Goal: Complete application form: Complete application form

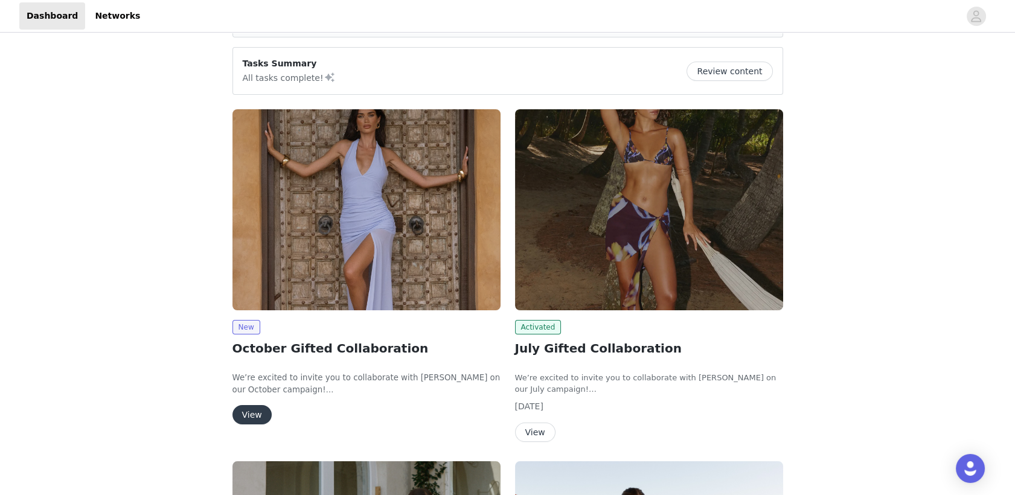
scroll to position [83, 0]
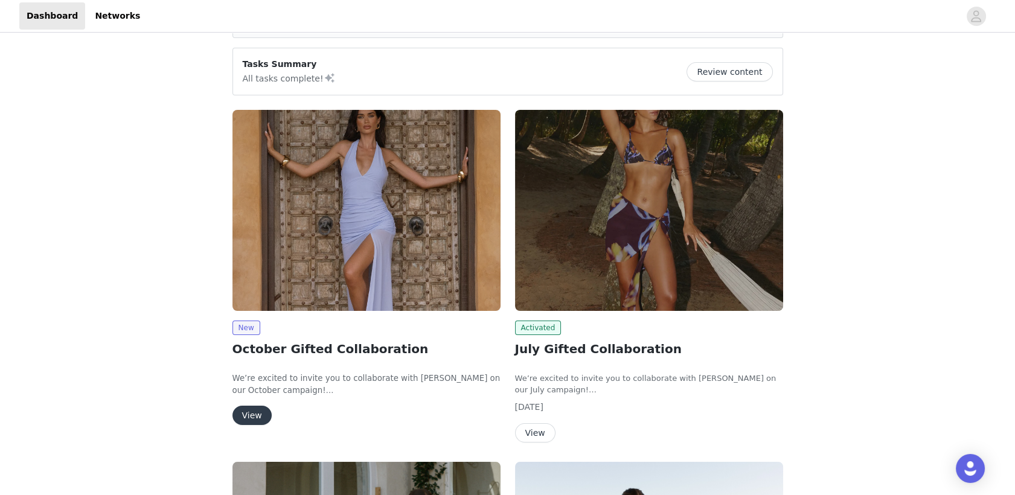
click at [251, 416] on button "View" at bounding box center [251, 415] width 39 height 19
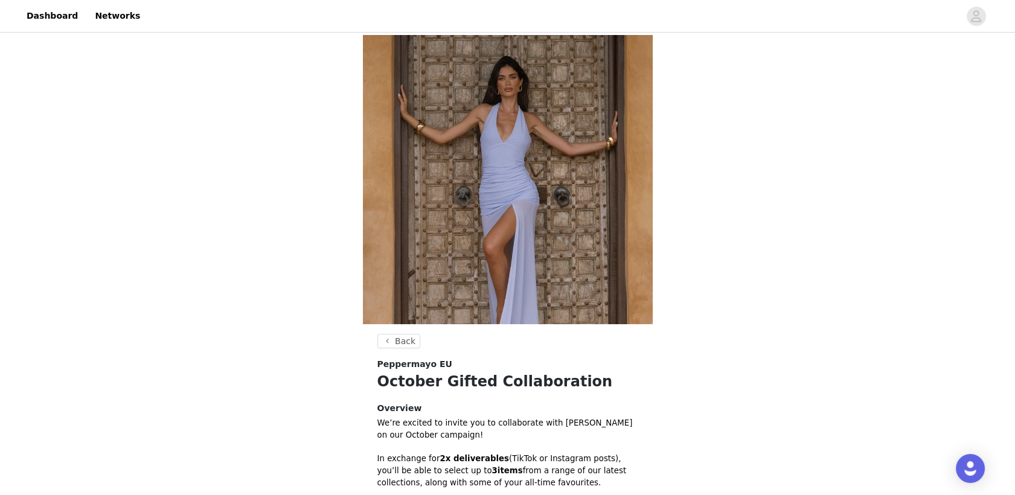
scroll to position [279, 0]
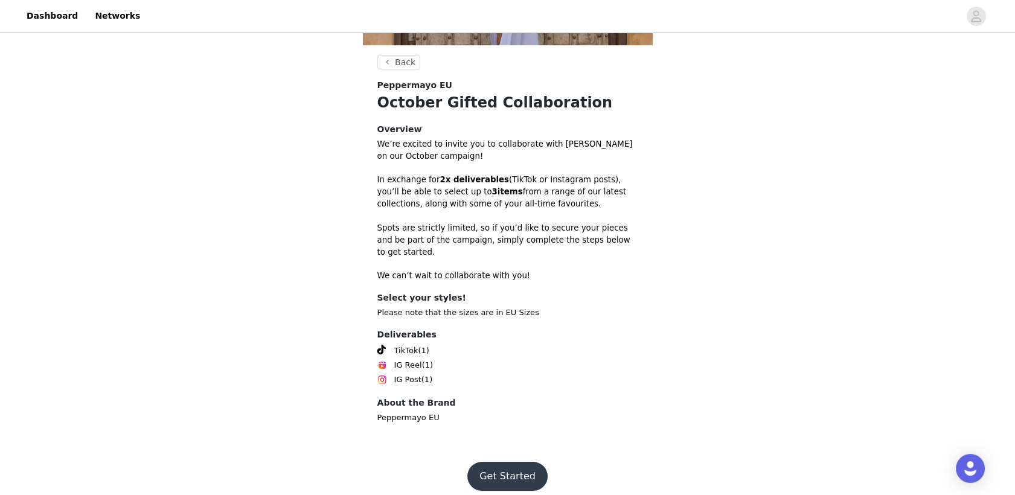
click at [521, 450] on footer "Get Started" at bounding box center [507, 476] width 157 height 58
click at [516, 462] on button "Get Started" at bounding box center [507, 476] width 80 height 29
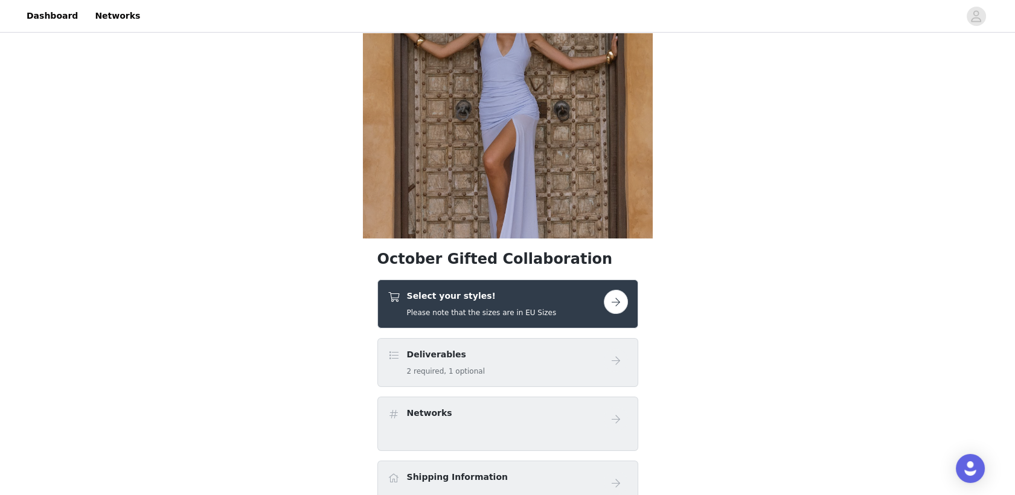
scroll to position [87, 0]
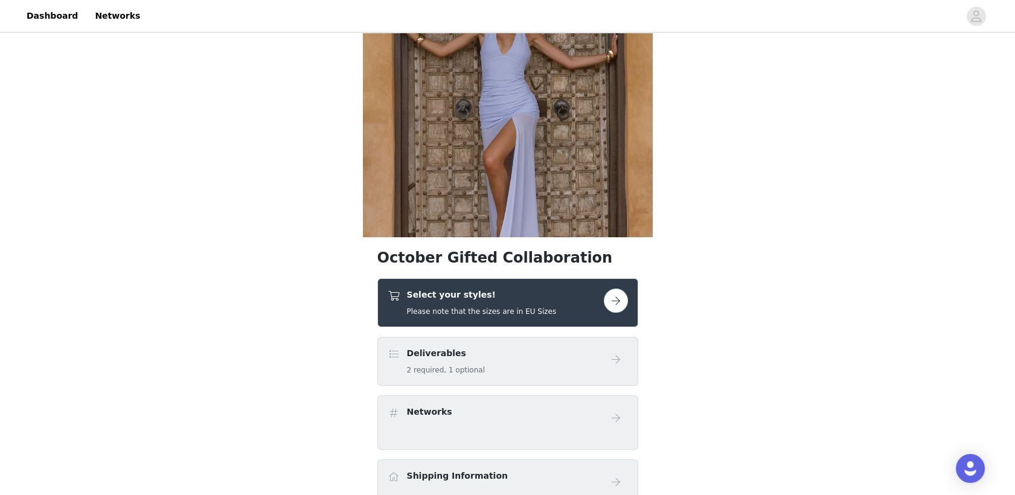
click at [623, 289] on link at bounding box center [616, 301] width 24 height 24
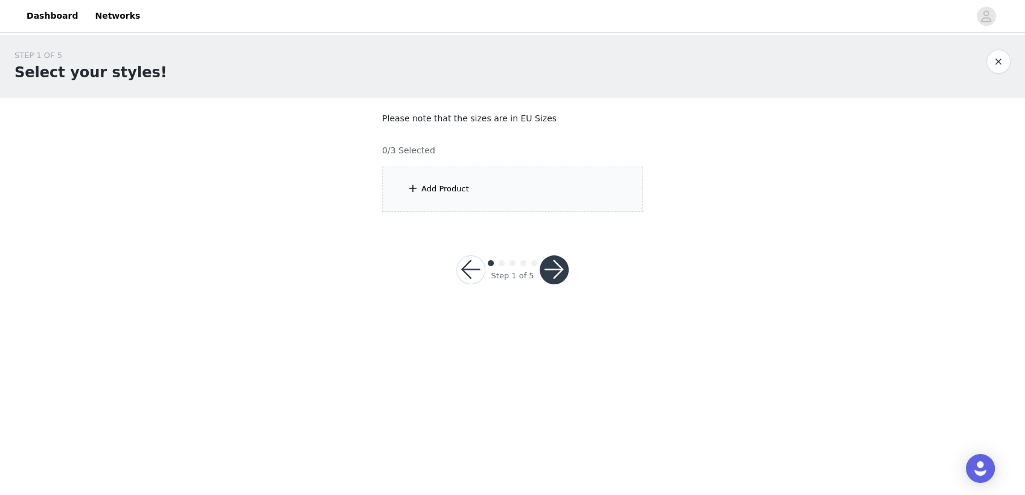
click at [512, 178] on div "Add Product" at bounding box center [512, 189] width 261 height 45
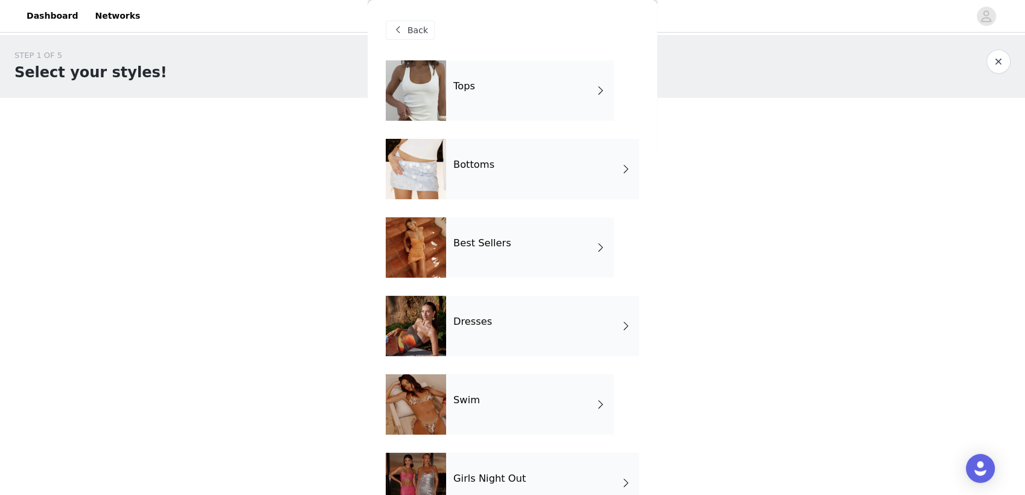
click at [483, 83] on div "Tops" at bounding box center [530, 90] width 168 height 60
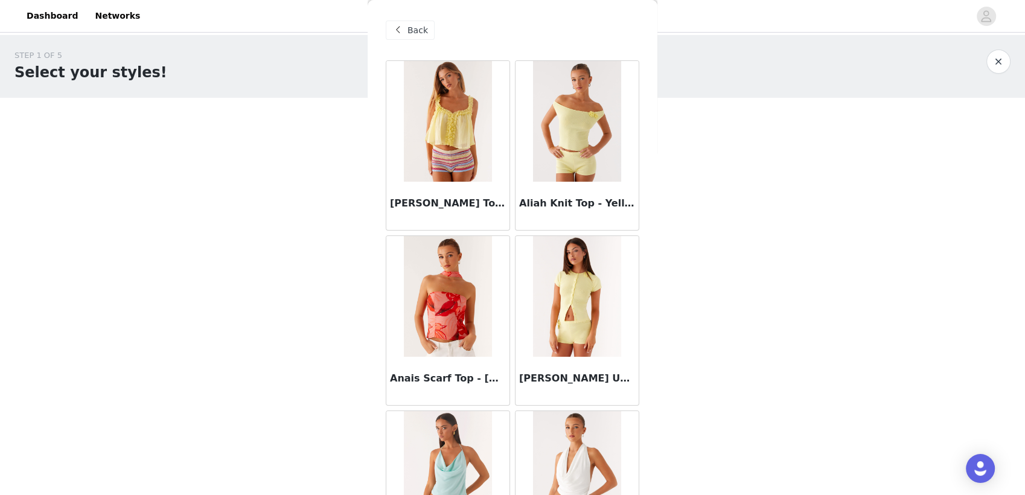
click at [483, 83] on img at bounding box center [448, 121] width 88 height 121
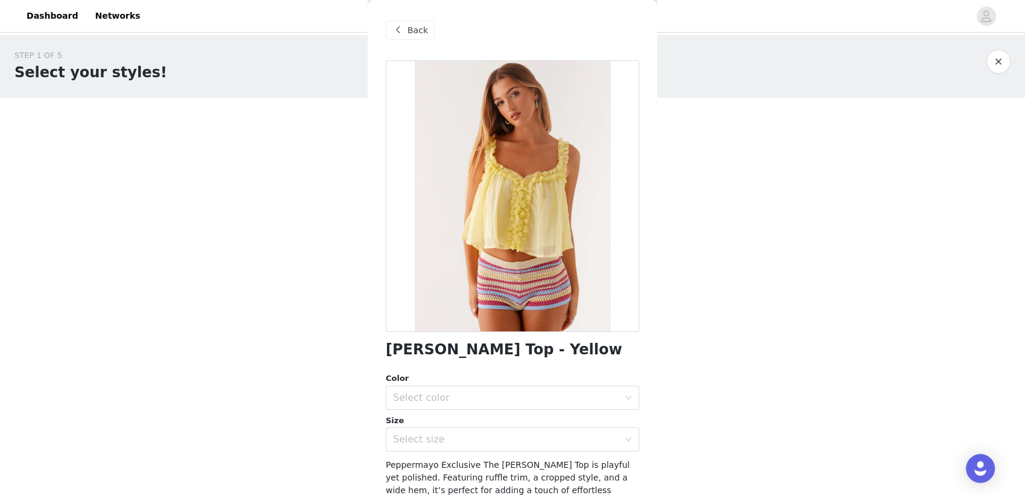
click at [418, 31] on span "Back" at bounding box center [418, 30] width 21 height 13
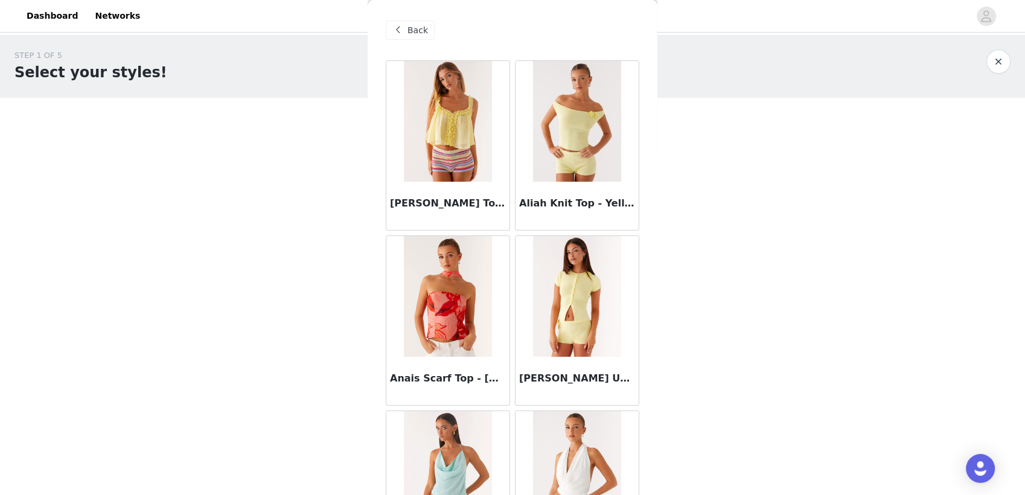
click at [436, 94] on img at bounding box center [448, 121] width 88 height 121
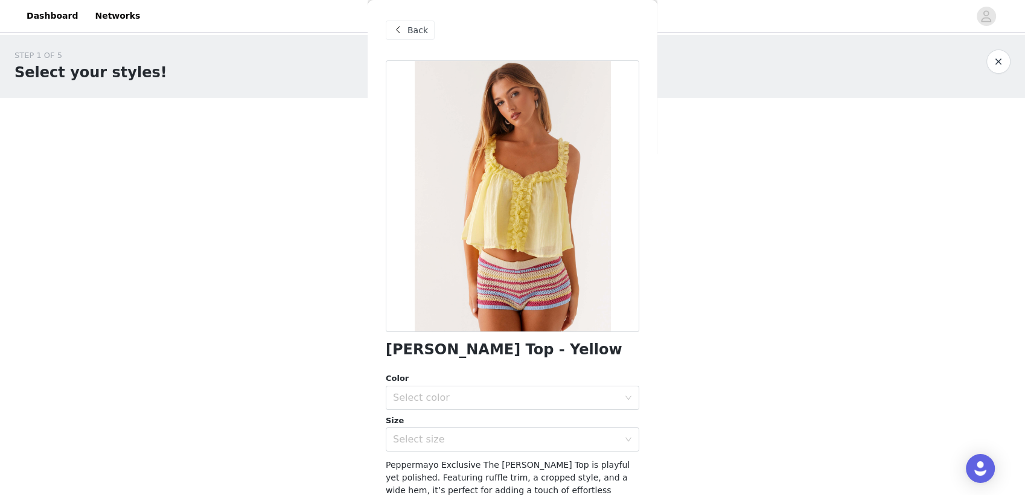
click at [420, 29] on span "Back" at bounding box center [418, 30] width 21 height 13
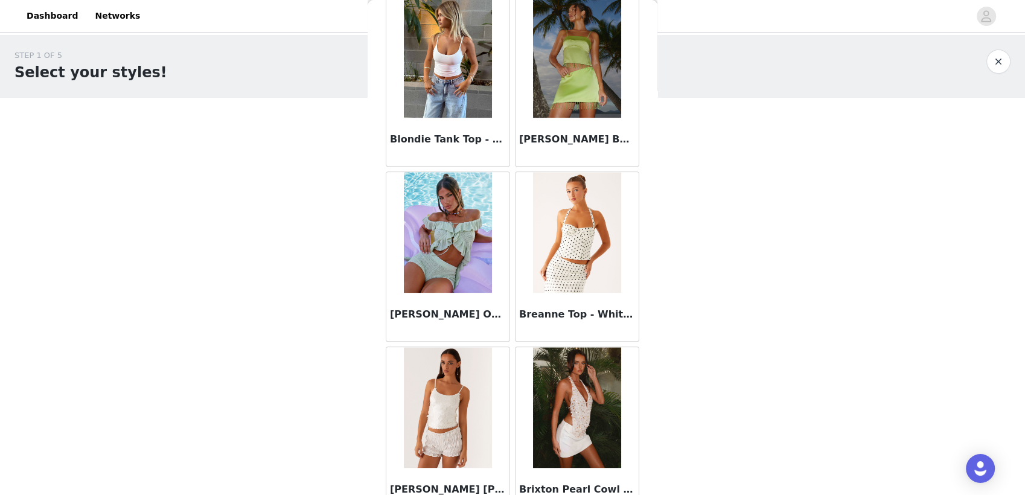
scroll to position [1351, 0]
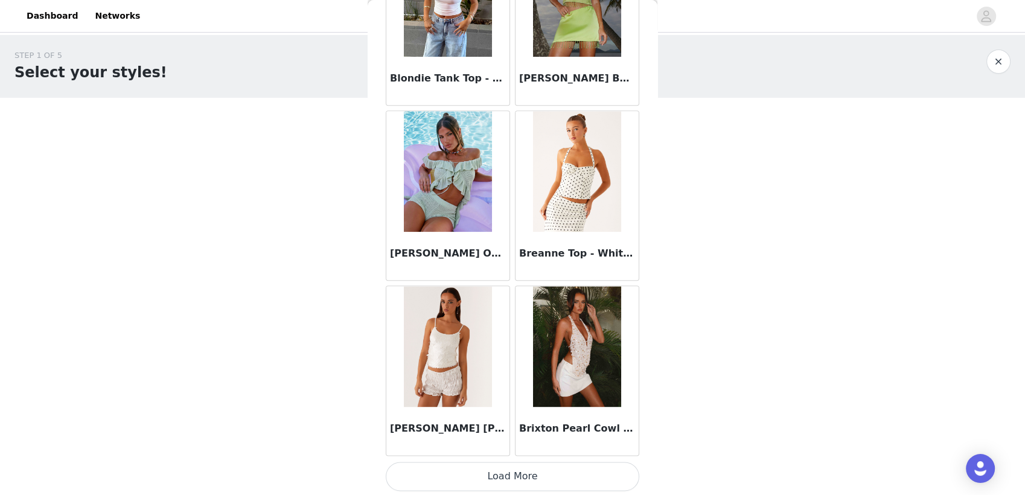
click at [531, 482] on button "Load More" at bounding box center [513, 476] width 254 height 29
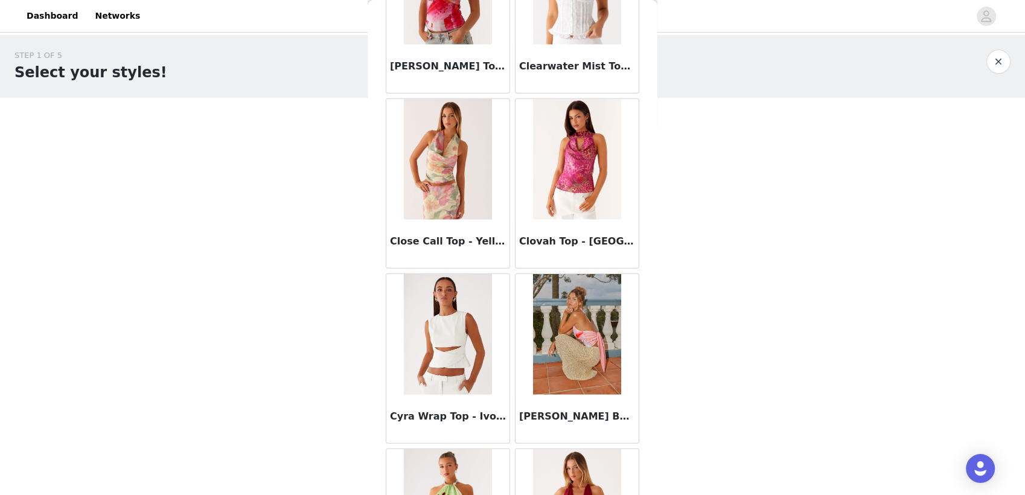
scroll to position [3101, 0]
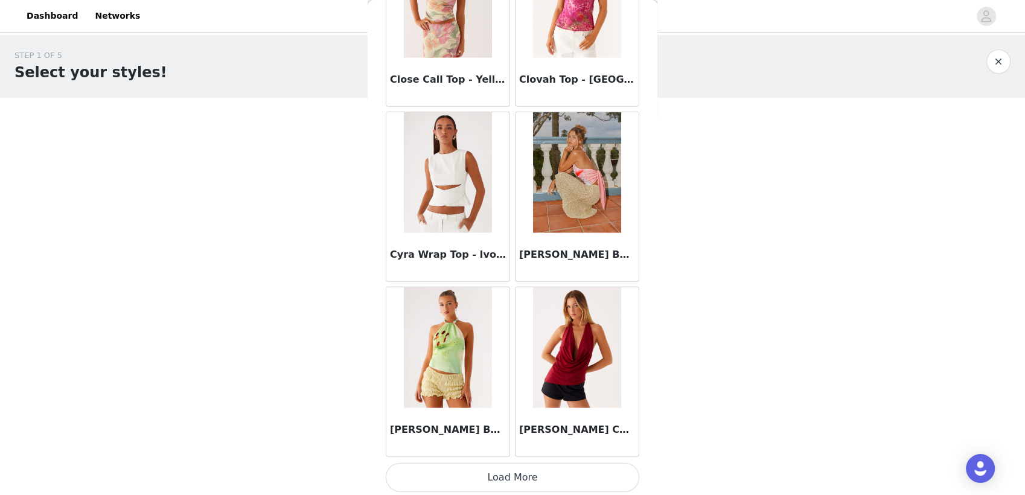
click at [550, 463] on button "Load More" at bounding box center [513, 477] width 254 height 29
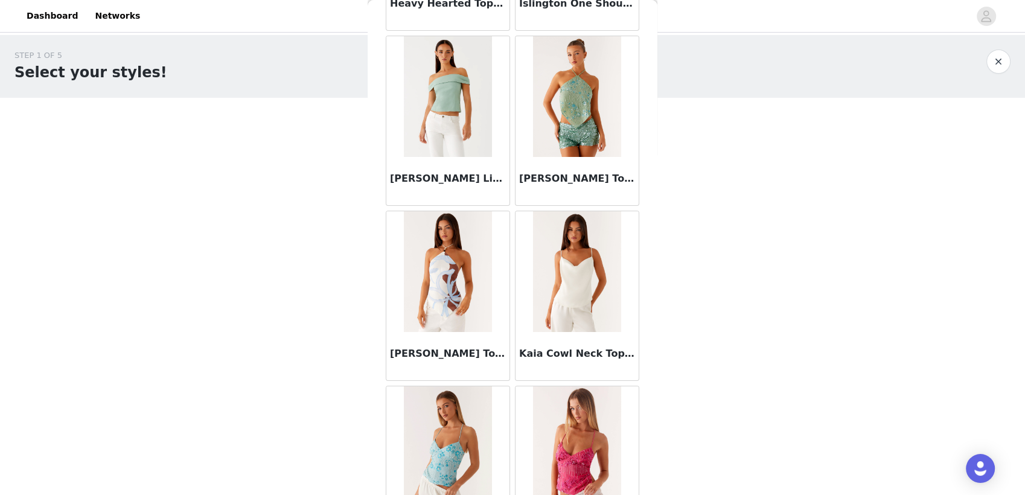
scroll to position [4850, 0]
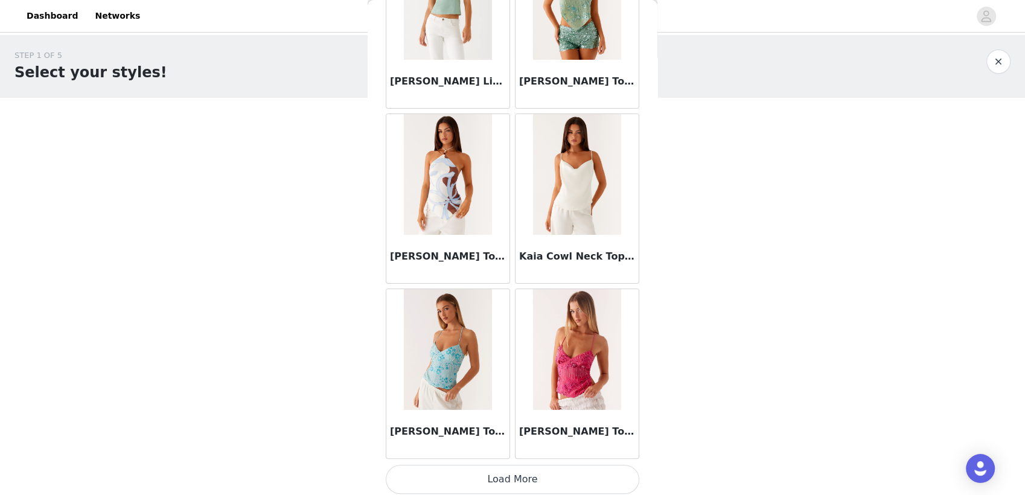
click at [529, 481] on button "Load More" at bounding box center [513, 479] width 254 height 29
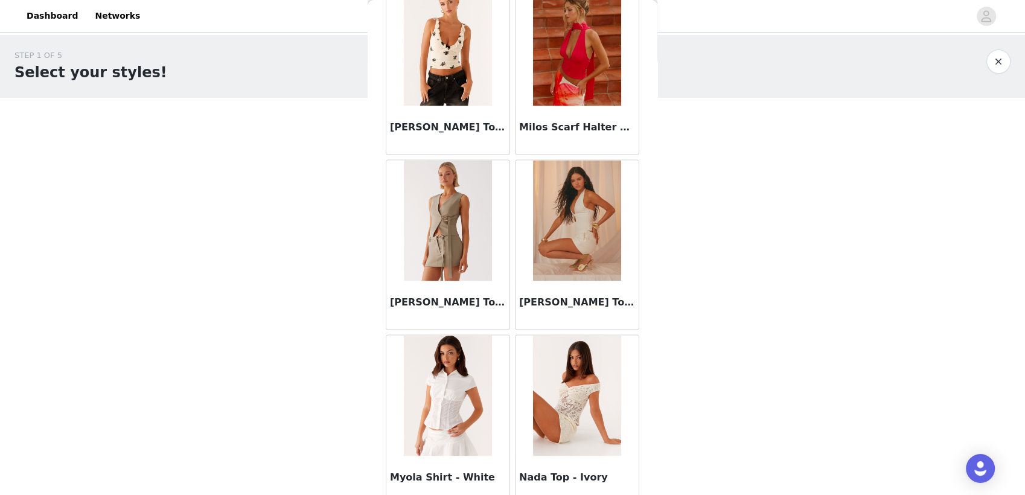
scroll to position [6600, 0]
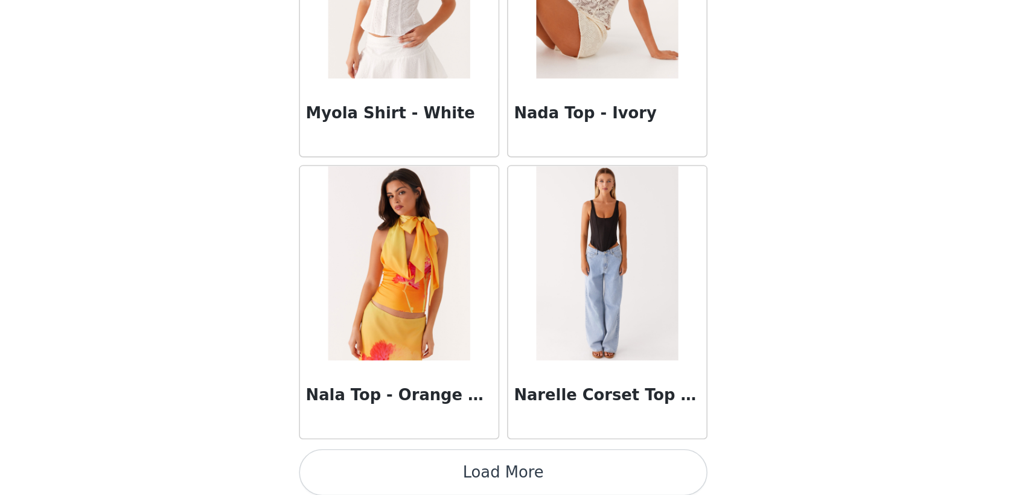
click at [534, 476] on button "Load More" at bounding box center [513, 480] width 254 height 29
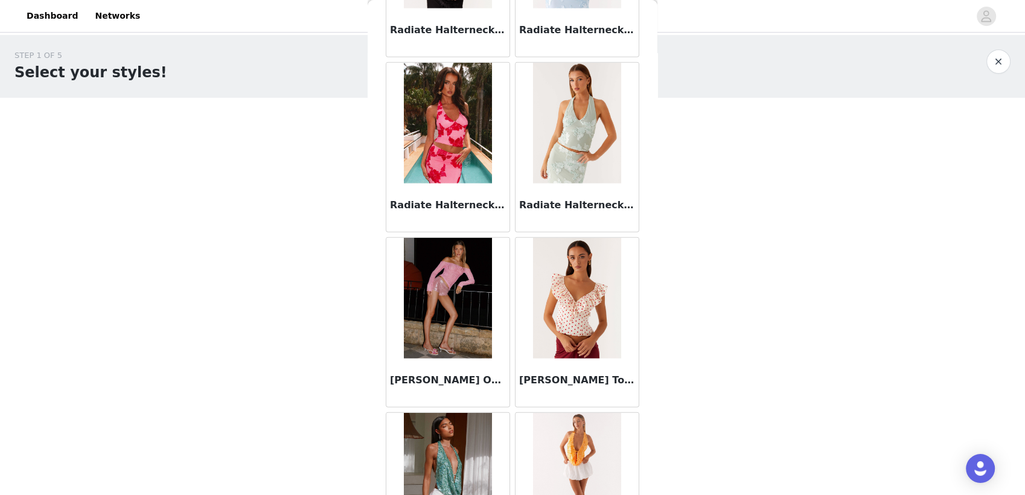
scroll to position [8350, 0]
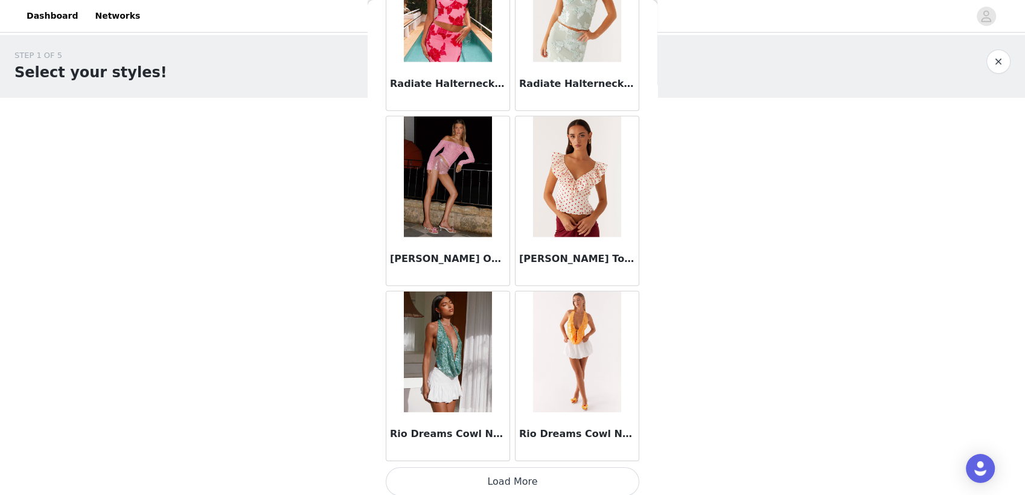
click at [502, 470] on button "Load More" at bounding box center [513, 481] width 254 height 29
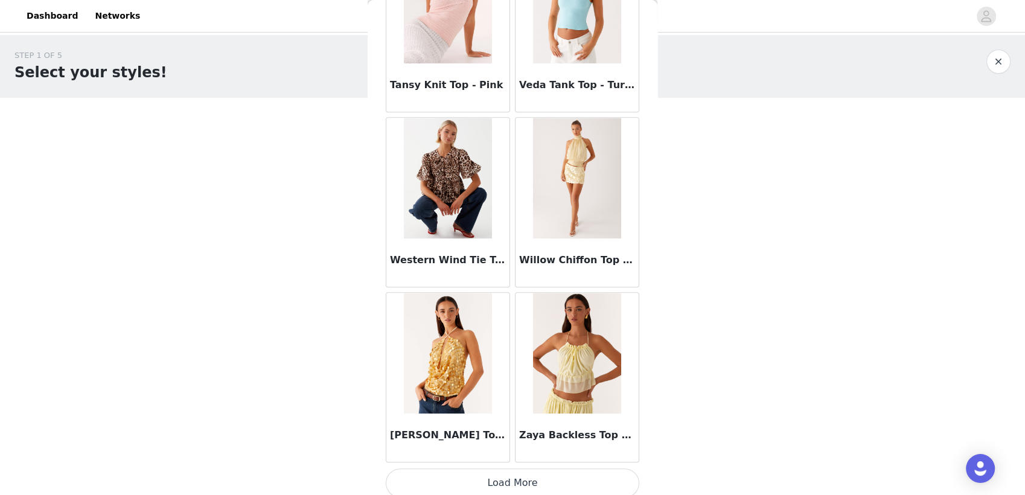
scroll to position [10099, 0]
click at [483, 479] on button "Load More" at bounding box center [513, 483] width 254 height 29
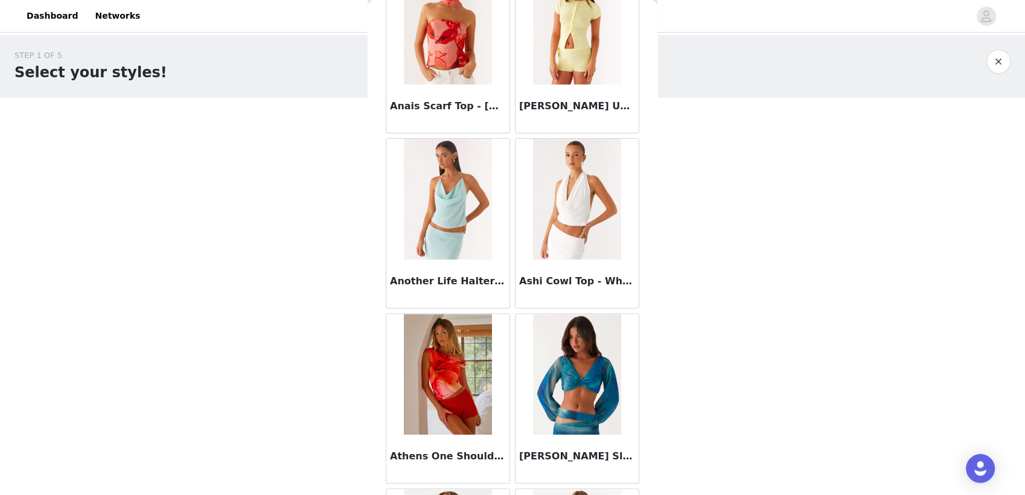
scroll to position [0, 0]
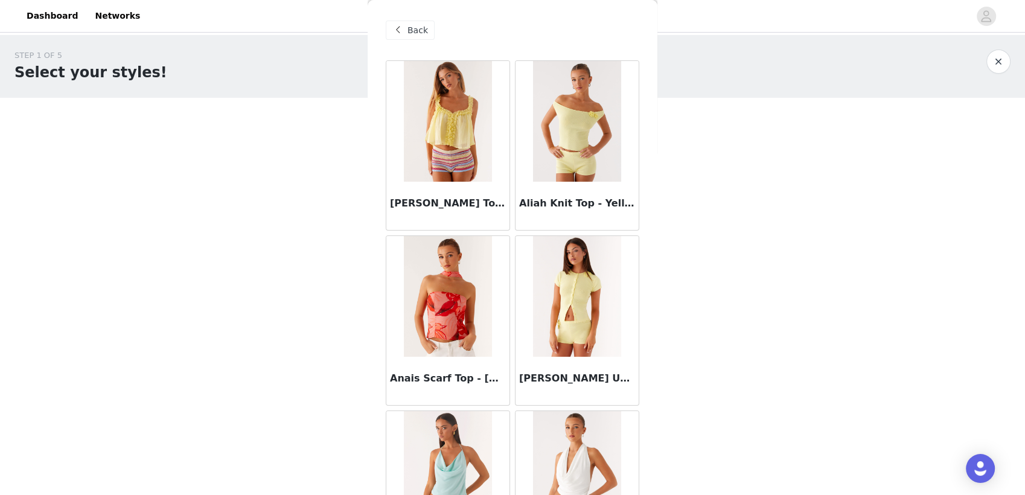
click at [414, 31] on span "Back" at bounding box center [418, 30] width 21 height 13
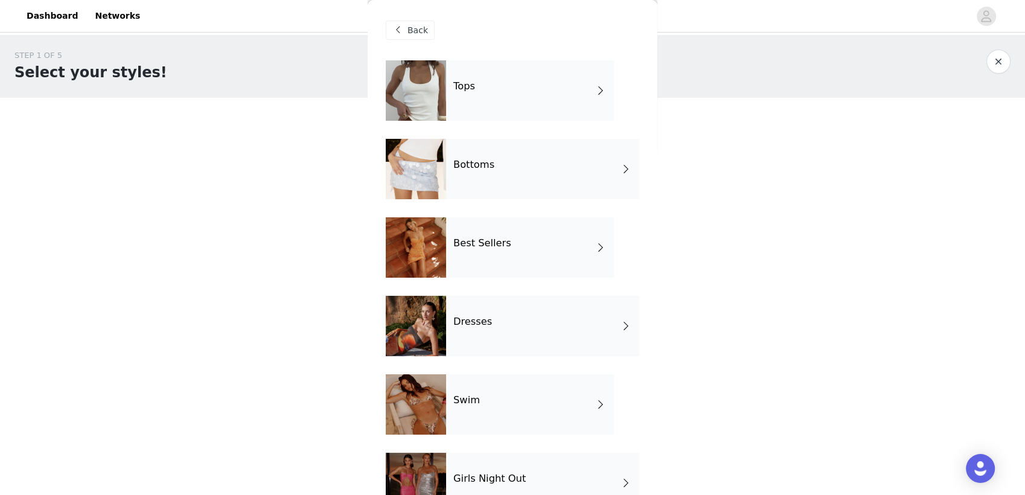
click at [493, 157] on div "Bottoms" at bounding box center [542, 169] width 193 height 60
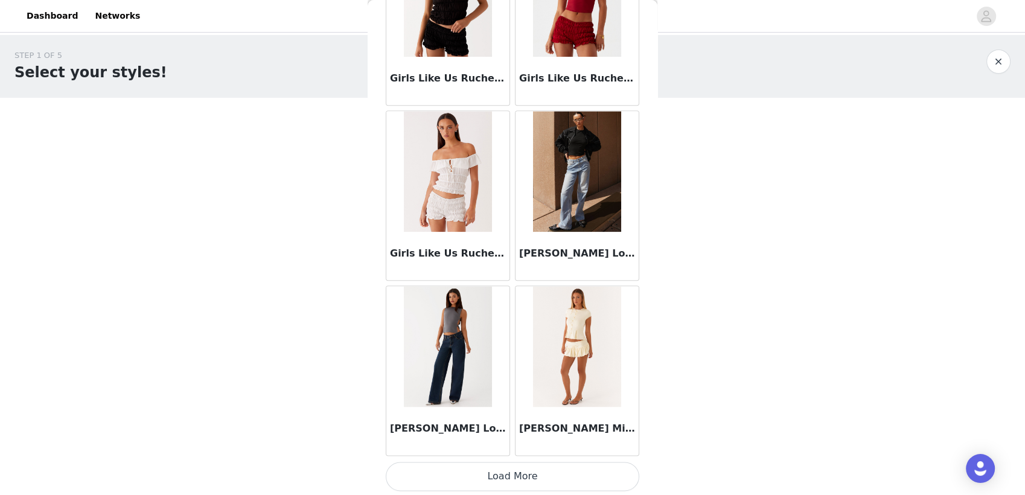
scroll to position [1350, 0]
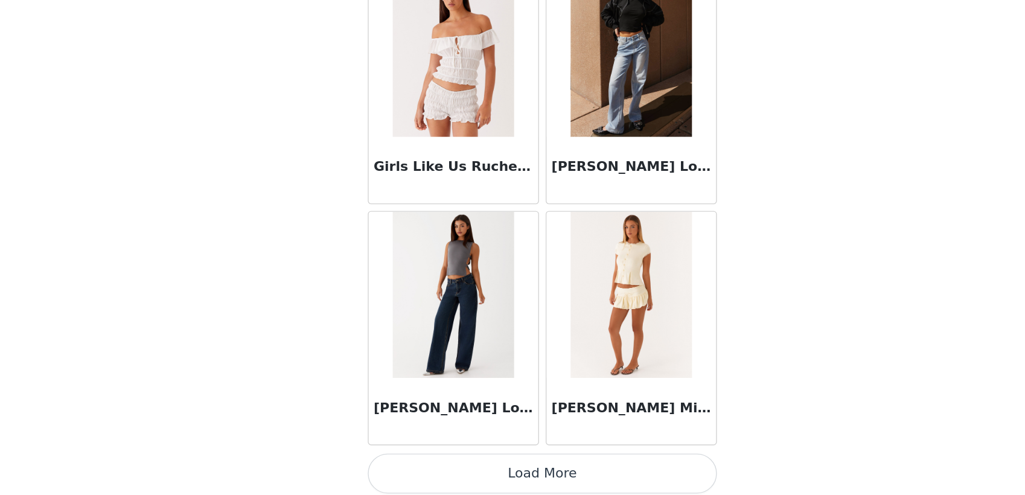
click at [491, 485] on button "Load More" at bounding box center [513, 477] width 254 height 29
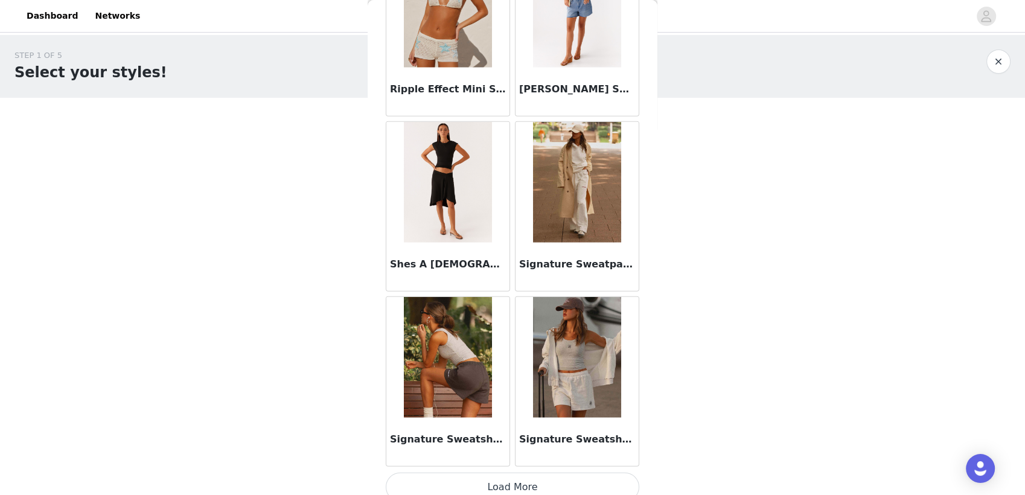
scroll to position [3101, 0]
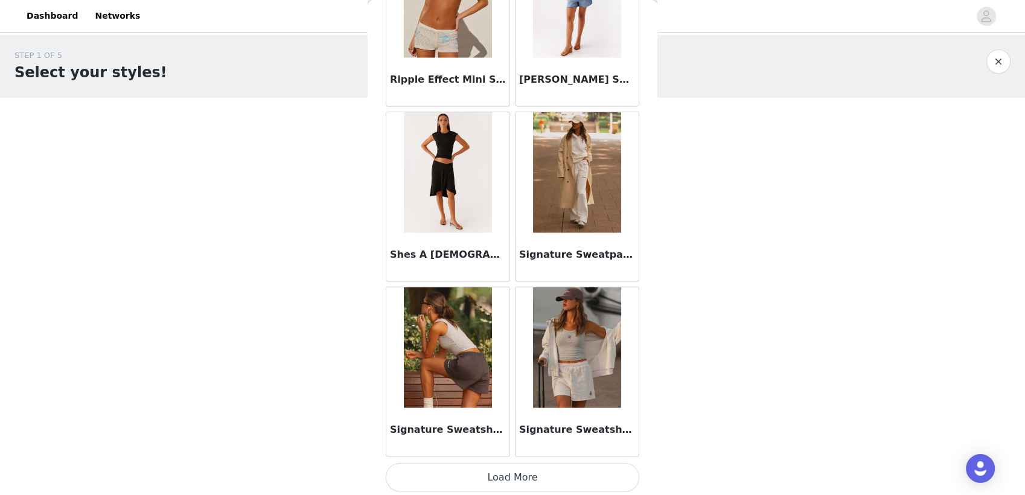
click at [504, 469] on button "Load More" at bounding box center [513, 477] width 254 height 29
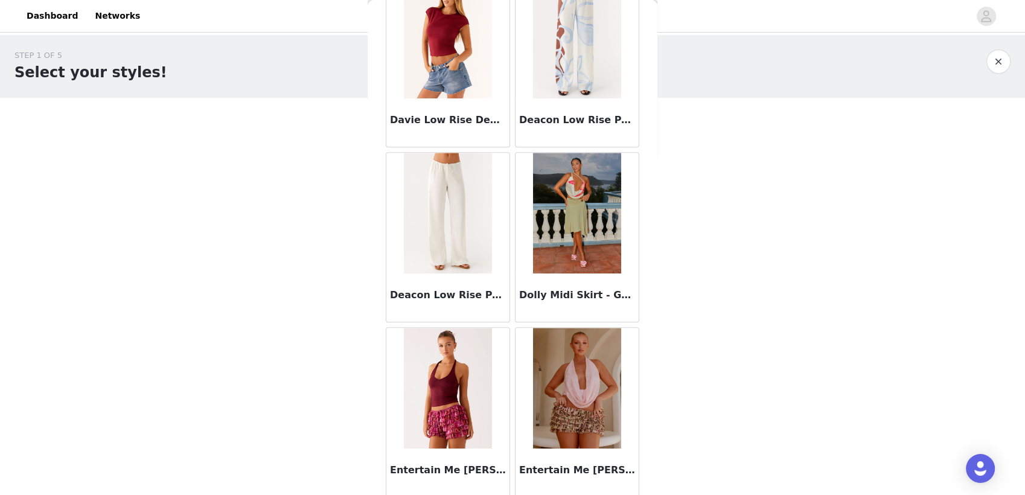
scroll to position [0, 0]
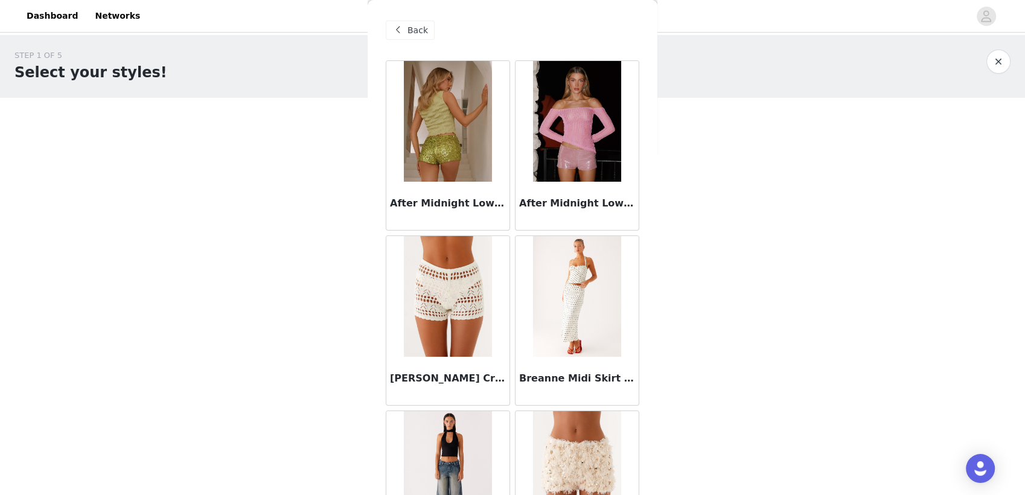
click at [404, 25] on span at bounding box center [398, 30] width 14 height 14
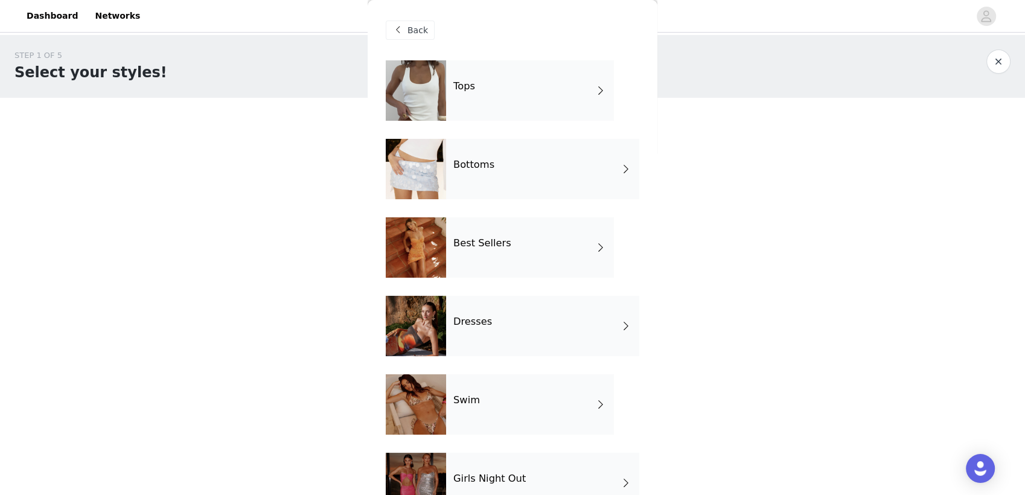
click at [488, 255] on div "Best Sellers" at bounding box center [530, 247] width 168 height 60
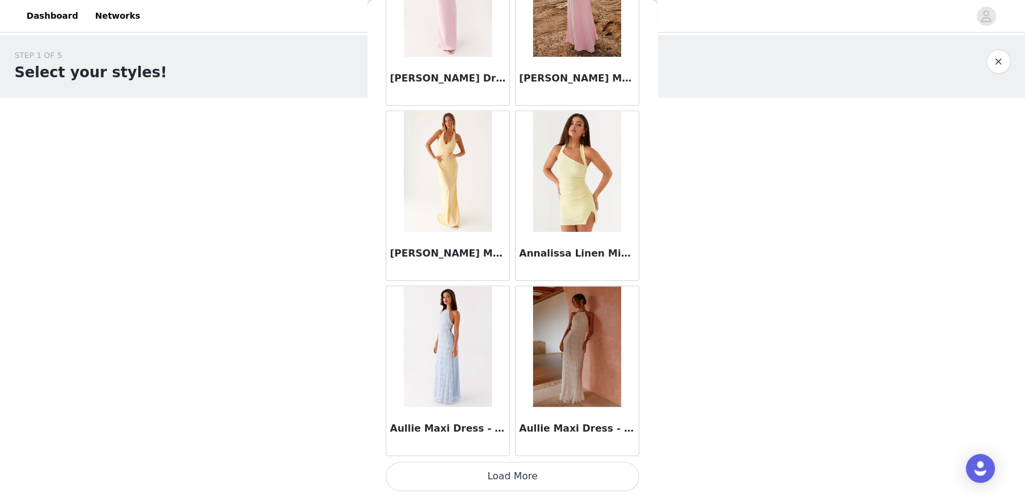
scroll to position [1351, 0]
click at [487, 473] on button "Load More" at bounding box center [513, 476] width 254 height 29
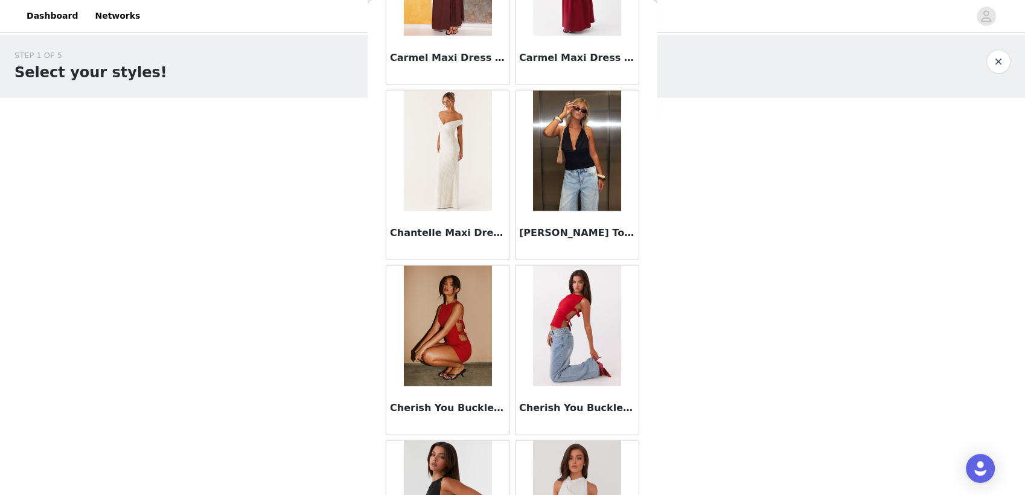
scroll to position [3101, 0]
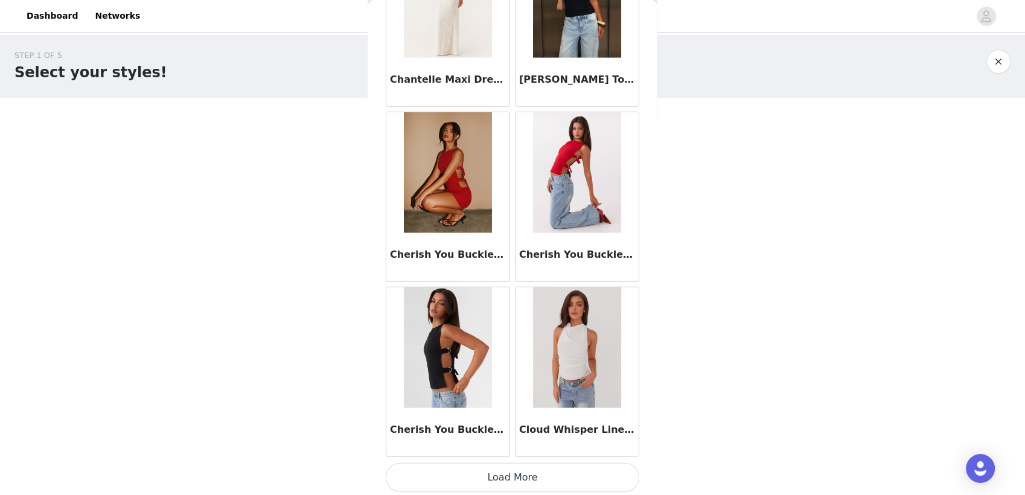
click at [471, 475] on button "Load More" at bounding box center [513, 477] width 254 height 29
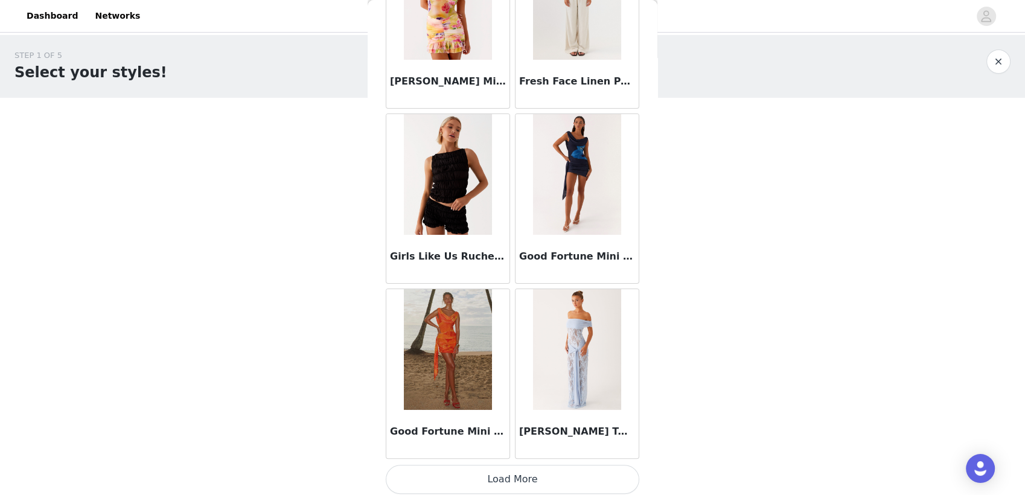
scroll to position [4850, 0]
click at [531, 482] on button "Load More" at bounding box center [513, 479] width 254 height 29
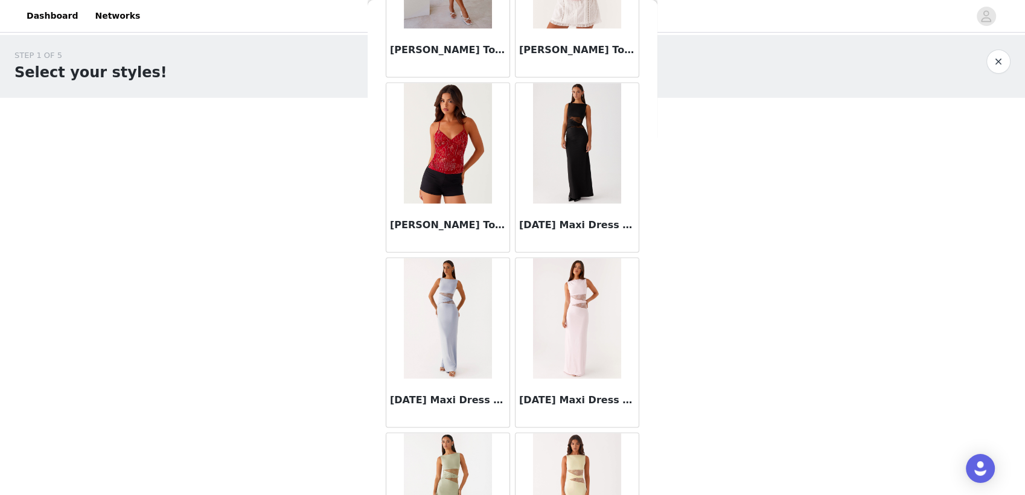
scroll to position [6600, 0]
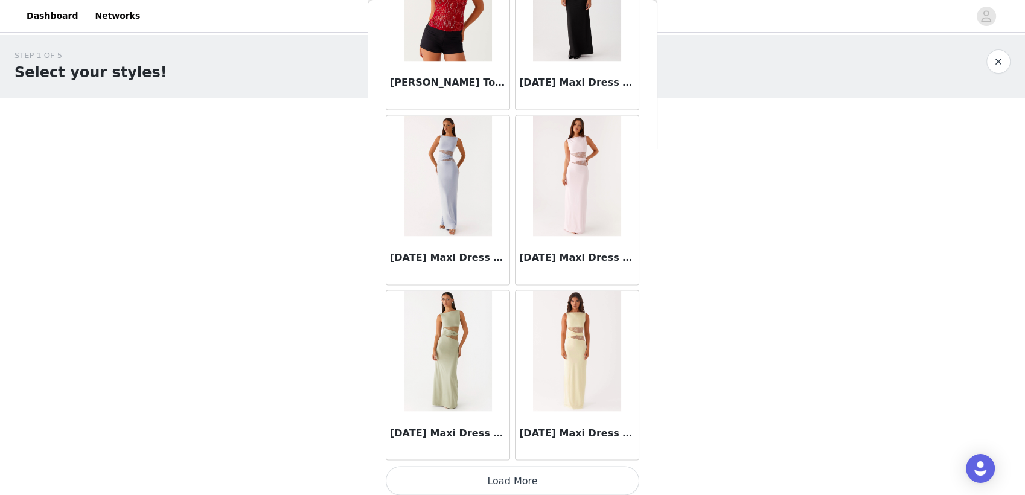
click at [521, 475] on button "Load More" at bounding box center [513, 480] width 254 height 29
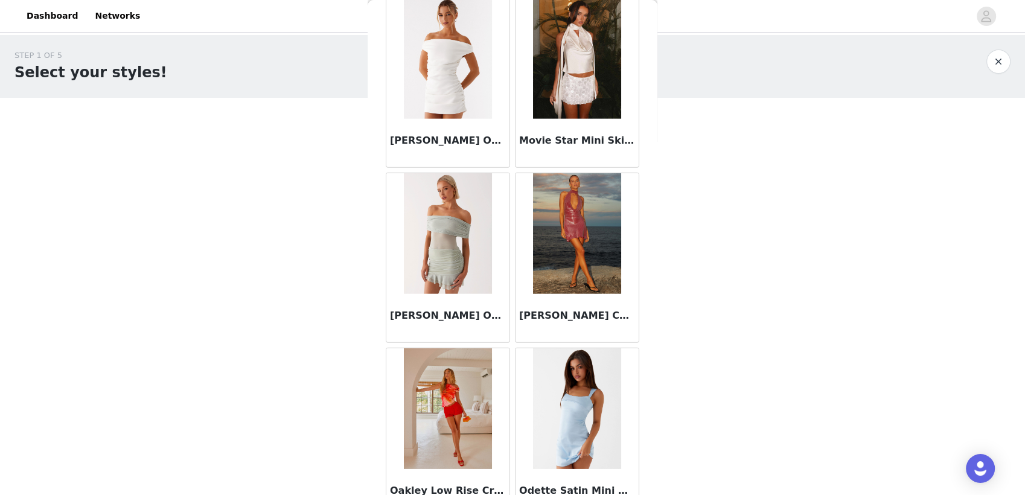
scroll to position [8350, 0]
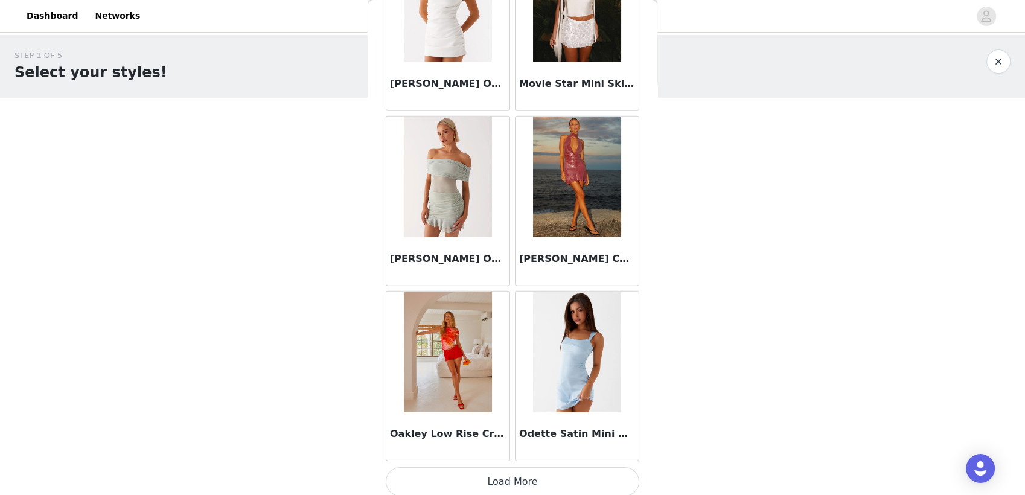
click at [549, 477] on button "Load More" at bounding box center [513, 481] width 254 height 29
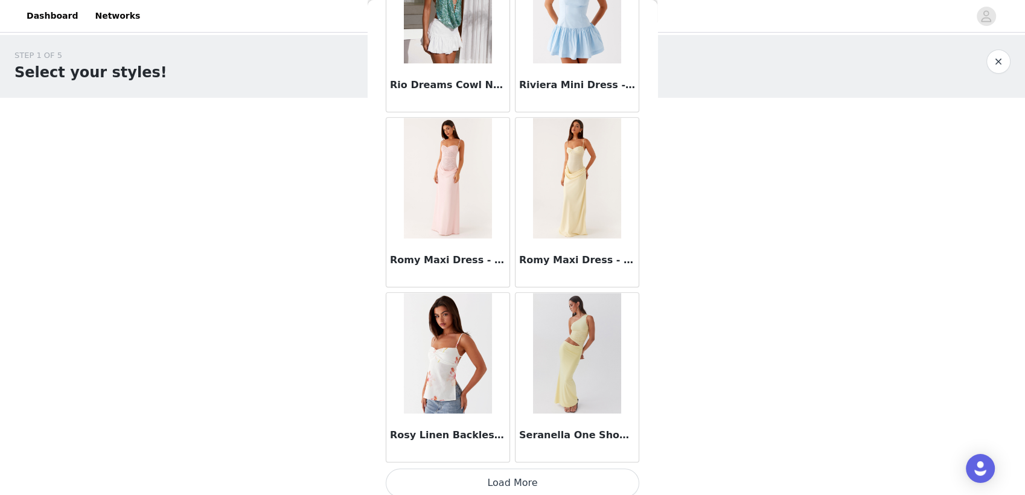
scroll to position [10099, 0]
click at [478, 472] on button "Load More" at bounding box center [513, 483] width 254 height 29
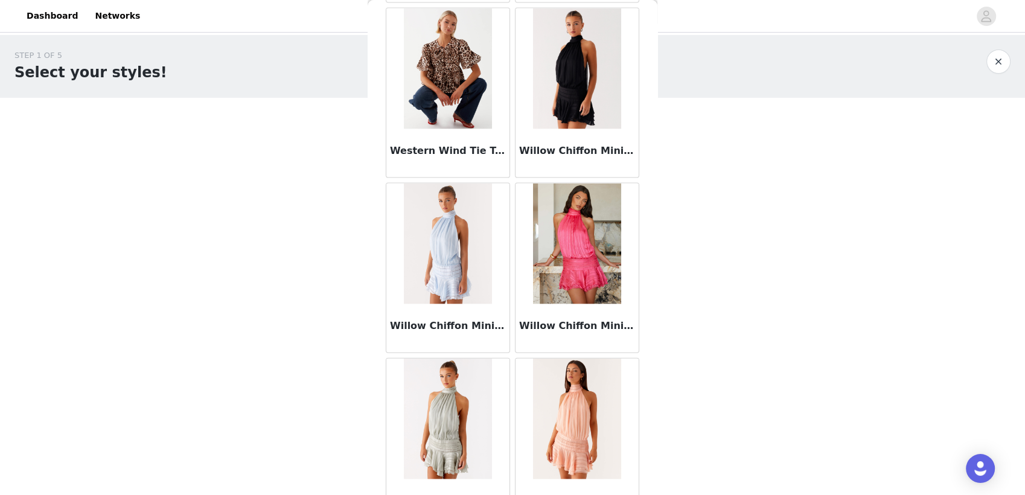
scroll to position [11850, 0]
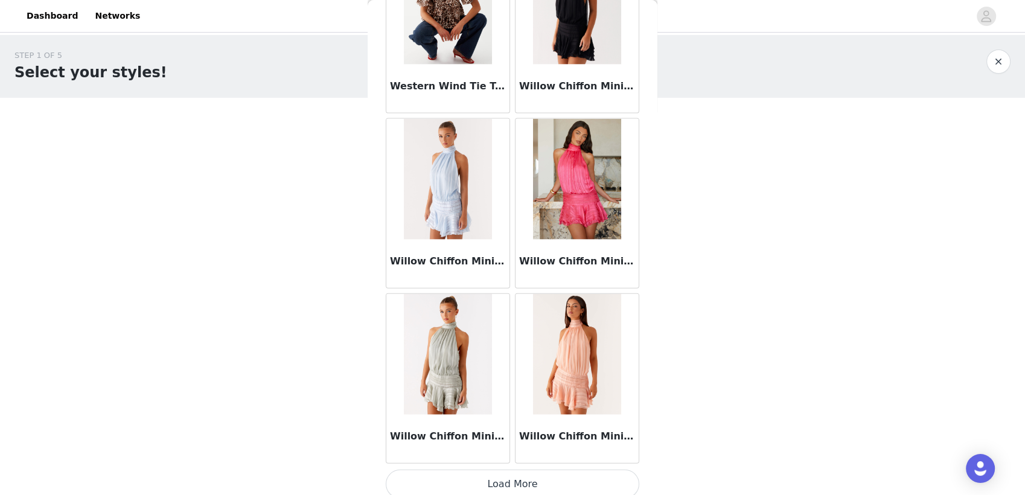
click at [493, 475] on button "Load More" at bounding box center [513, 484] width 254 height 29
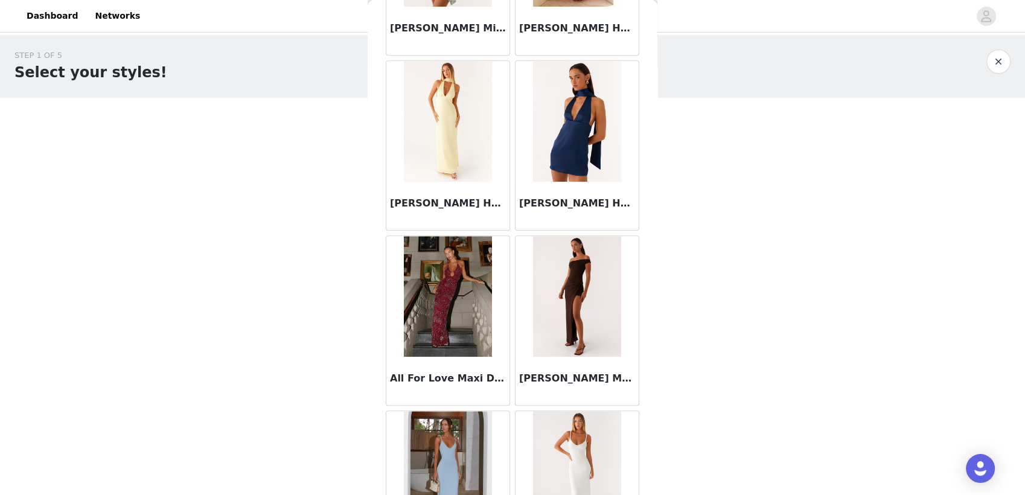
scroll to position [0, 0]
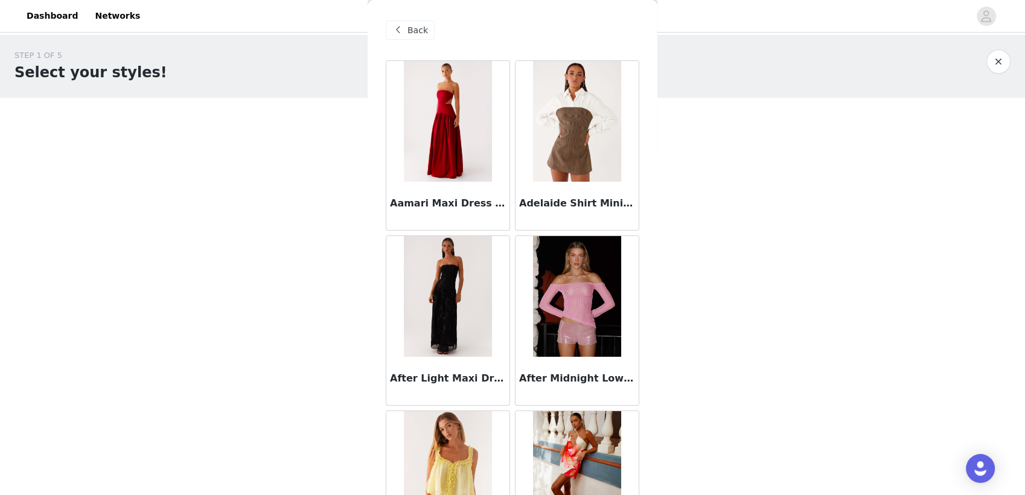
click at [417, 27] on span "Back" at bounding box center [418, 30] width 21 height 13
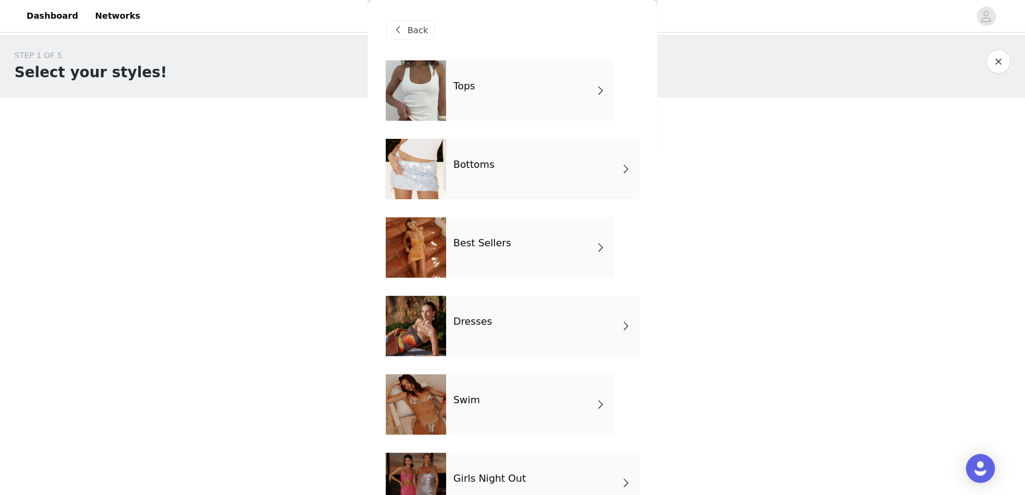
click at [492, 302] on div "Dresses" at bounding box center [542, 326] width 193 height 60
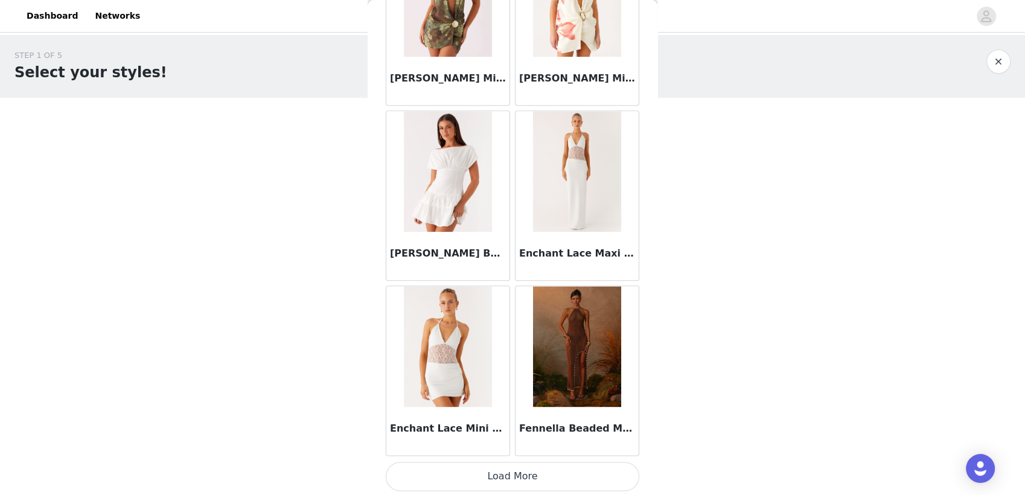
click at [510, 476] on button "Load More" at bounding box center [513, 476] width 254 height 29
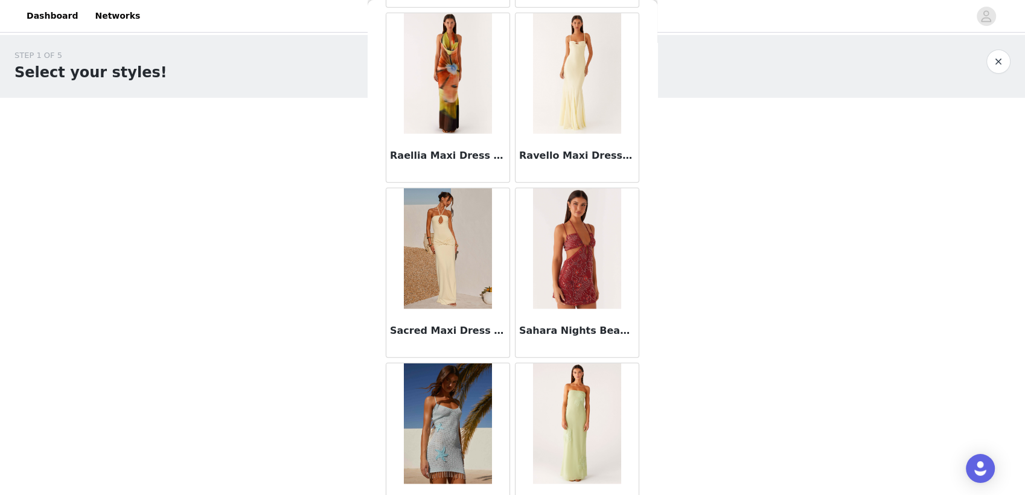
scroll to position [3101, 0]
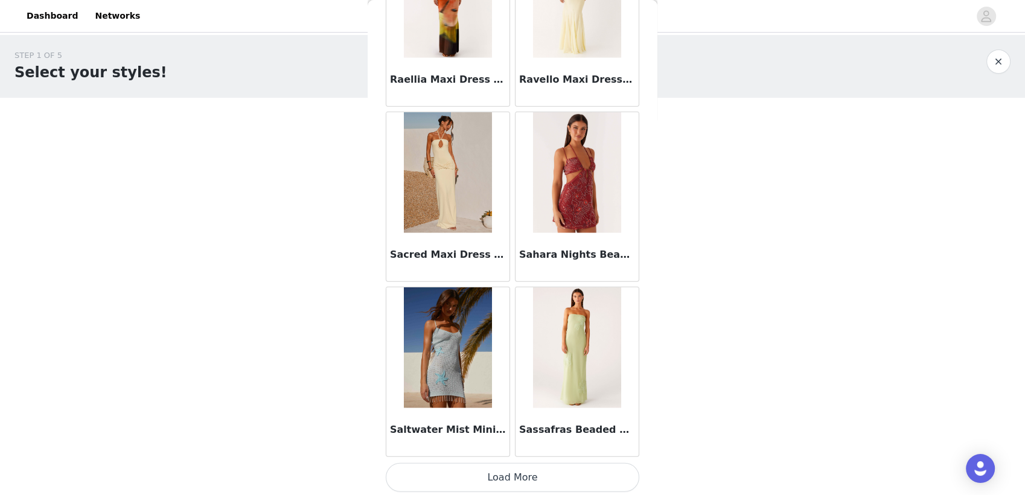
click at [511, 481] on button "Load More" at bounding box center [513, 477] width 254 height 29
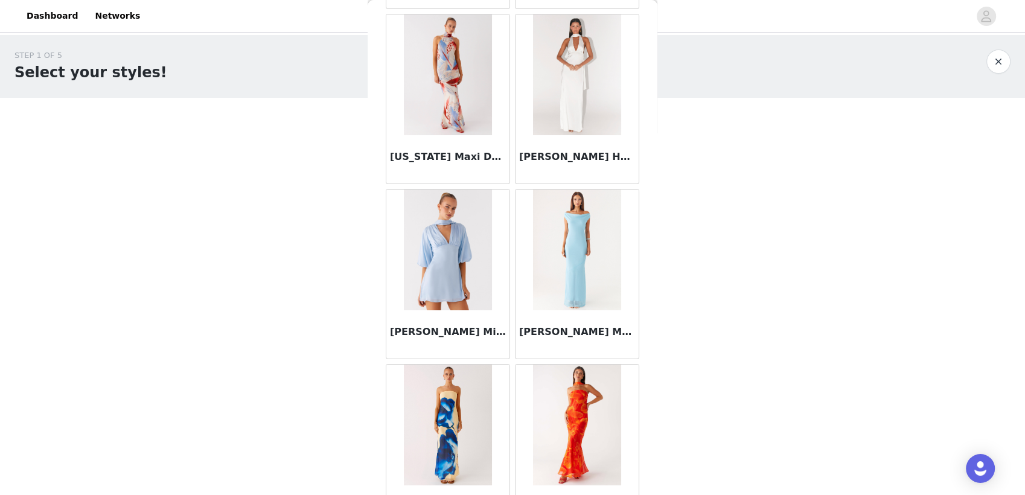
scroll to position [4850, 0]
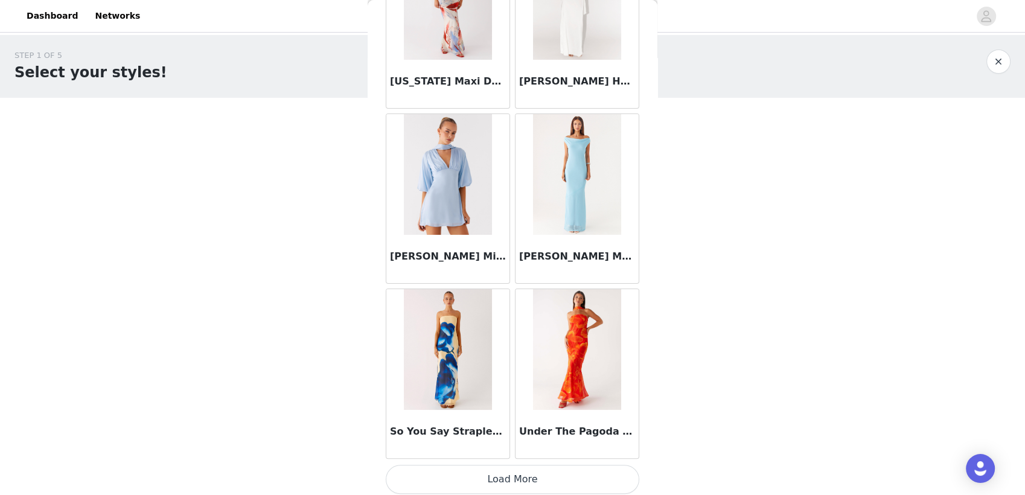
click at [505, 473] on button "Load More" at bounding box center [513, 479] width 254 height 29
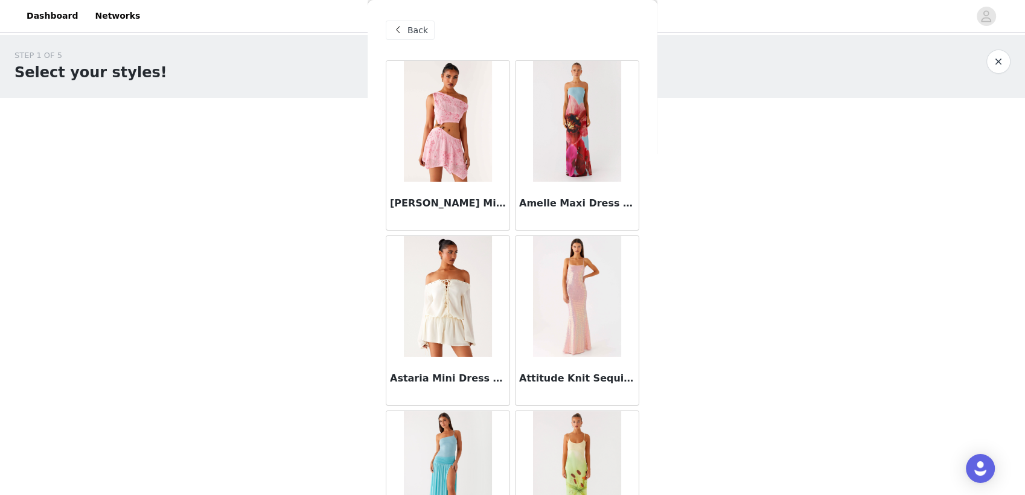
scroll to position [0, 0]
click at [411, 30] on span "Back" at bounding box center [418, 30] width 21 height 13
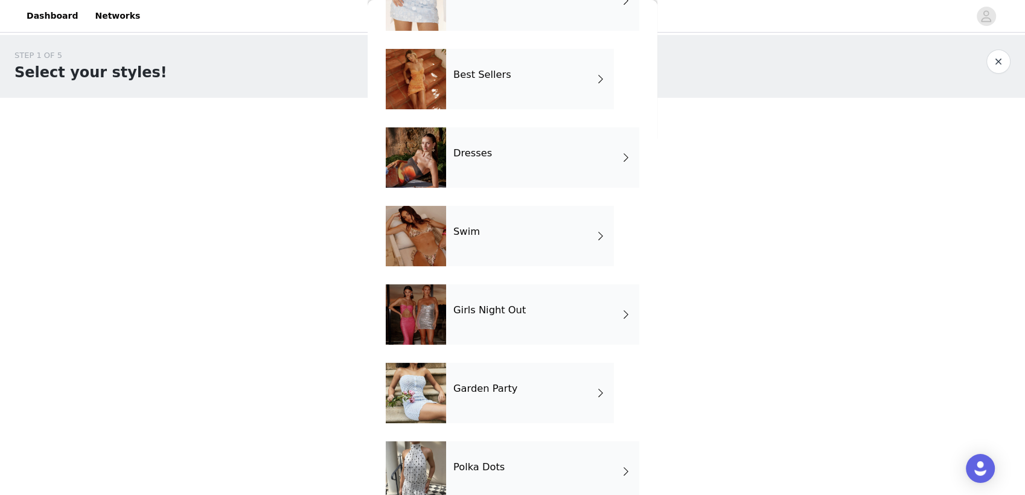
scroll to position [169, 0]
click at [491, 235] on div "Swim" at bounding box center [530, 235] width 168 height 60
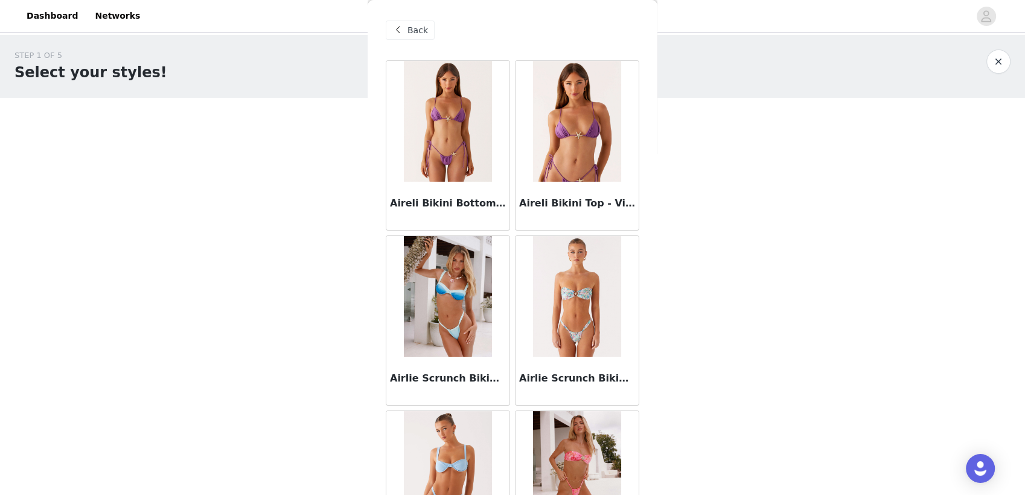
scroll to position [0, 0]
click at [411, 31] on span "Back" at bounding box center [418, 30] width 21 height 13
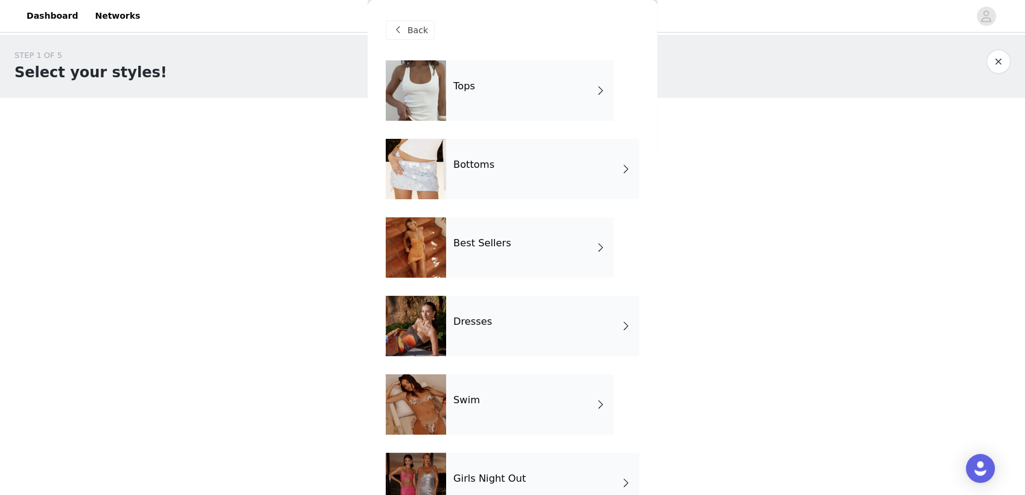
scroll to position [193, 0]
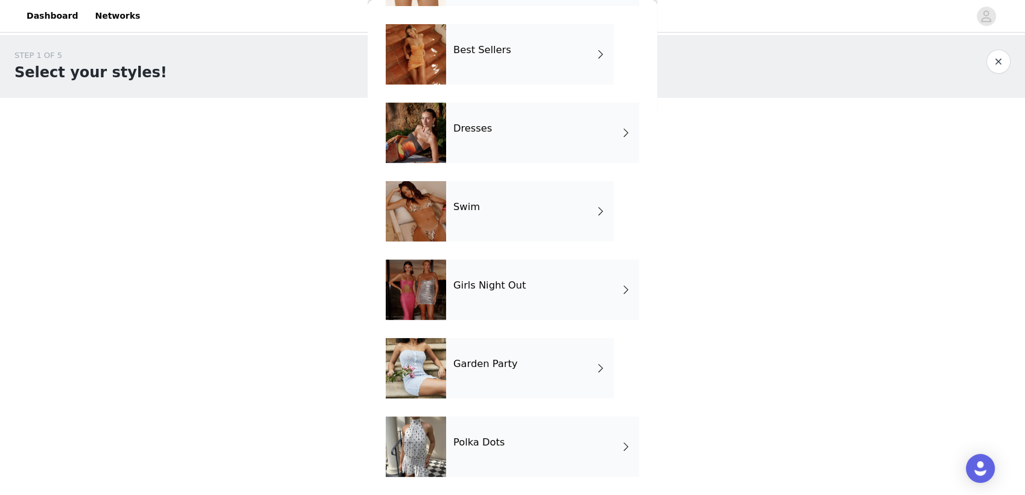
click at [501, 296] on div "Girls Night Out" at bounding box center [542, 290] width 193 height 60
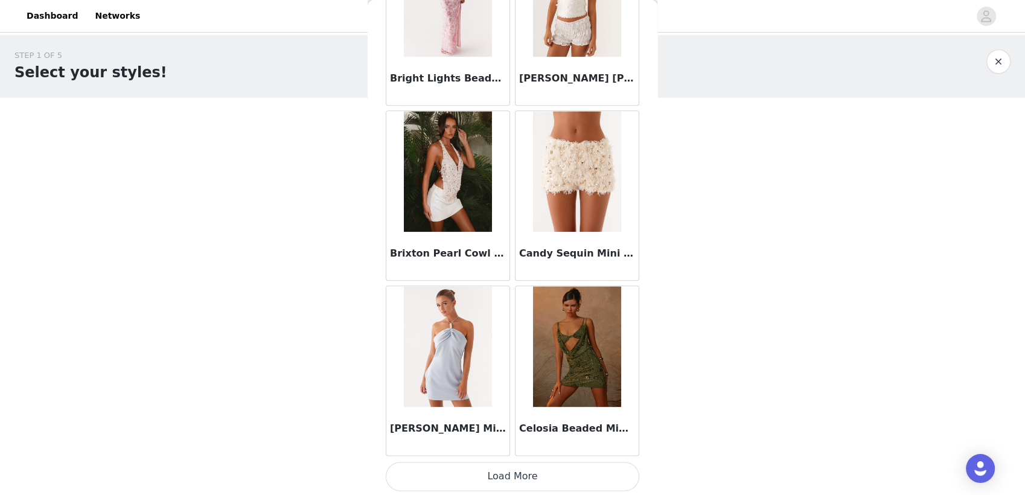
scroll to position [1350, 0]
click at [499, 473] on button "Load More" at bounding box center [513, 477] width 254 height 29
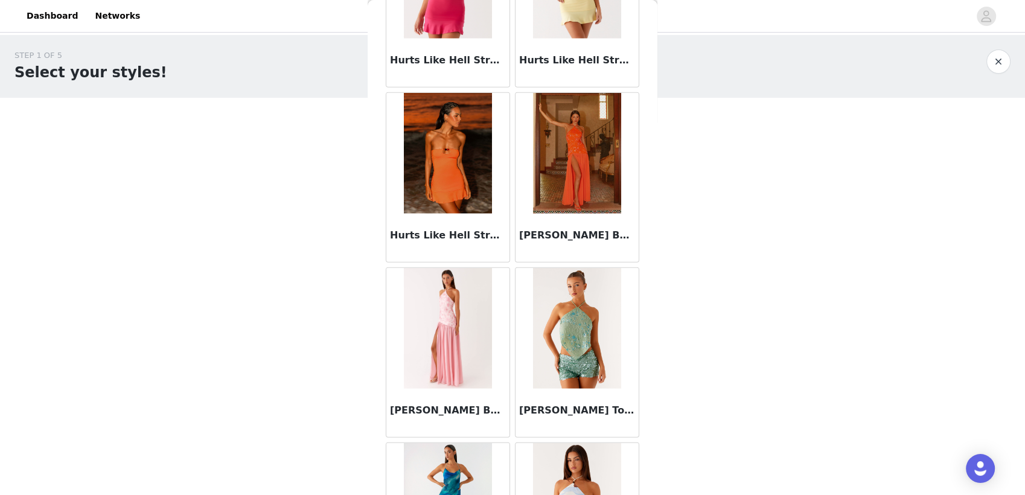
scroll to position [3101, 0]
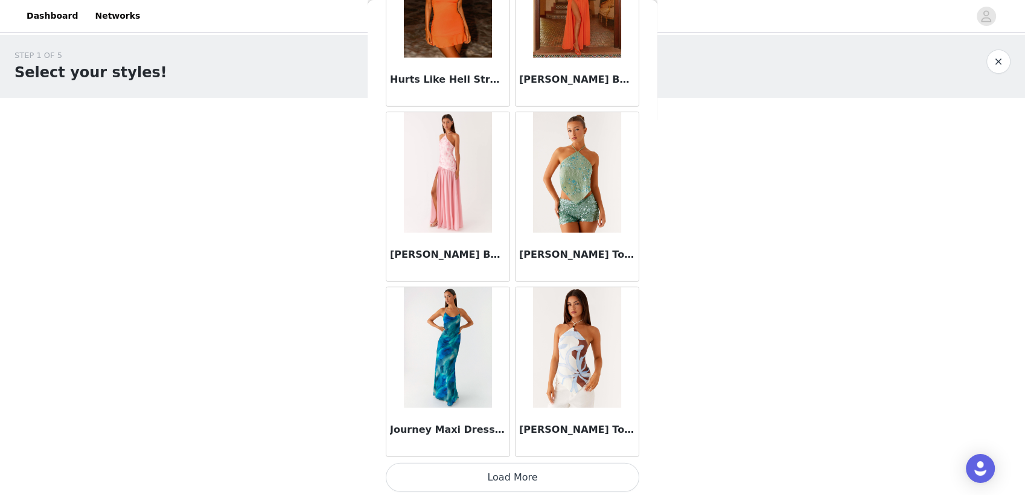
click at [478, 475] on button "Load More" at bounding box center [513, 477] width 254 height 29
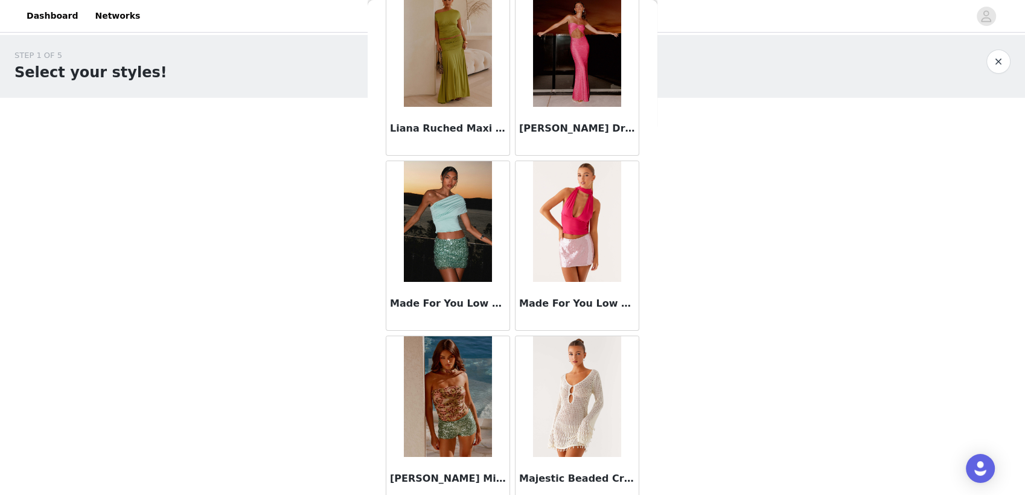
scroll to position [4850, 0]
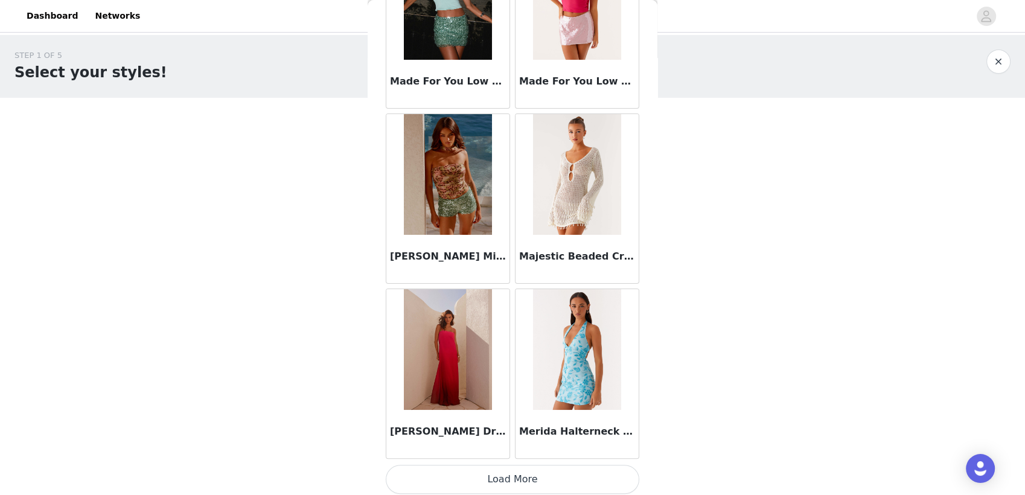
click at [490, 467] on button "Load More" at bounding box center [513, 479] width 254 height 29
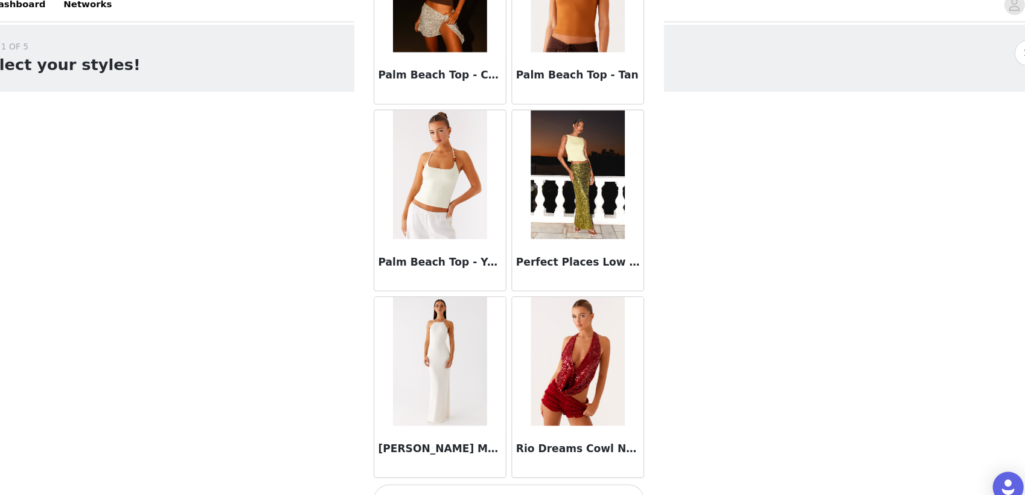
scroll to position [6599, 0]
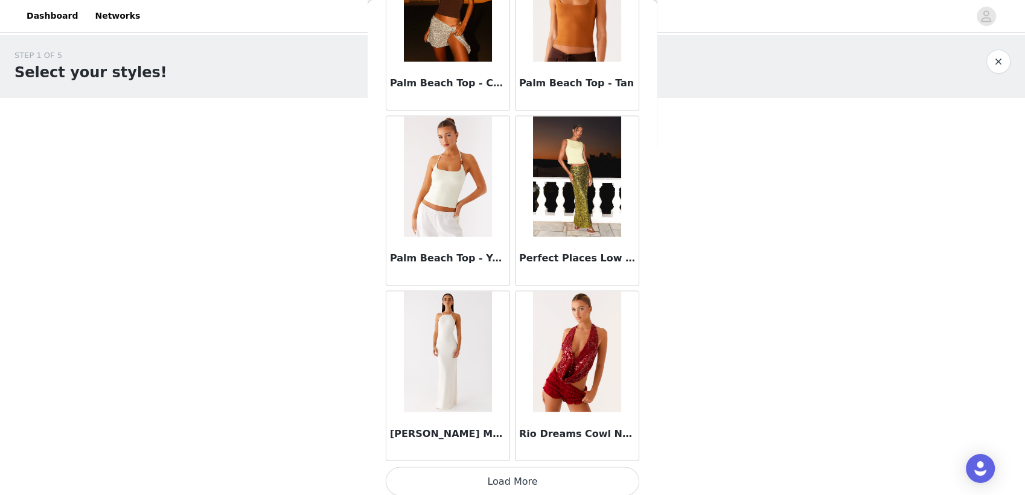
click at [488, 476] on button "Load More" at bounding box center [513, 481] width 254 height 29
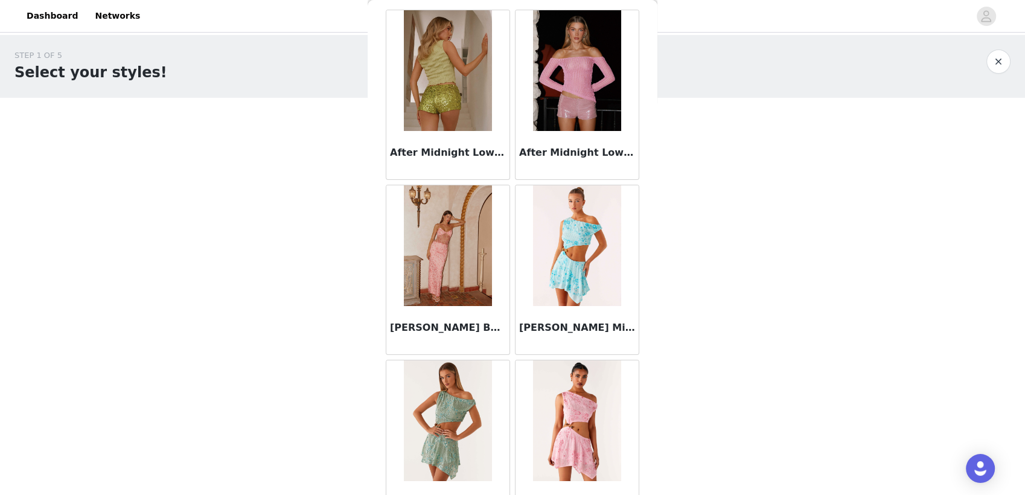
scroll to position [0, 0]
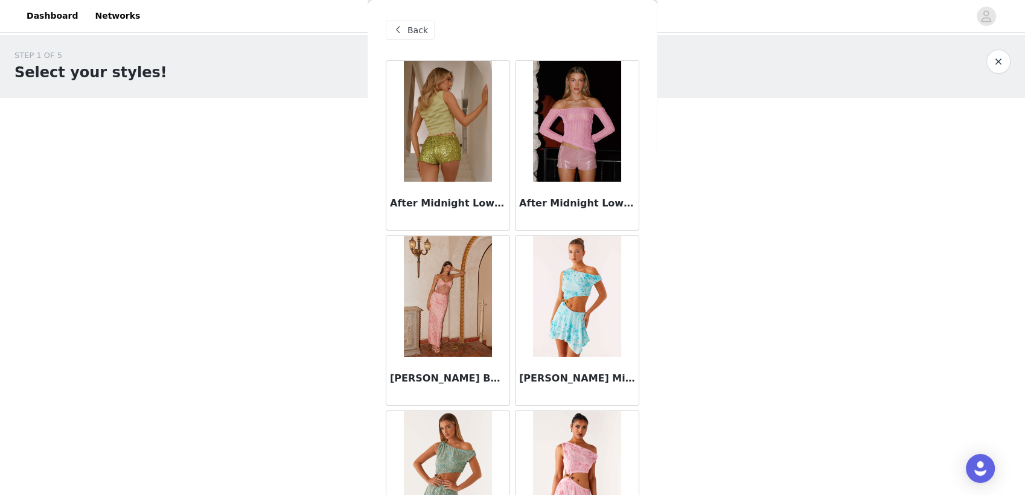
click at [411, 31] on span "Back" at bounding box center [418, 30] width 21 height 13
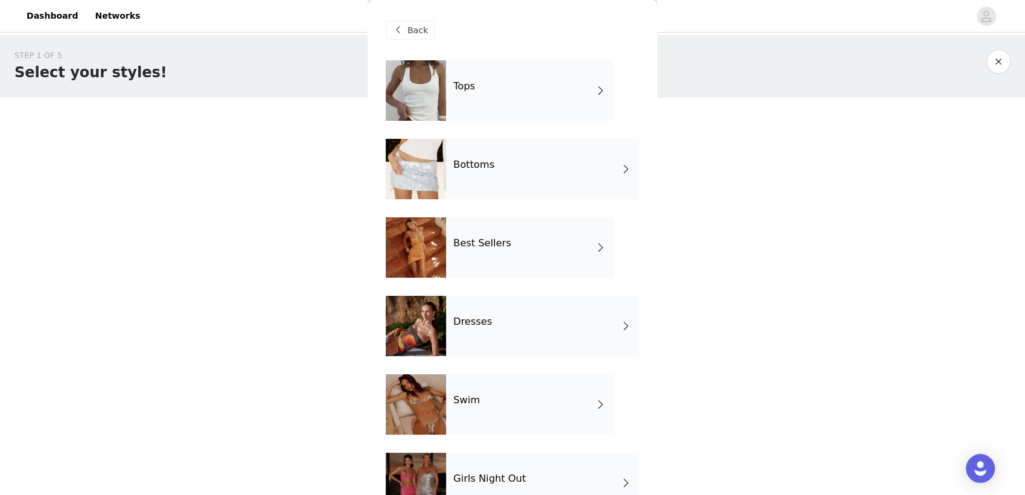
scroll to position [193, 0]
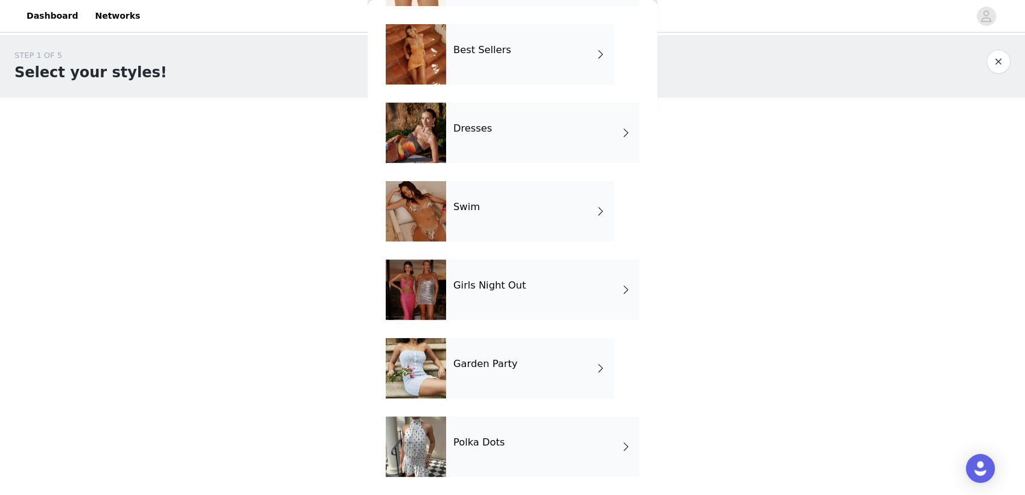
click at [485, 375] on div "Garden Party" at bounding box center [530, 368] width 168 height 60
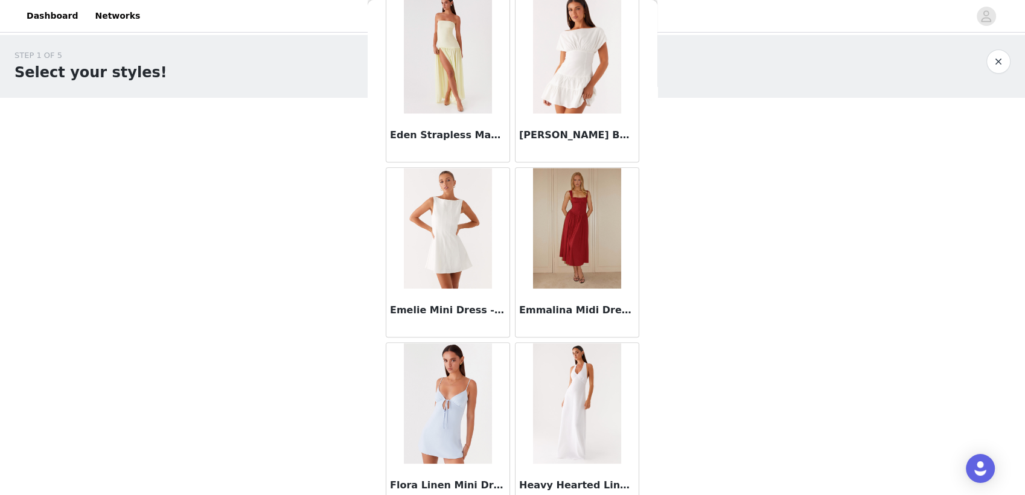
scroll to position [1351, 0]
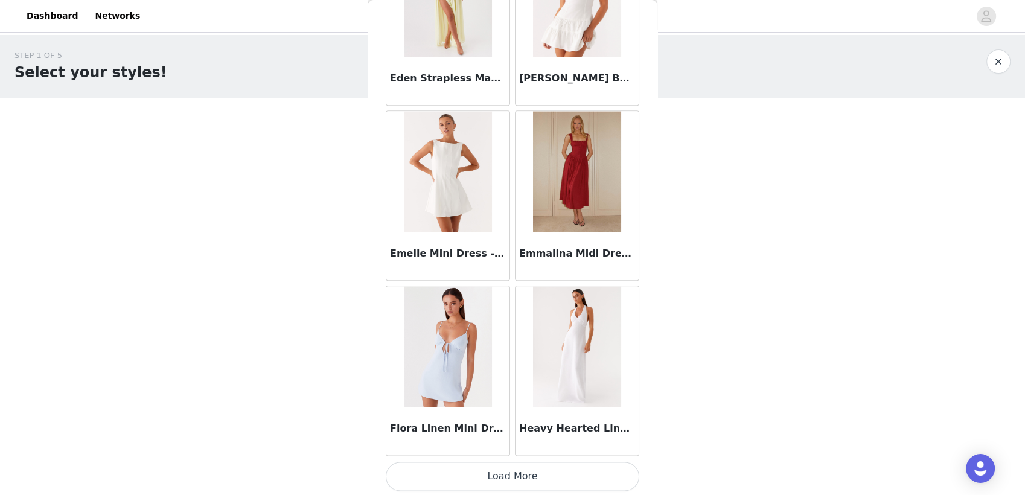
click at [490, 471] on button "Load More" at bounding box center [513, 476] width 254 height 29
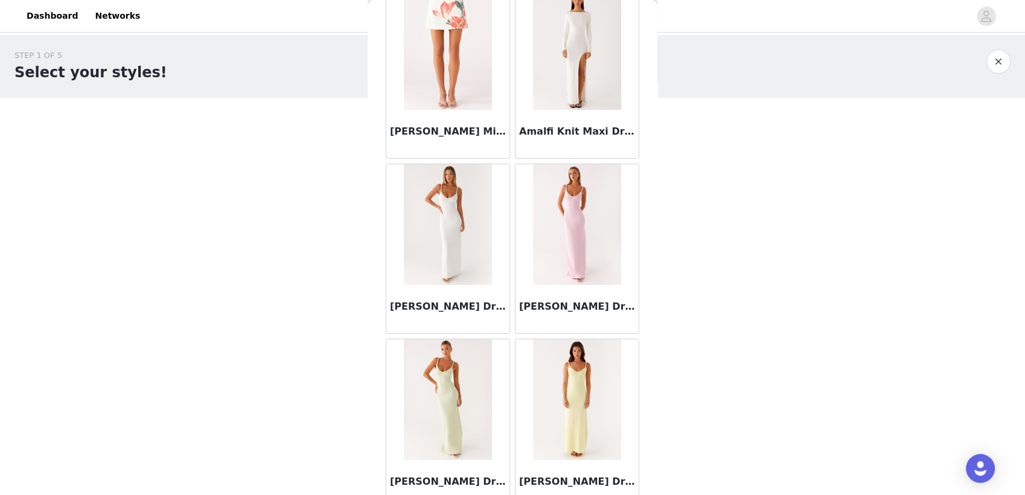
scroll to position [0, 0]
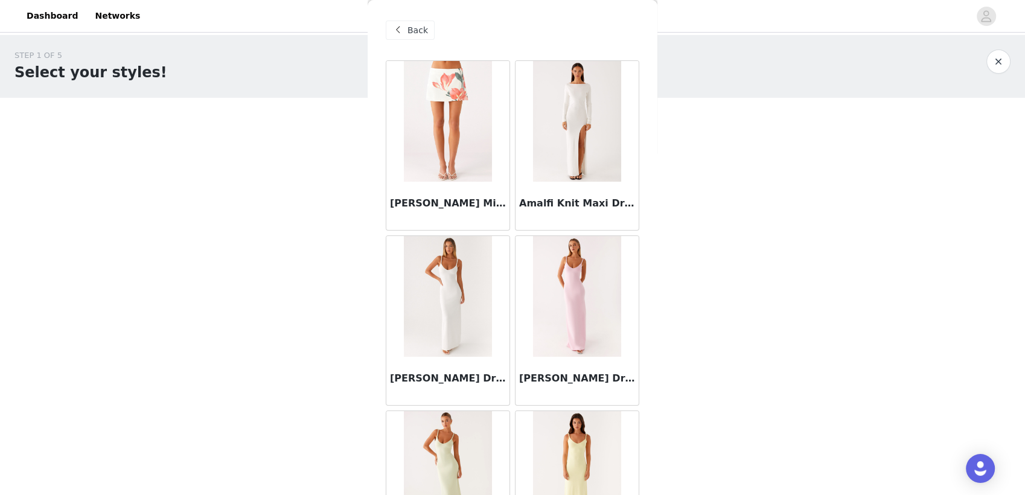
click at [415, 27] on span "Back" at bounding box center [418, 30] width 21 height 13
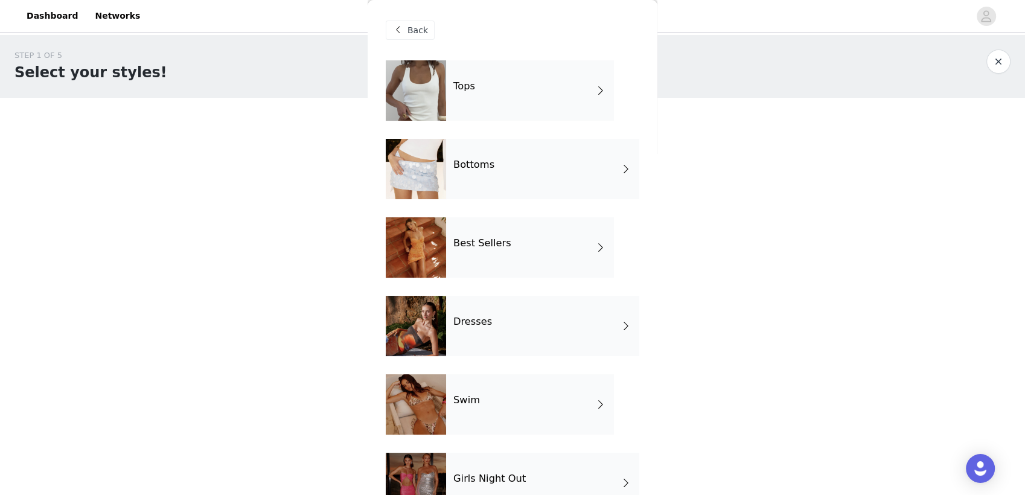
scroll to position [193, 0]
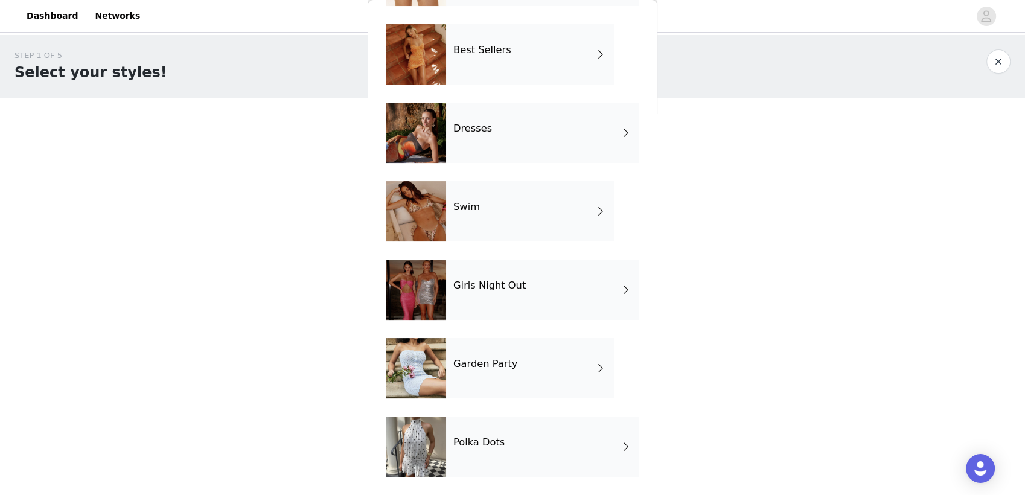
click at [492, 437] on h4 "Polka Dots" at bounding box center [478, 442] width 51 height 11
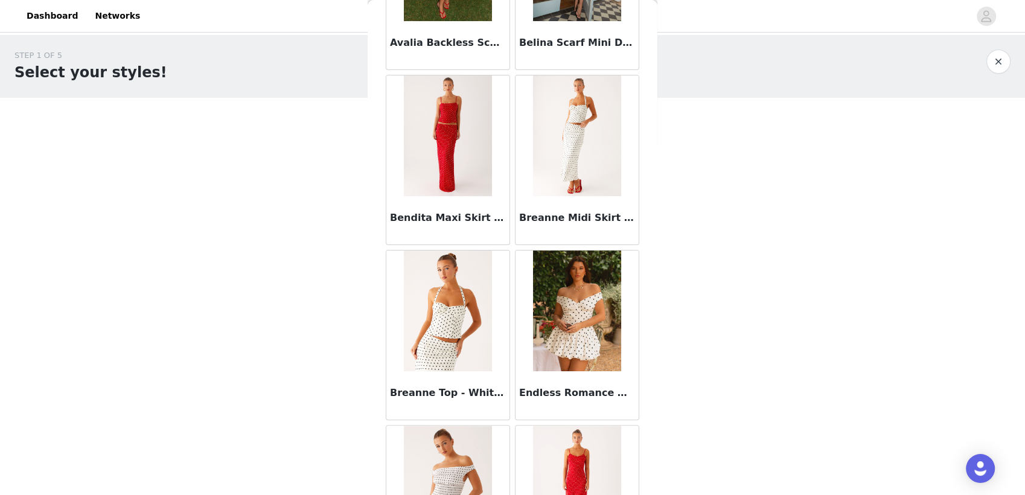
scroll to position [0, 0]
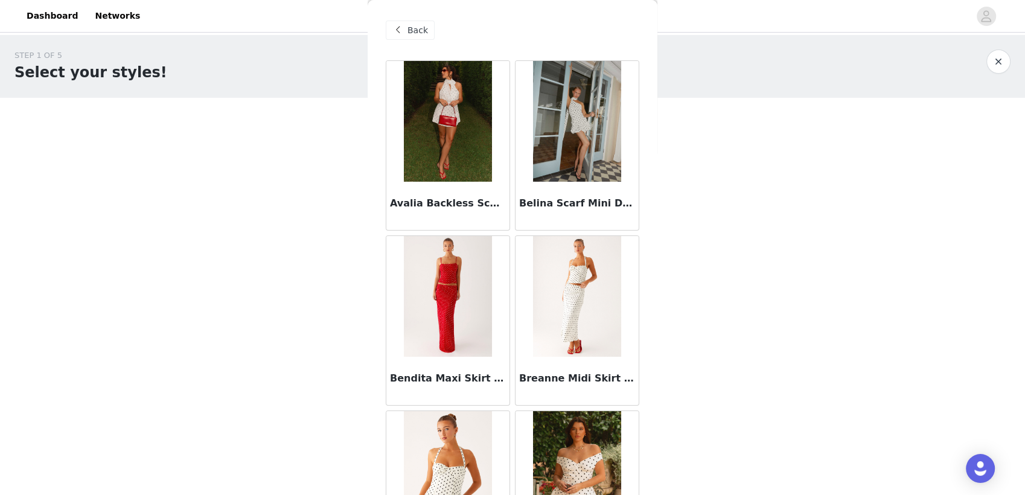
click at [413, 30] on span "Back" at bounding box center [418, 30] width 21 height 13
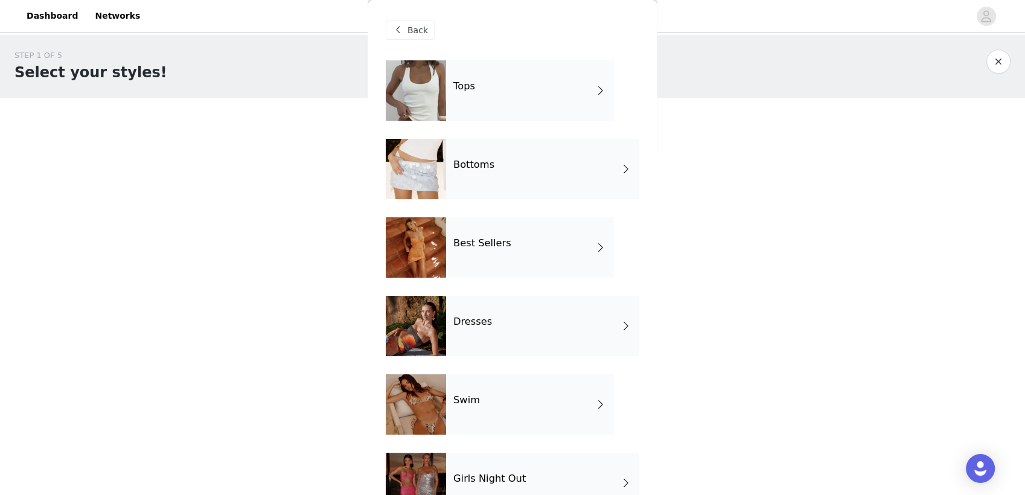
click at [469, 159] on h4 "Bottoms" at bounding box center [473, 164] width 41 height 11
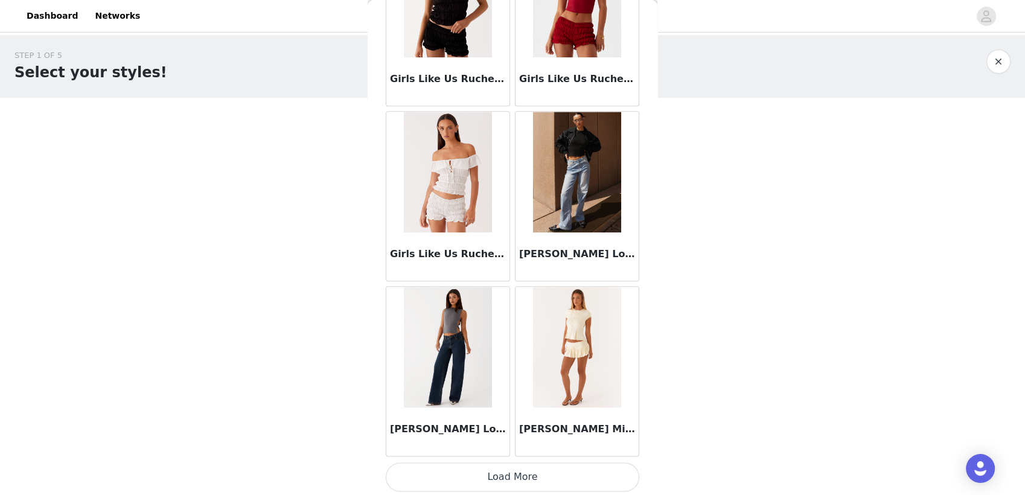
scroll to position [1351, 0]
click at [454, 359] on img at bounding box center [448, 346] width 88 height 121
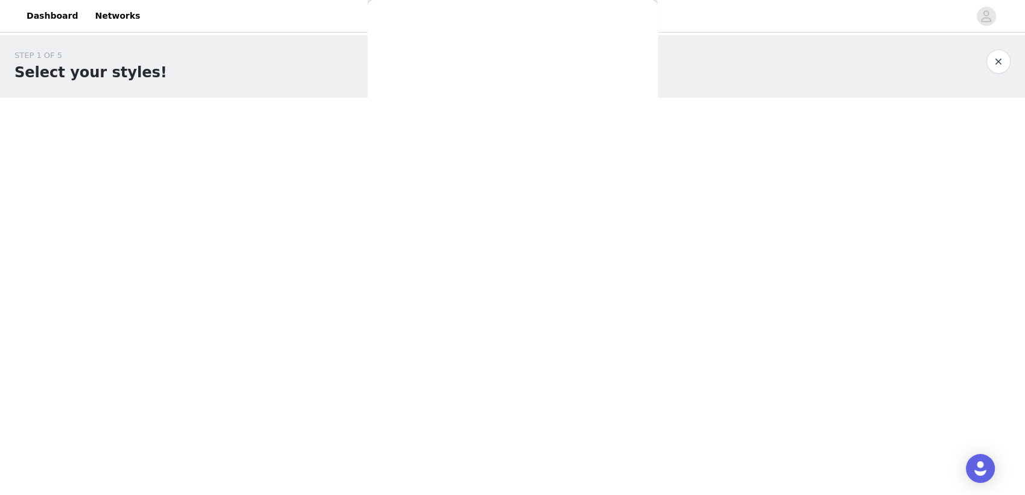
scroll to position [0, 0]
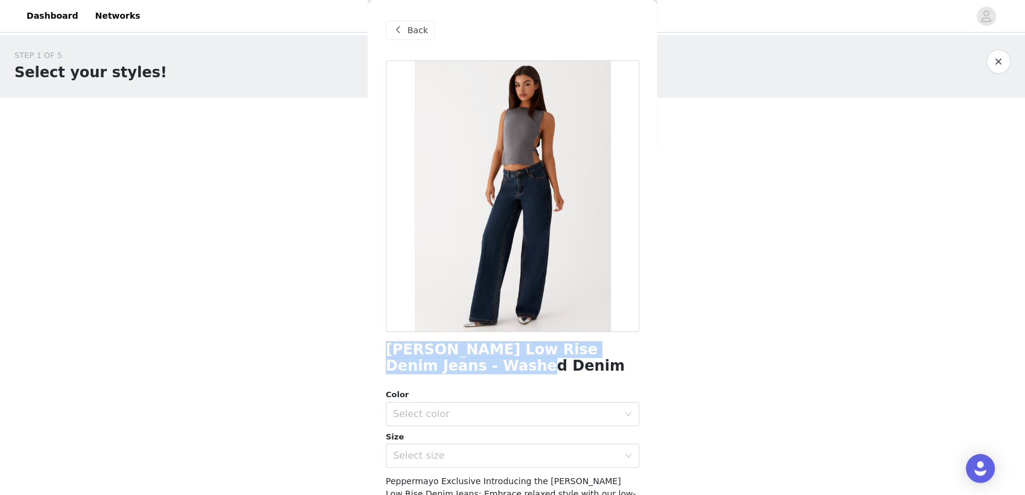
drag, startPoint x: 385, startPoint y: 348, endPoint x: 497, endPoint y: 371, distance: 114.0
click at [497, 371] on h1 "[PERSON_NAME] Low Rise Denim Jeans - Washed Denim" at bounding box center [513, 358] width 254 height 33
copy h1 "[PERSON_NAME] Low Rise Denim Jeans - Washed Denim"
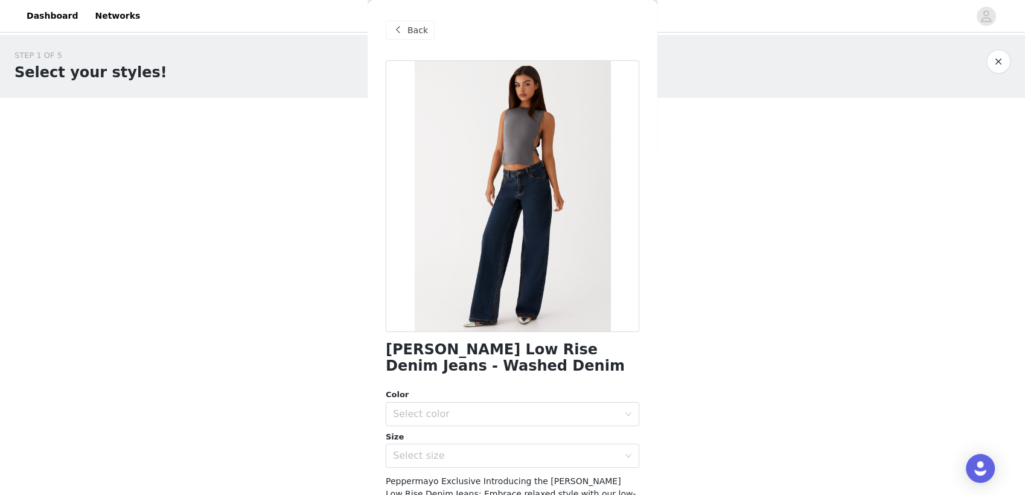
click at [412, 33] on span "Back" at bounding box center [418, 30] width 21 height 13
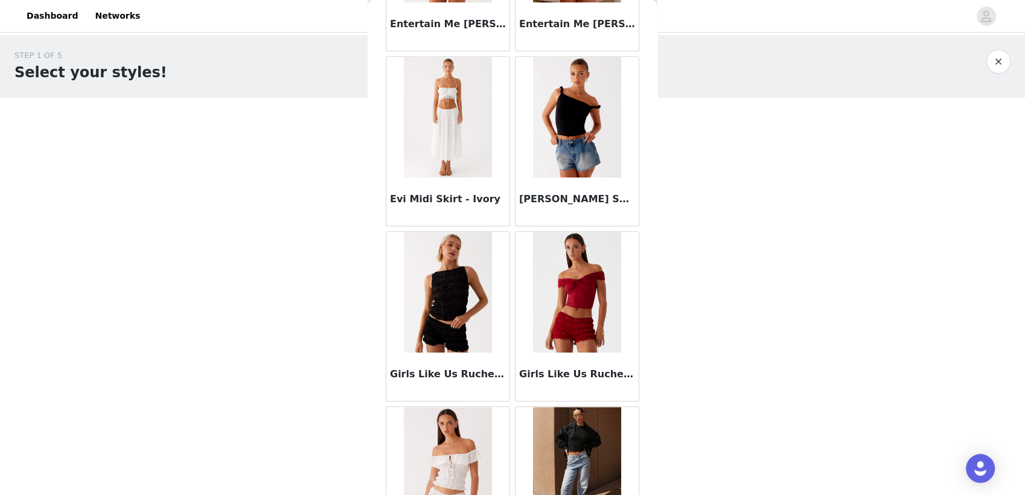
scroll to position [1351, 0]
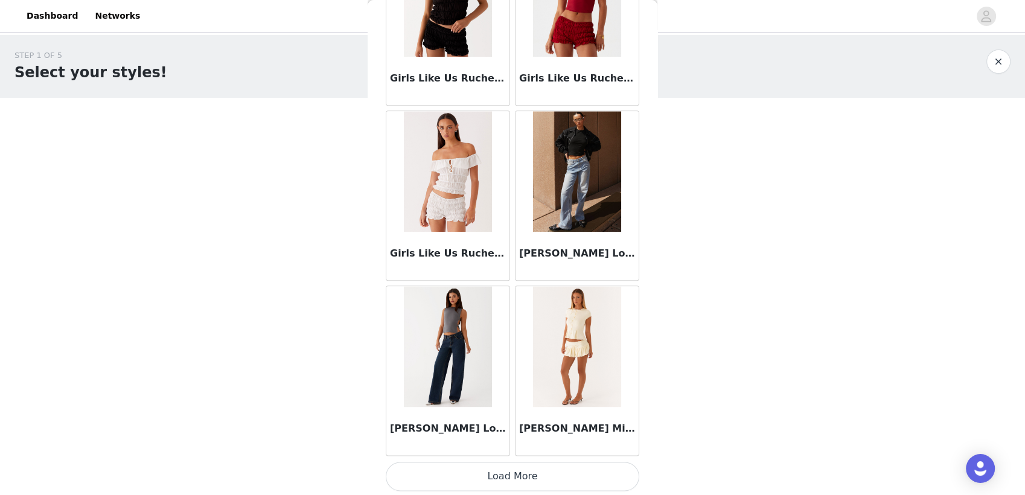
click at [517, 475] on button "Load More" at bounding box center [513, 476] width 254 height 29
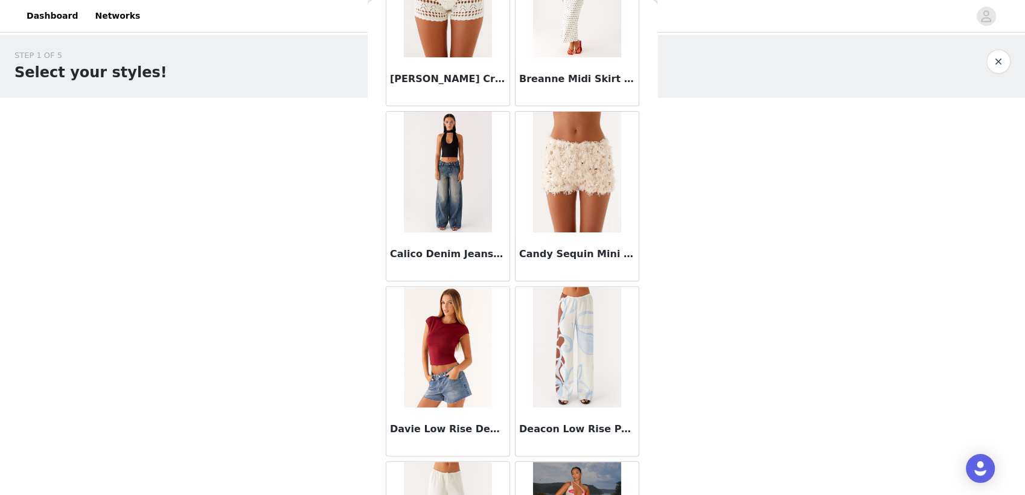
scroll to position [0, 0]
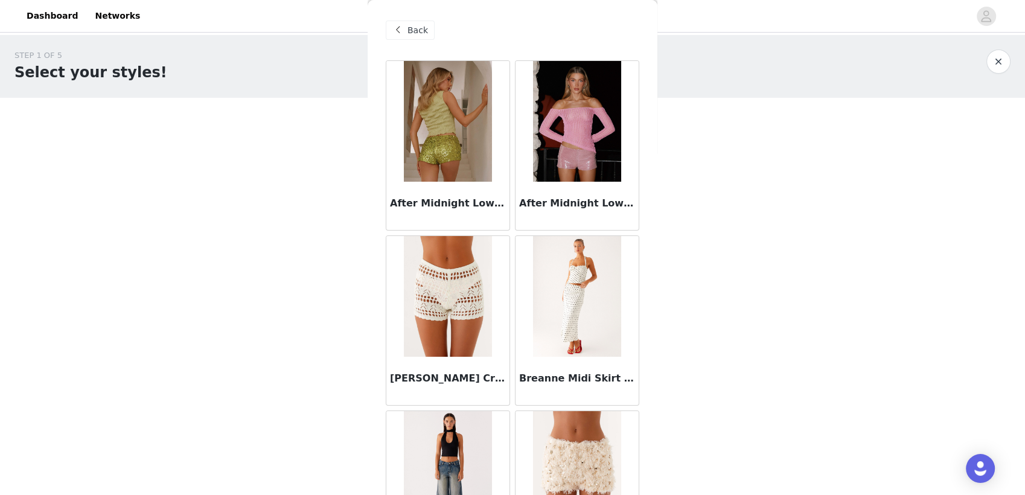
click at [412, 24] on span "Back" at bounding box center [418, 30] width 21 height 13
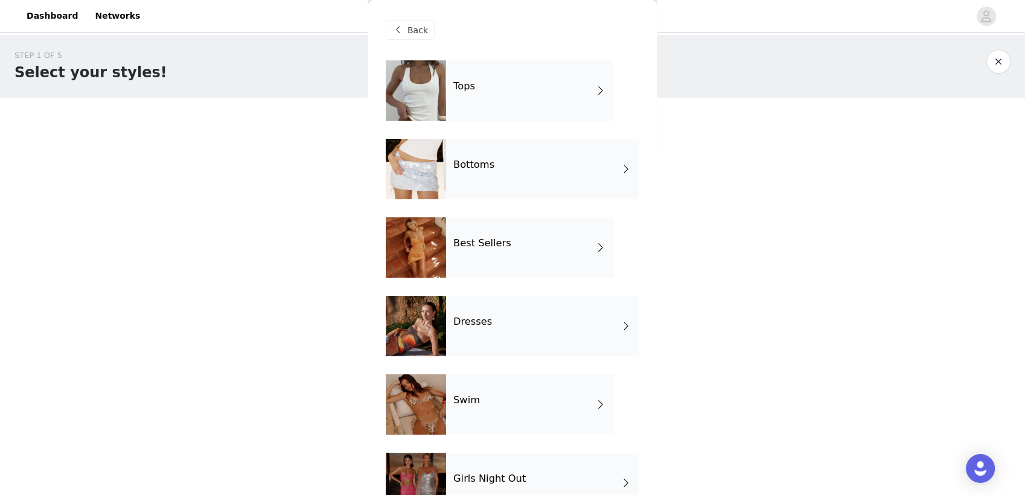
click at [482, 93] on div "Tops" at bounding box center [530, 90] width 168 height 60
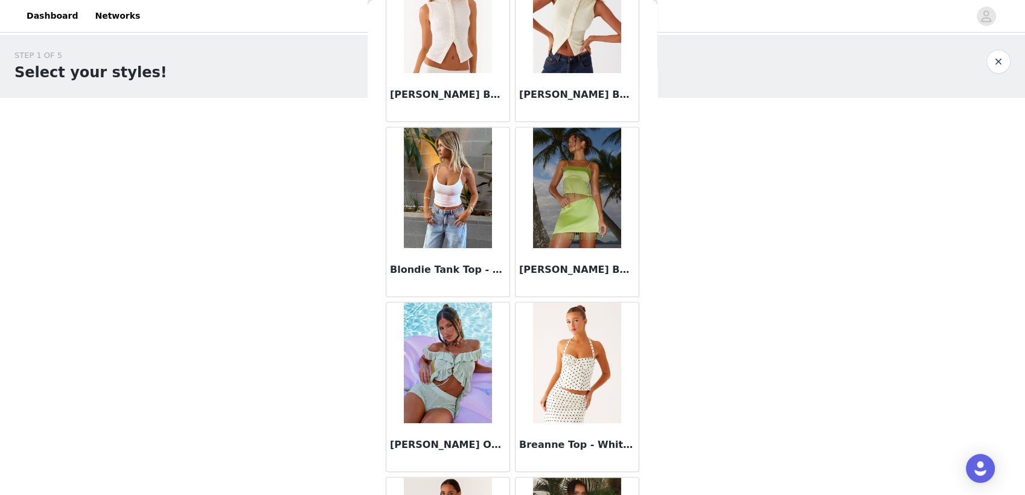
scroll to position [1351, 0]
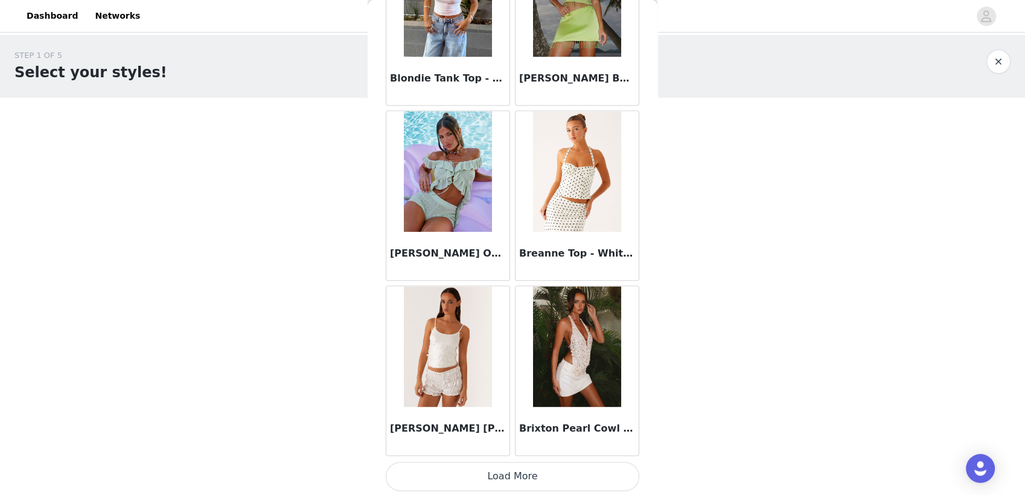
click at [522, 472] on button "Load More" at bounding box center [513, 476] width 254 height 29
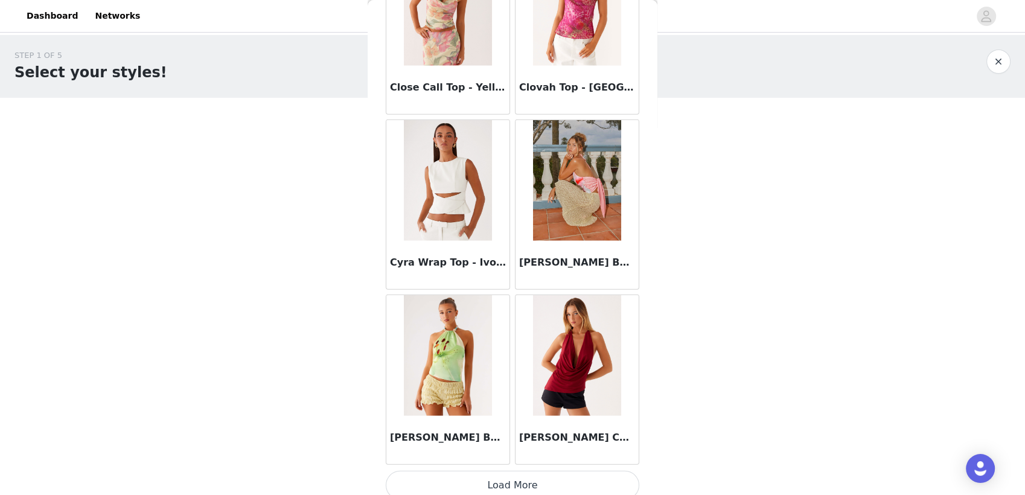
scroll to position [3092, 0]
click at [528, 484] on button "Load More" at bounding box center [513, 486] width 254 height 29
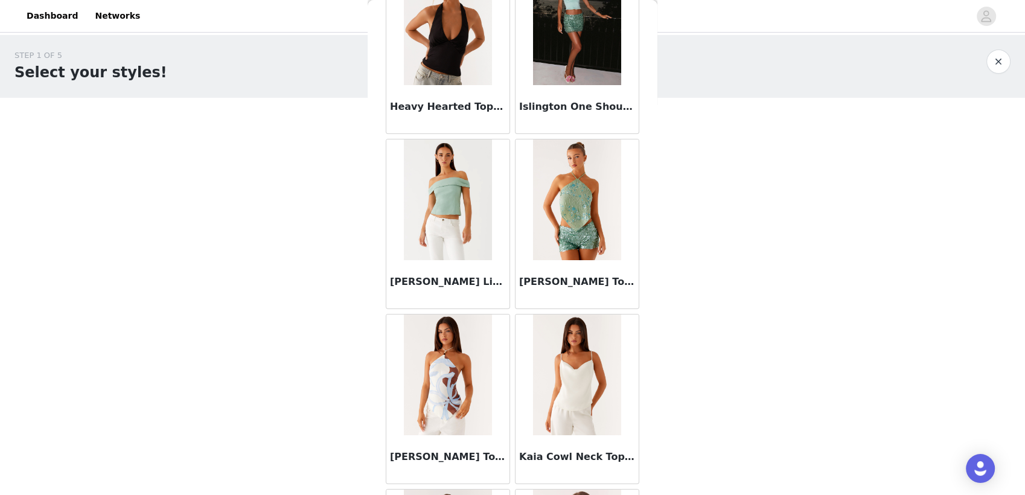
scroll to position [4850, 0]
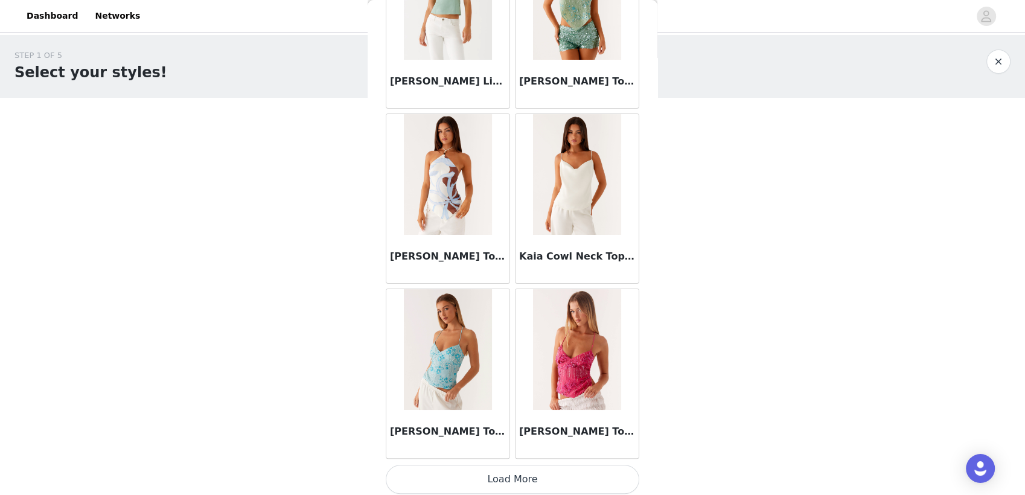
click at [511, 478] on button "Load More" at bounding box center [513, 479] width 254 height 29
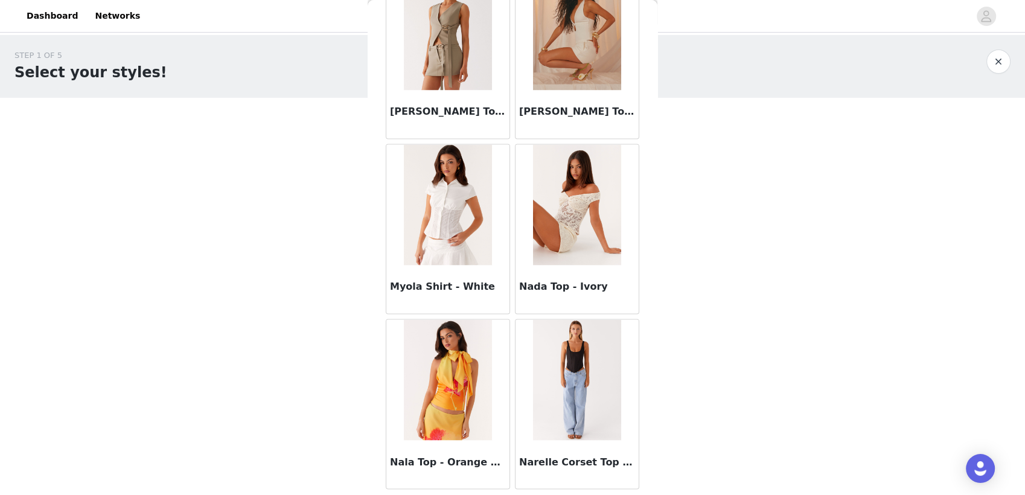
scroll to position [6600, 0]
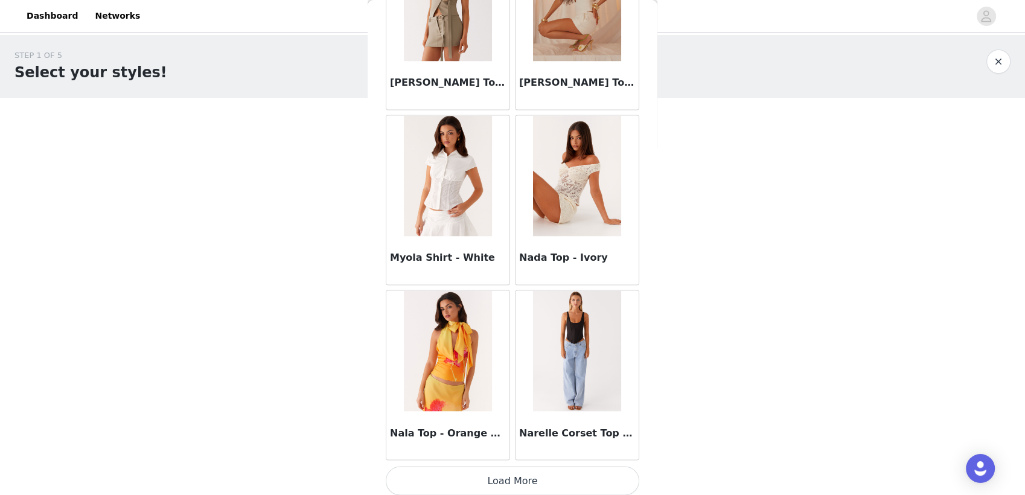
click at [523, 469] on button "Load More" at bounding box center [513, 480] width 254 height 29
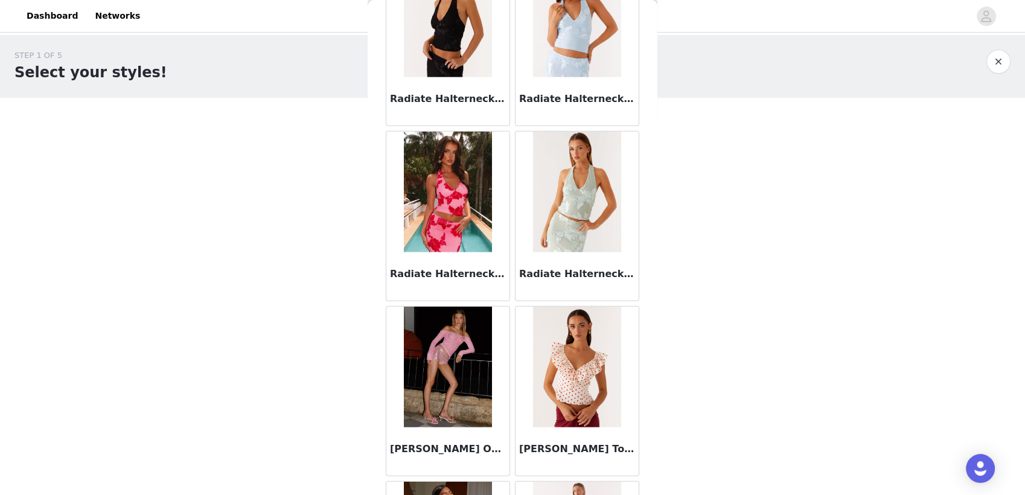
scroll to position [8350, 0]
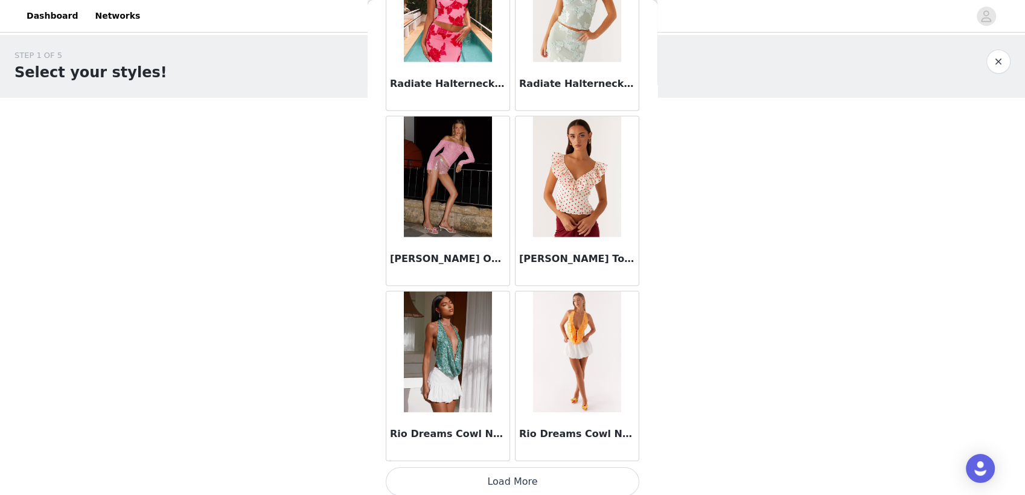
click at [525, 467] on button "Load More" at bounding box center [513, 481] width 254 height 29
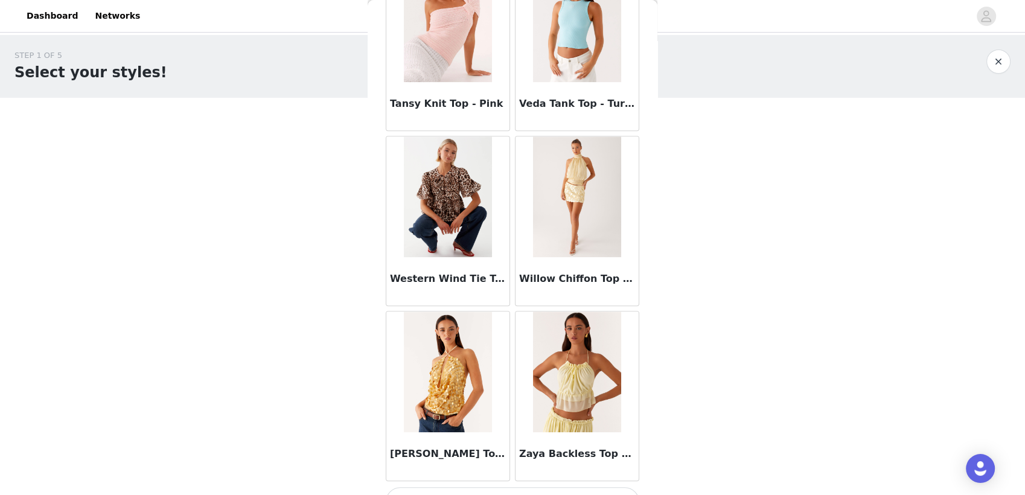
scroll to position [10100, 0]
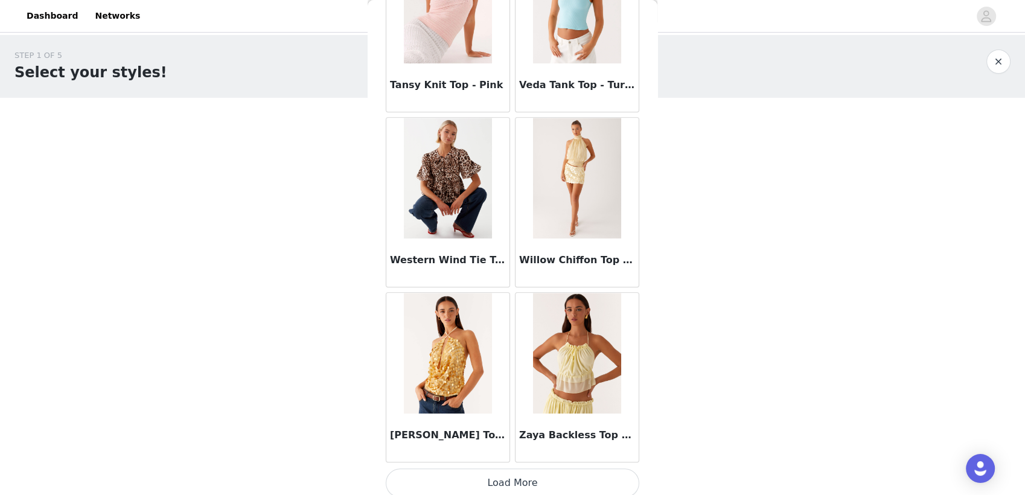
click at [513, 472] on button "Load More" at bounding box center [513, 483] width 254 height 29
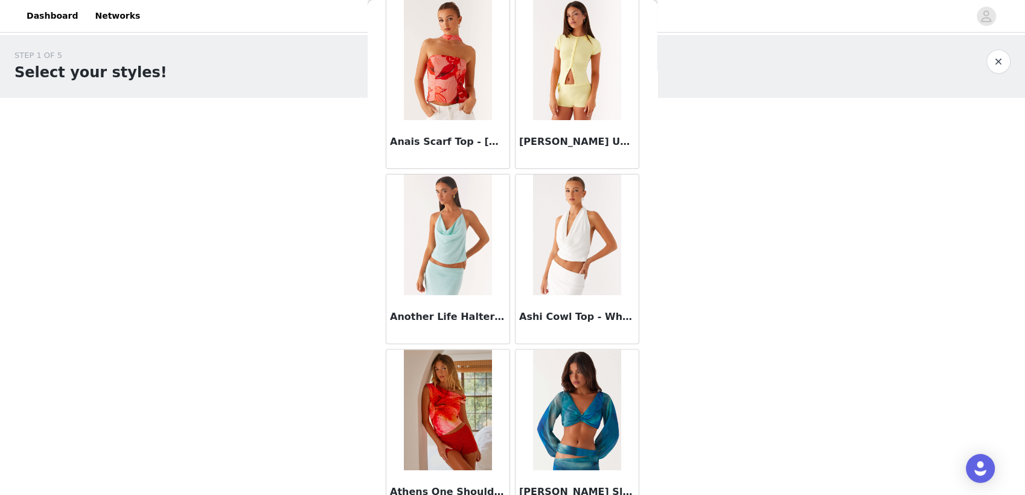
scroll to position [0, 0]
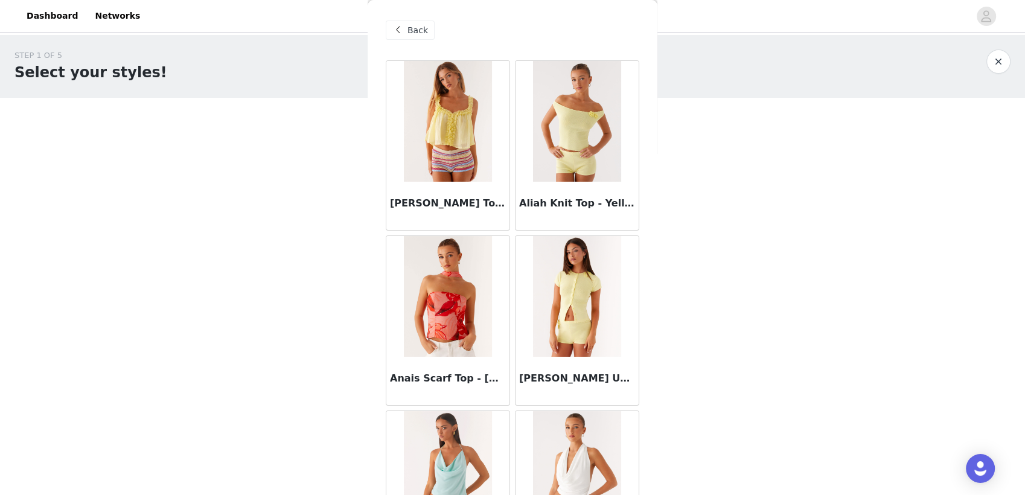
click at [415, 34] on span "Back" at bounding box center [418, 30] width 21 height 13
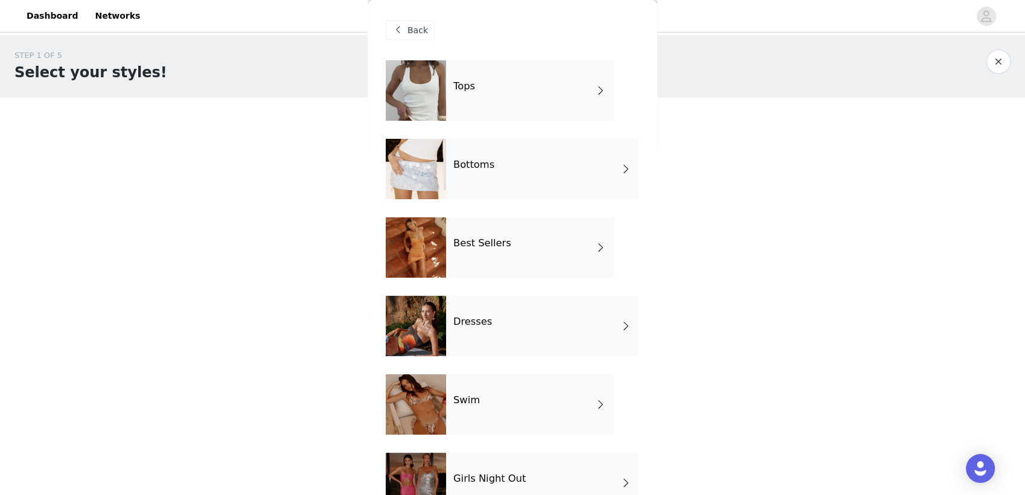
click at [489, 329] on div "Dresses" at bounding box center [542, 326] width 193 height 60
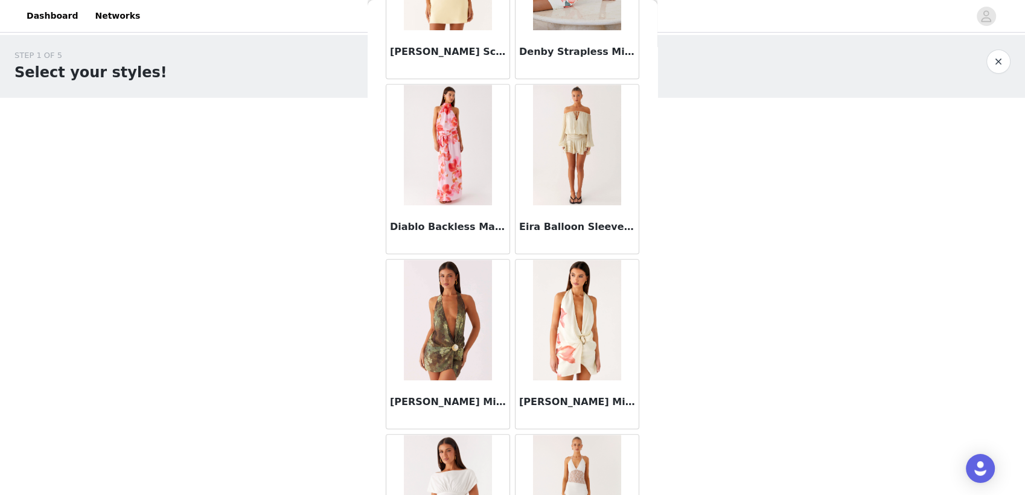
scroll to position [1351, 0]
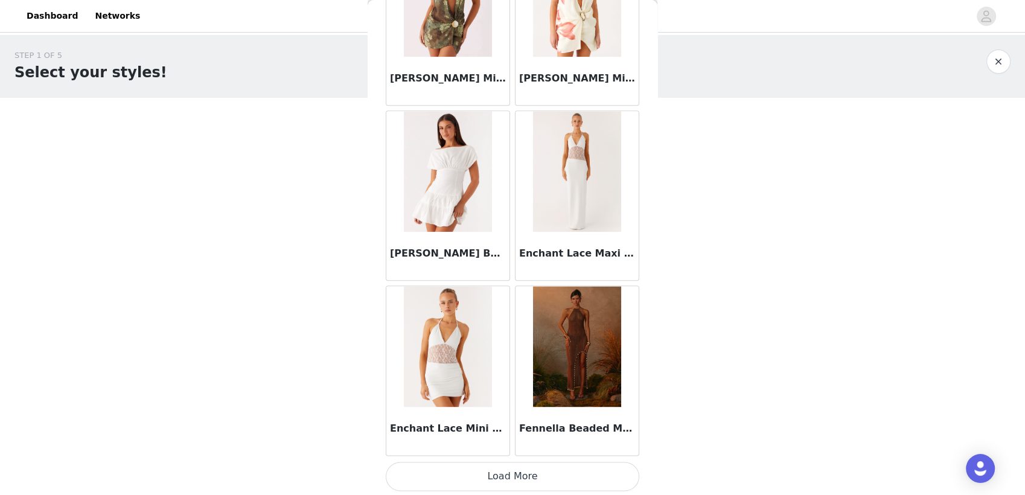
click at [509, 481] on button "Load More" at bounding box center [513, 476] width 254 height 29
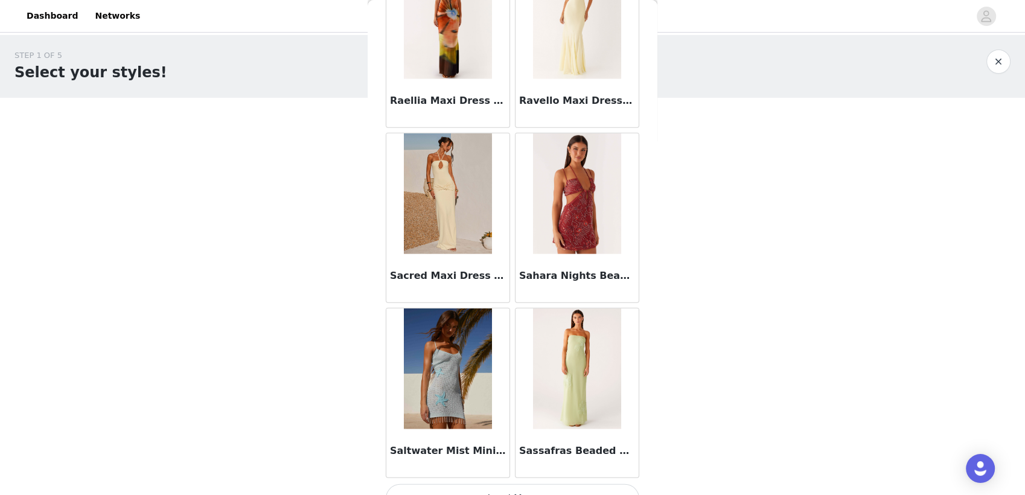
scroll to position [3101, 0]
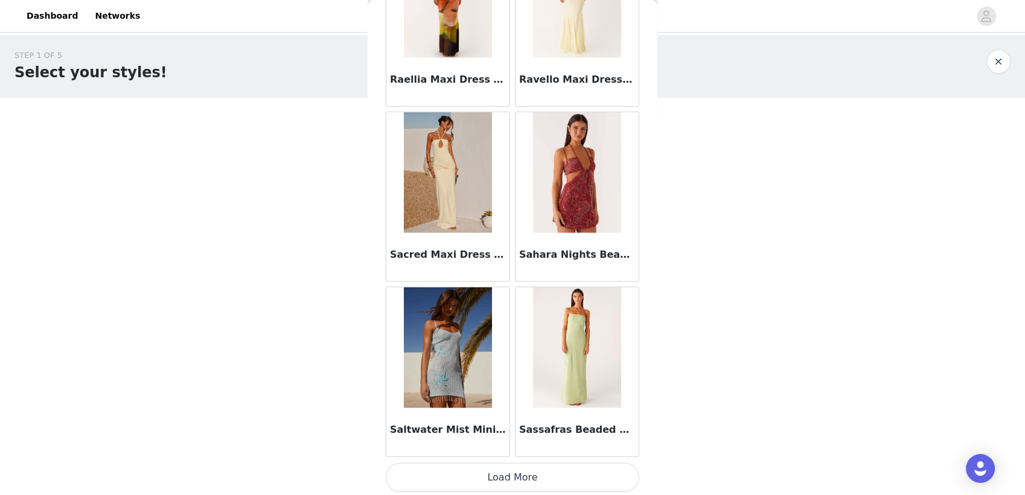
click at [507, 479] on button "Load More" at bounding box center [513, 477] width 254 height 29
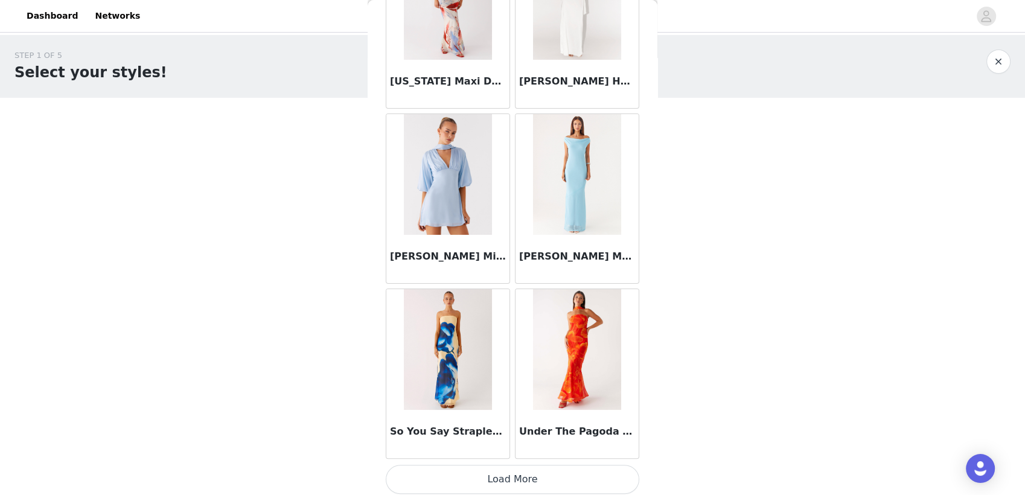
scroll to position [4850, 0]
click at [523, 469] on button "Load More" at bounding box center [513, 479] width 254 height 29
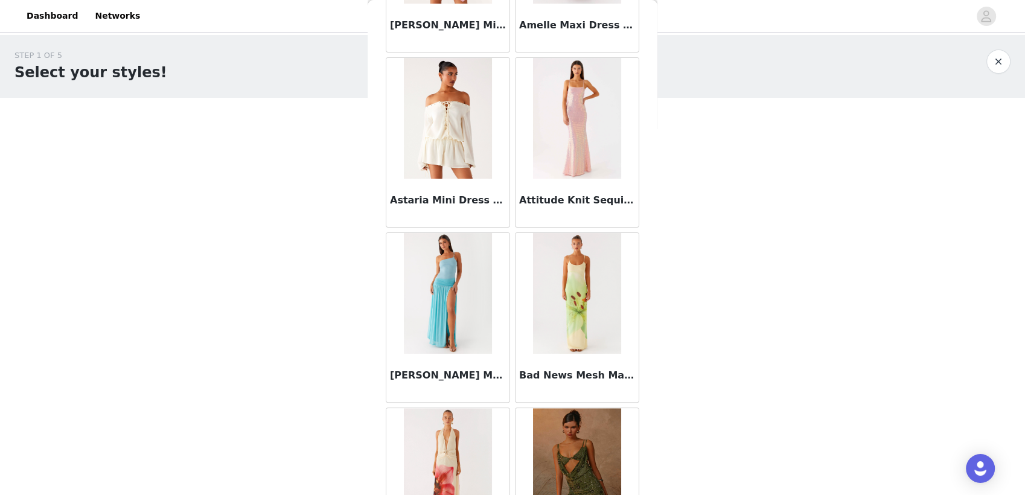
scroll to position [0, 0]
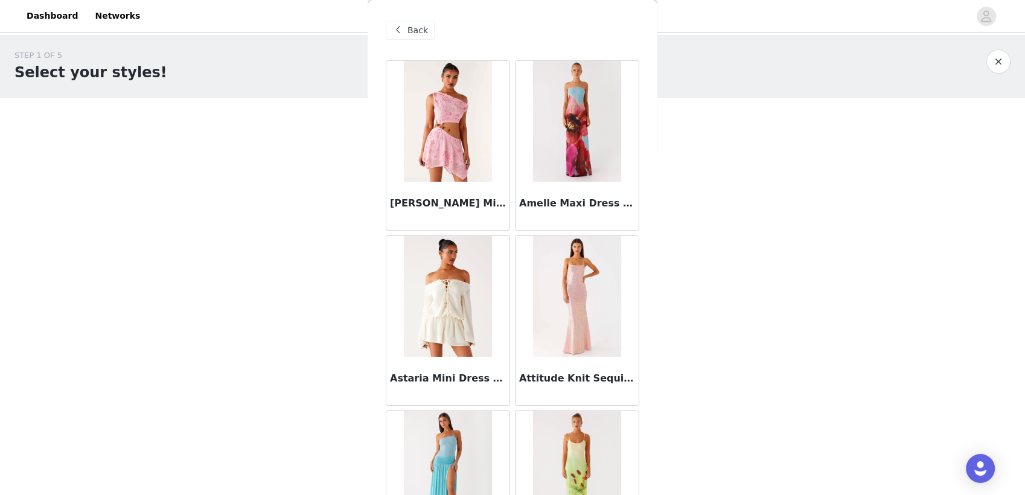
click at [406, 34] on div "Back" at bounding box center [410, 30] width 49 height 19
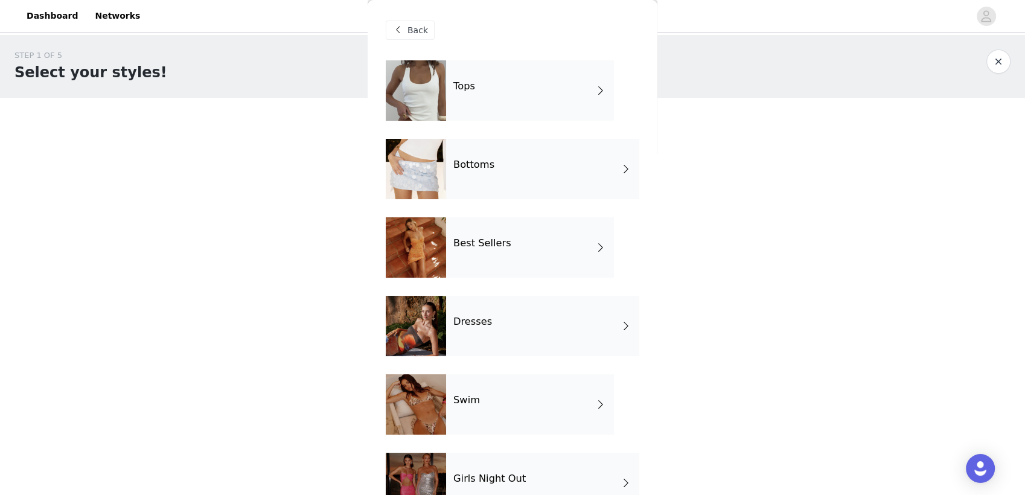
click at [515, 261] on div "Best Sellers" at bounding box center [530, 247] width 168 height 60
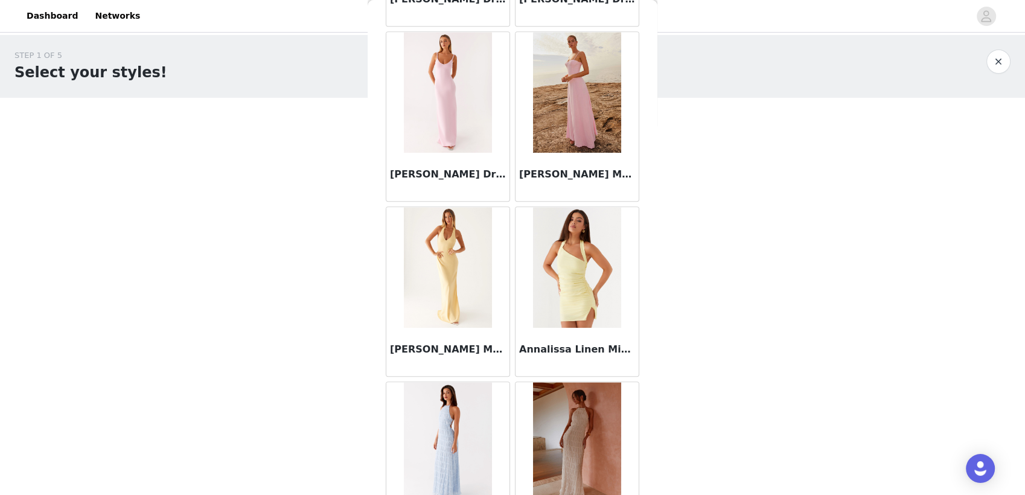
scroll to position [1351, 0]
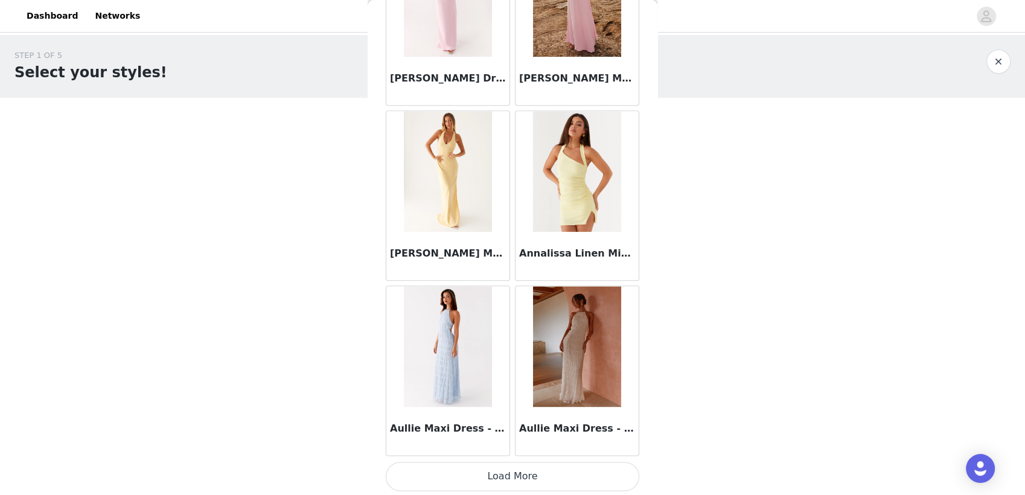
click at [530, 470] on button "Load More" at bounding box center [513, 476] width 254 height 29
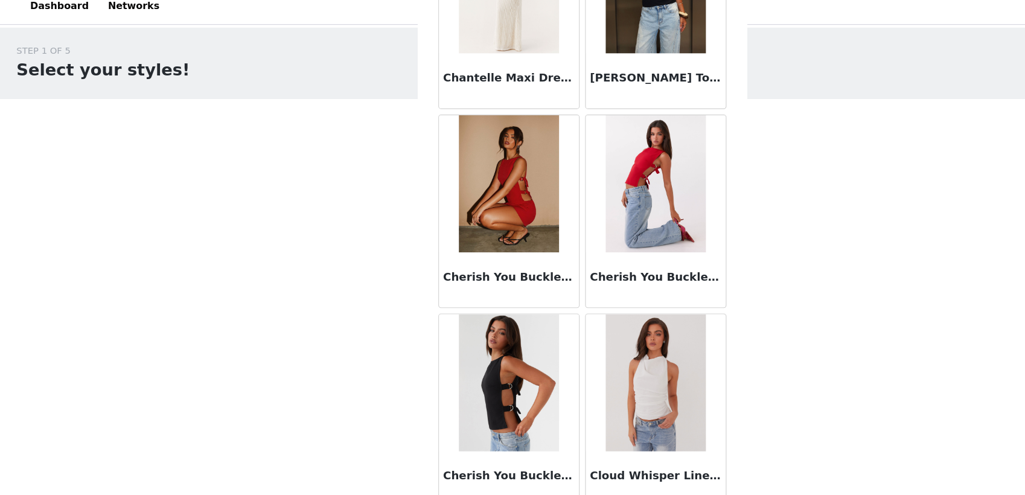
scroll to position [0, 0]
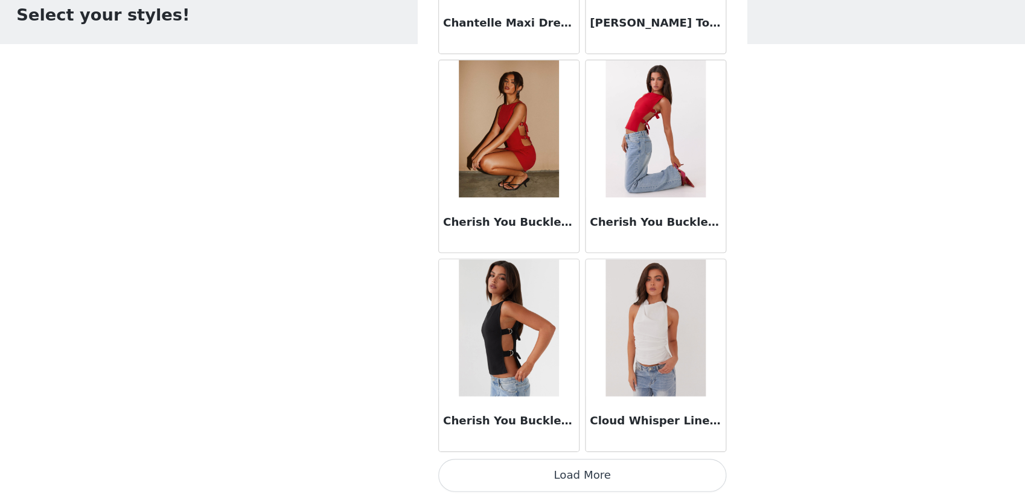
click at [526, 466] on button "Load More" at bounding box center [513, 477] width 254 height 29
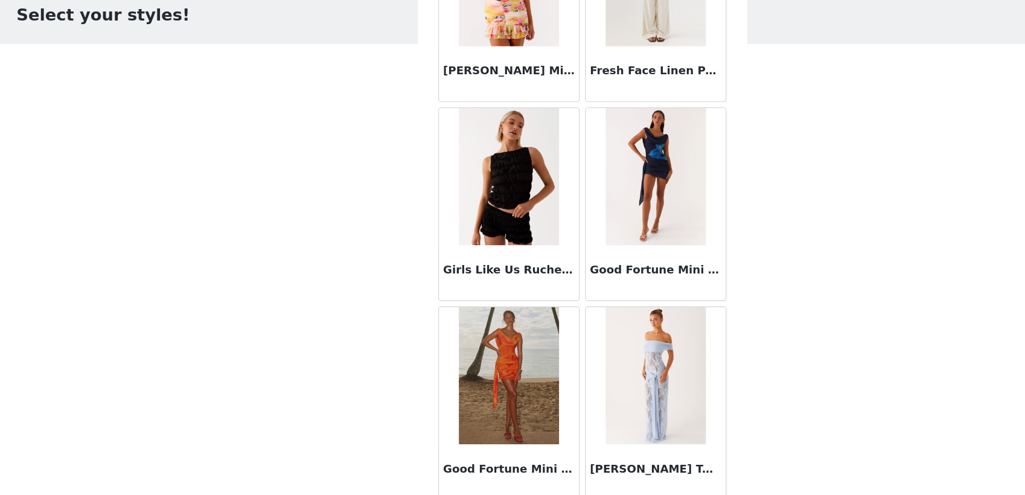
scroll to position [4850, 0]
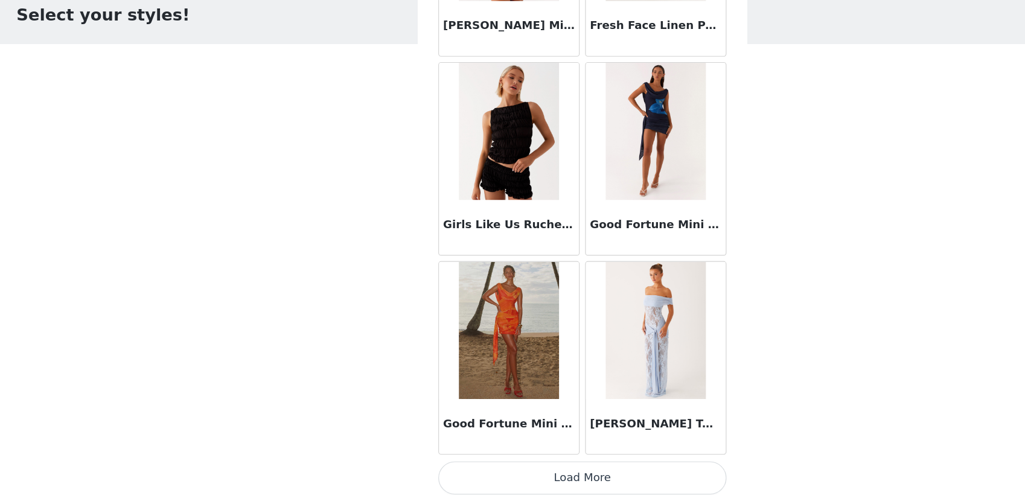
click at [510, 471] on button "Load More" at bounding box center [513, 479] width 254 height 29
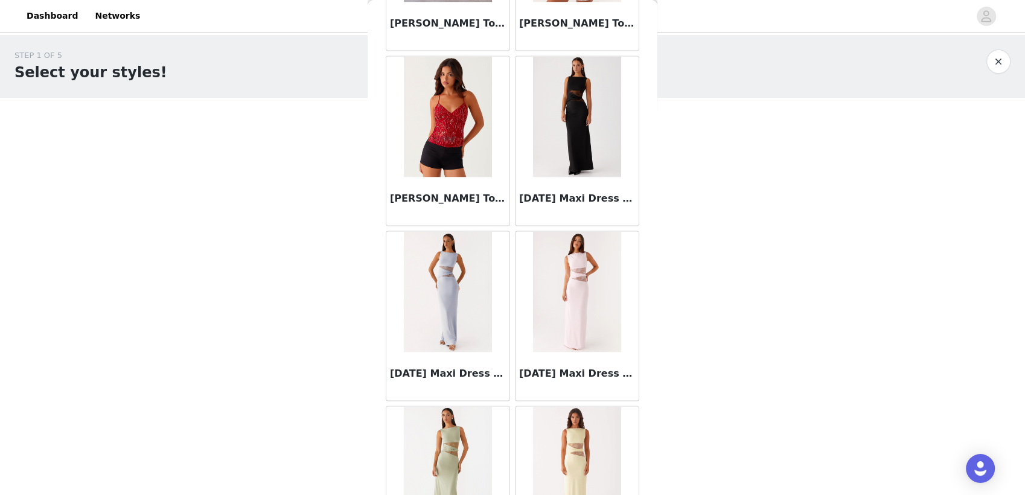
scroll to position [6600, 0]
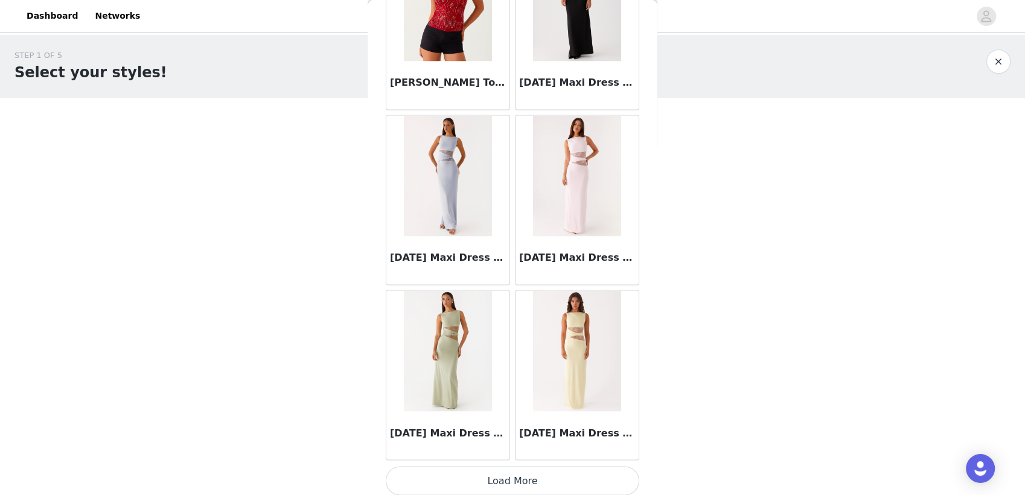
click at [524, 475] on button "Load More" at bounding box center [513, 480] width 254 height 29
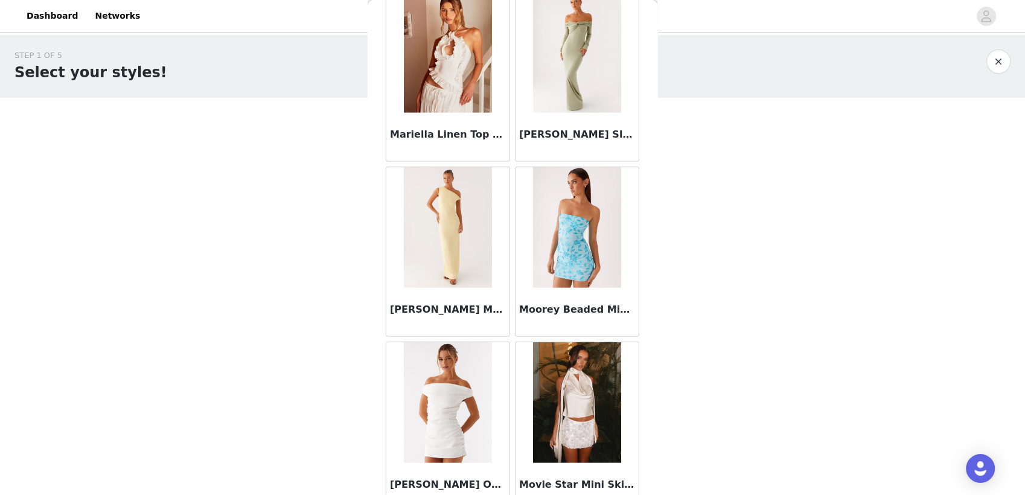
scroll to position [8183, 0]
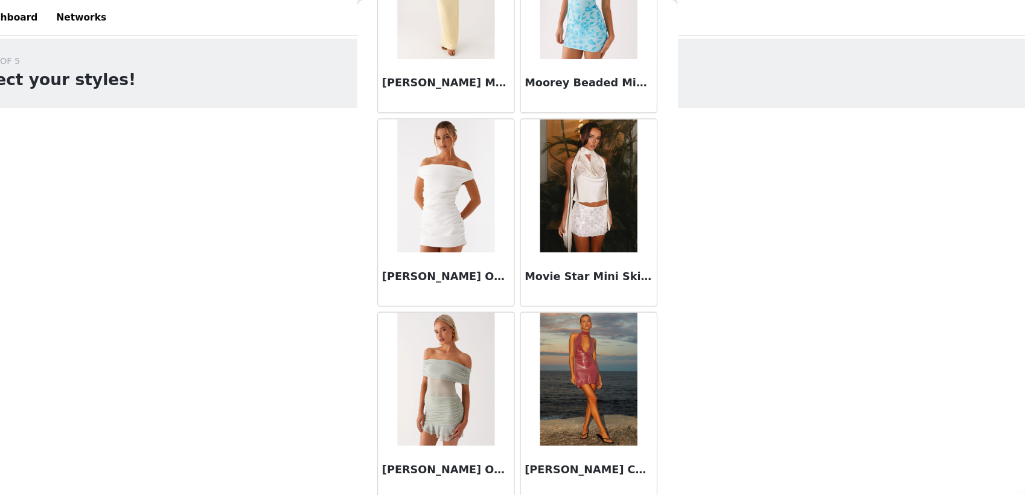
click at [566, 245] on h3 "Movie Star Mini Skirt - Pearl" at bounding box center [577, 250] width 116 height 14
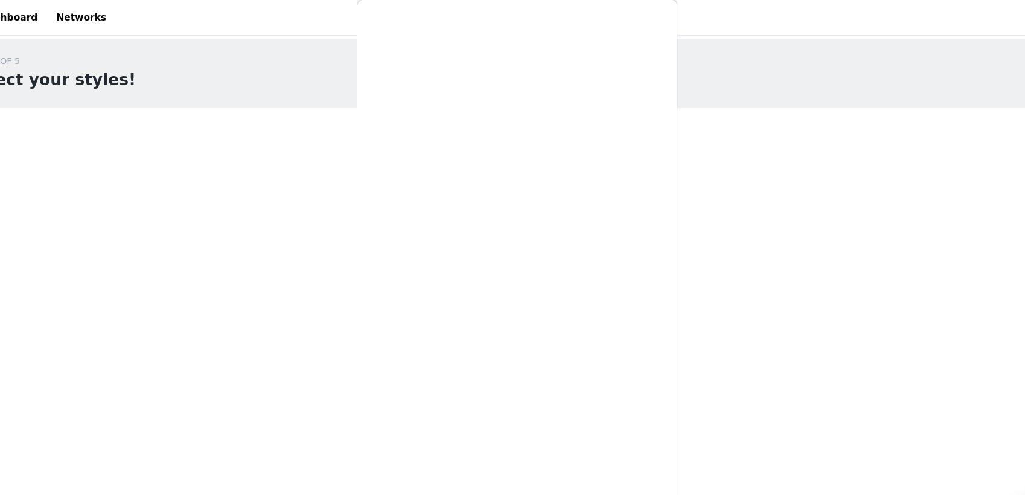
scroll to position [0, 0]
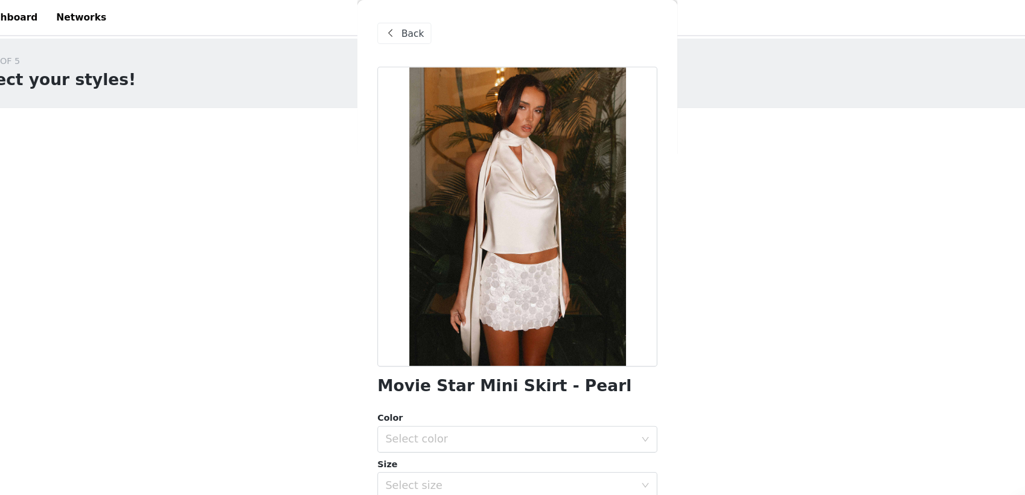
click at [414, 28] on span "Back" at bounding box center [418, 30] width 21 height 13
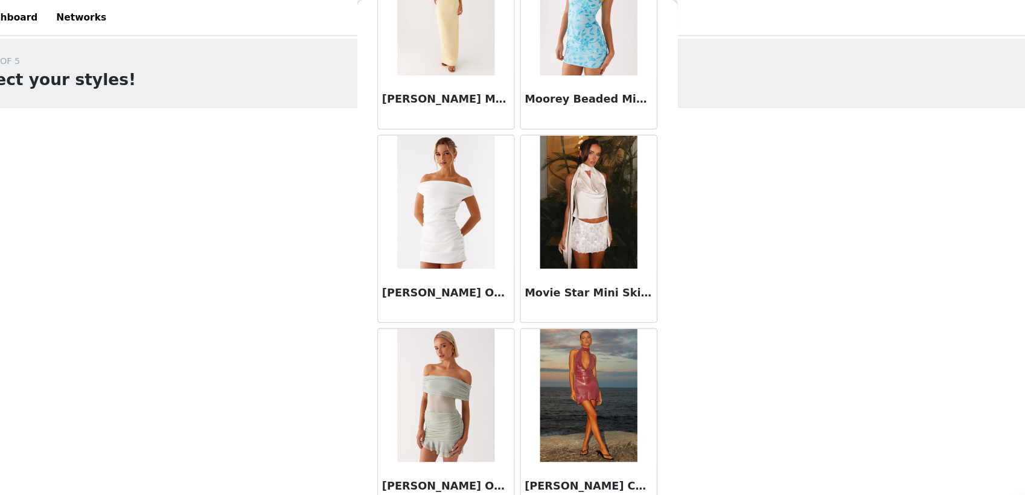
scroll to position [8168, 0]
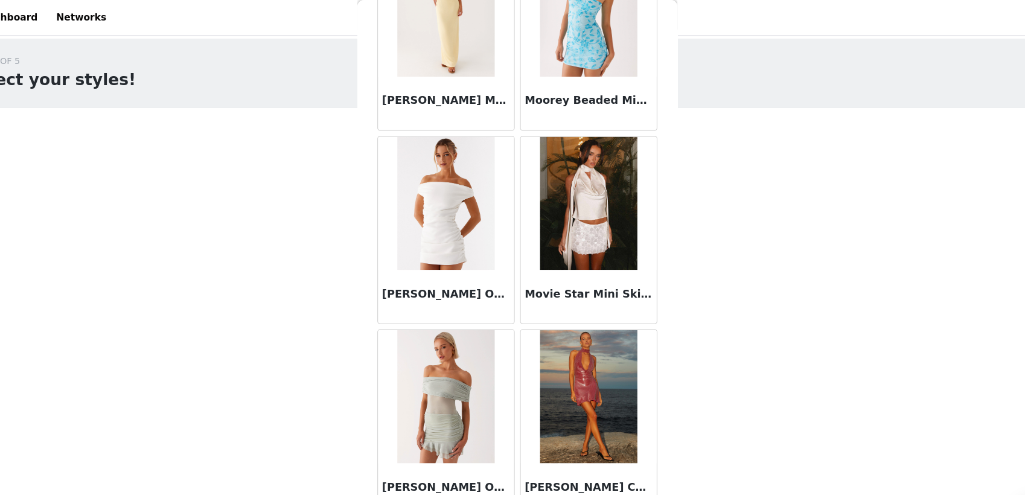
click at [589, 217] on img at bounding box center [577, 184] width 88 height 121
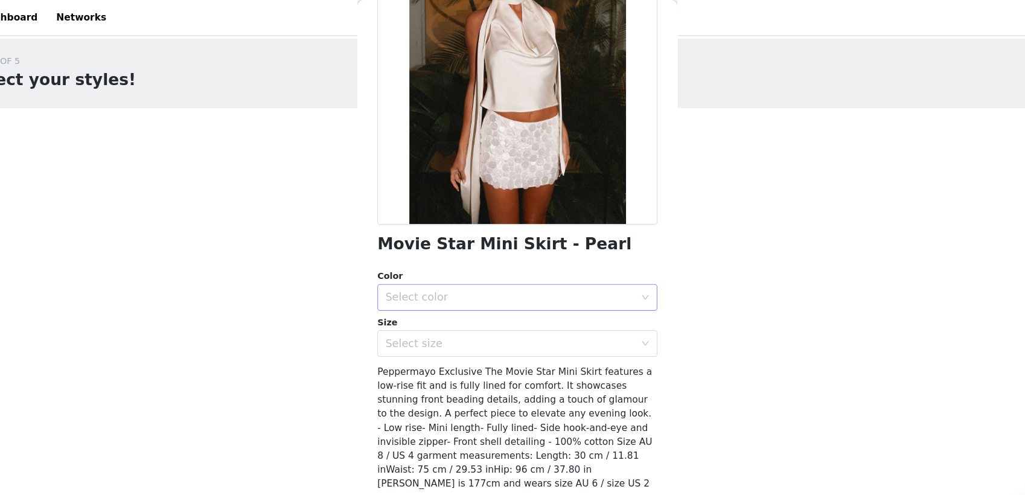
scroll to position [129, 0]
click at [515, 265] on div "Select color" at bounding box center [506, 269] width 226 height 12
click at [478, 295] on li "Pearl" at bounding box center [507, 294] width 243 height 19
click at [455, 310] on div "Select size" at bounding box center [506, 311] width 226 height 12
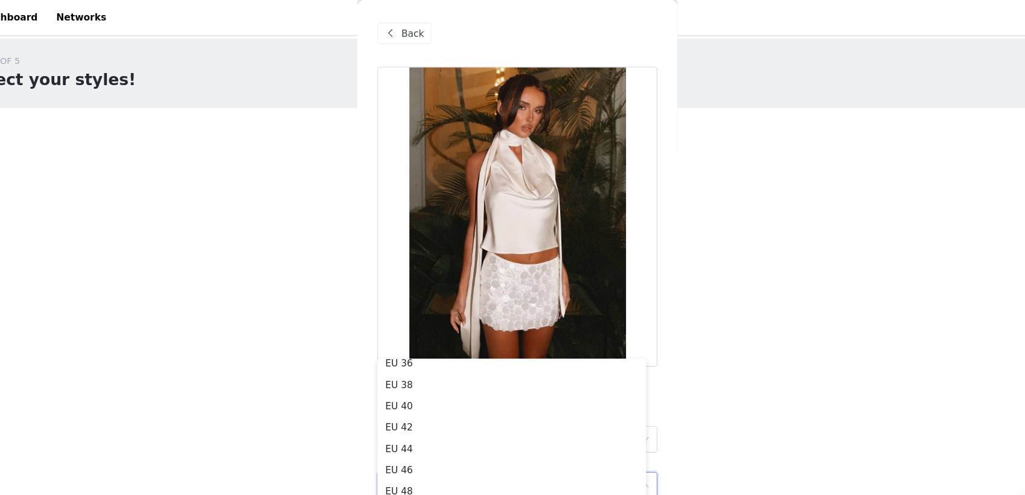
scroll to position [2, 0]
click at [350, 245] on div "STEP 1 OF 5 Select your styles! Please note that the sizes are in EU Sizes 0/3 …" at bounding box center [512, 174] width 1025 height 278
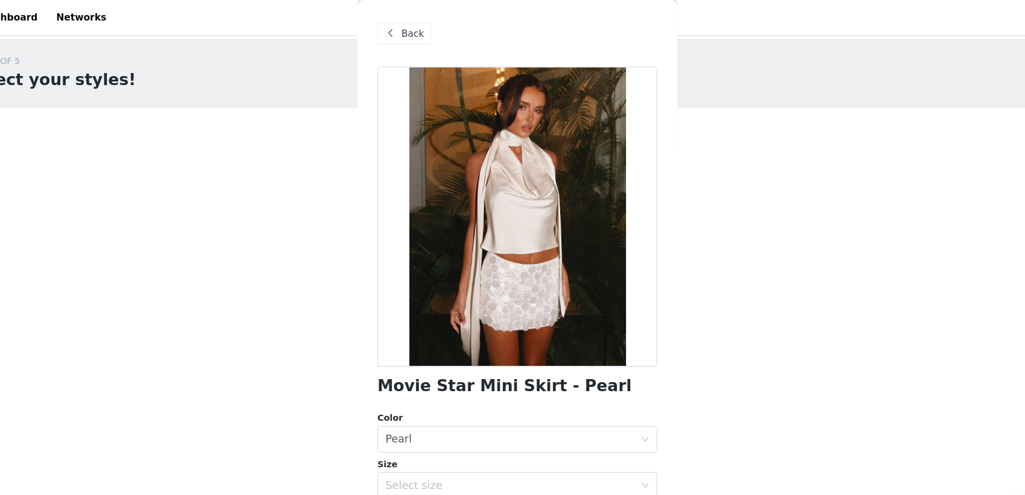
scroll to position [130, 0]
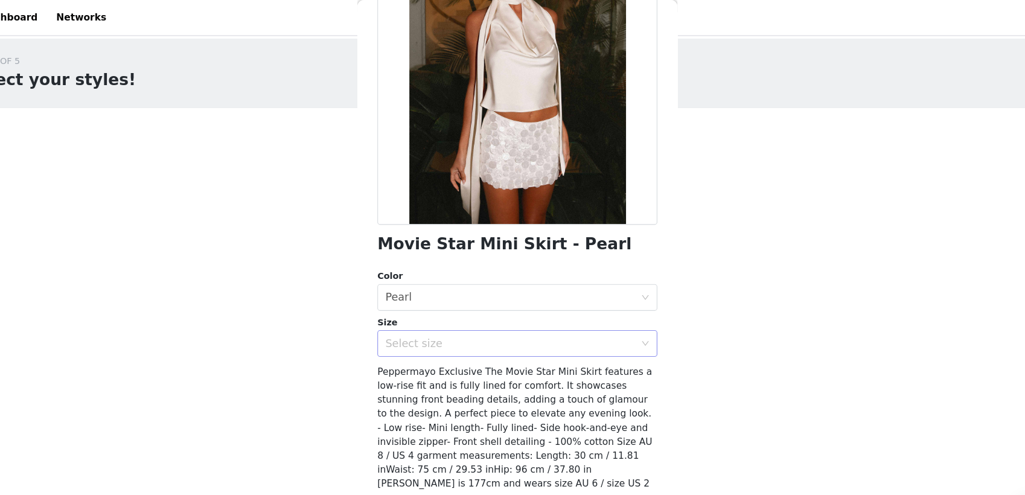
click at [400, 309] on div "Select size" at bounding box center [506, 311] width 226 height 12
click at [341, 348] on body "Dashboard Networks STEP 1 OF 5 Select your styles! Please note that the sizes a…" at bounding box center [512, 247] width 1025 height 495
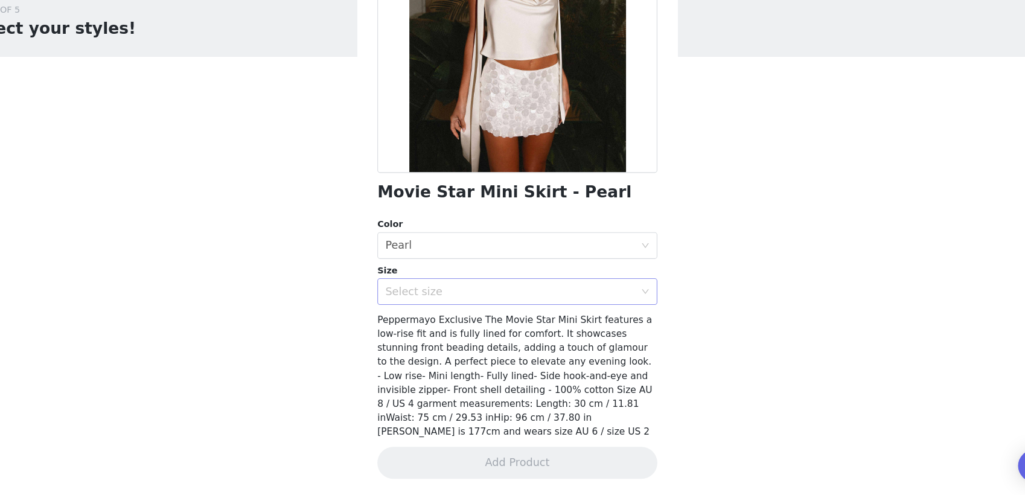
click at [469, 315] on div "Select size" at bounding box center [506, 311] width 226 height 12
click at [489, 309] on div "Select size" at bounding box center [506, 311] width 226 height 12
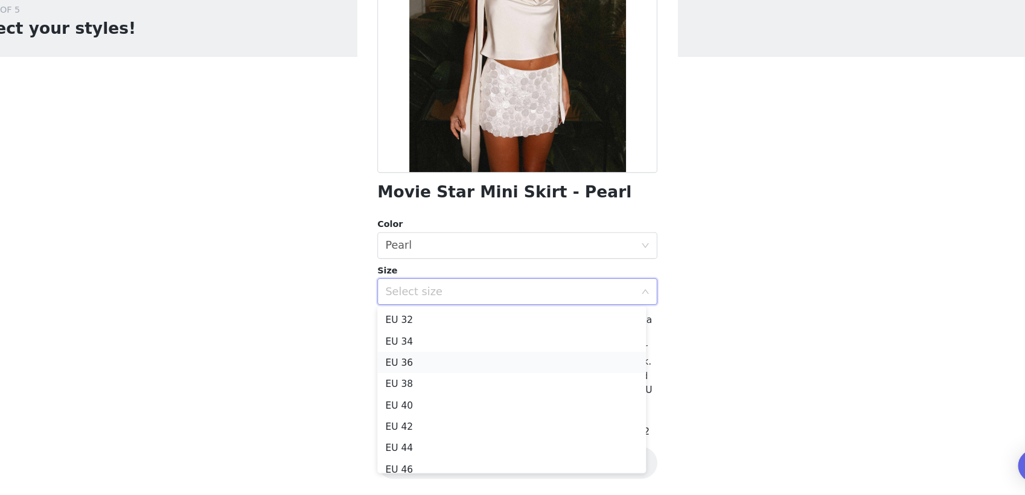
click at [428, 377] on li "EU 36" at bounding box center [507, 374] width 243 height 19
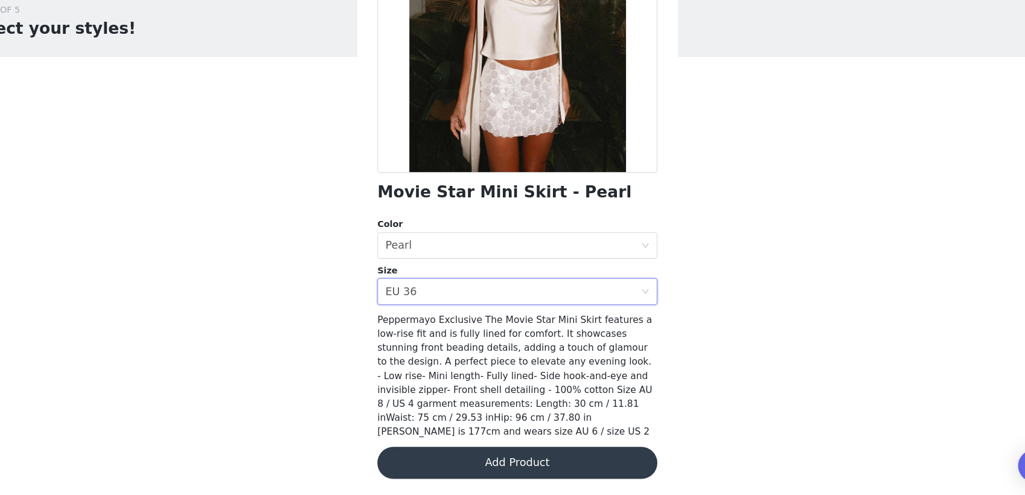
click at [473, 460] on button "Add Product" at bounding box center [513, 466] width 254 height 29
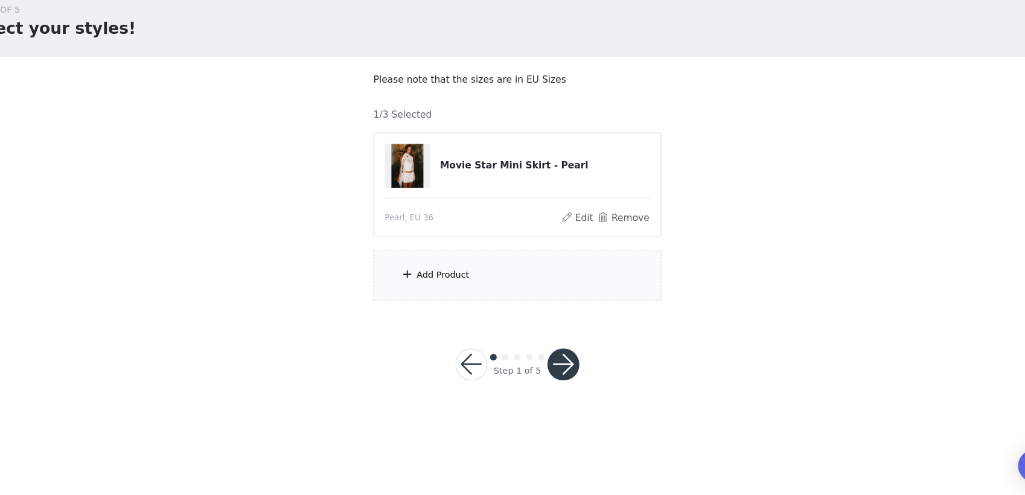
click at [464, 307] on div "Add Product" at bounding box center [512, 296] width 261 height 45
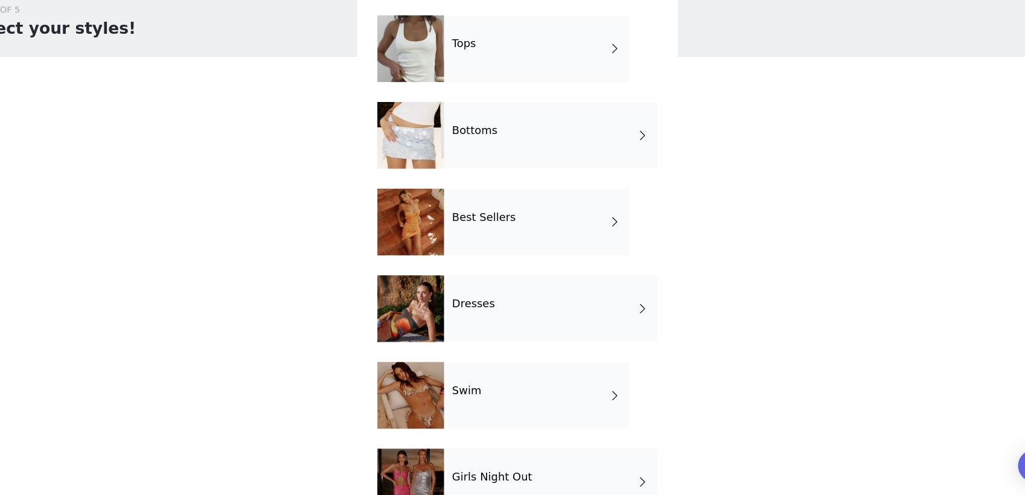
click at [502, 93] on div "Tops" at bounding box center [530, 90] width 168 height 60
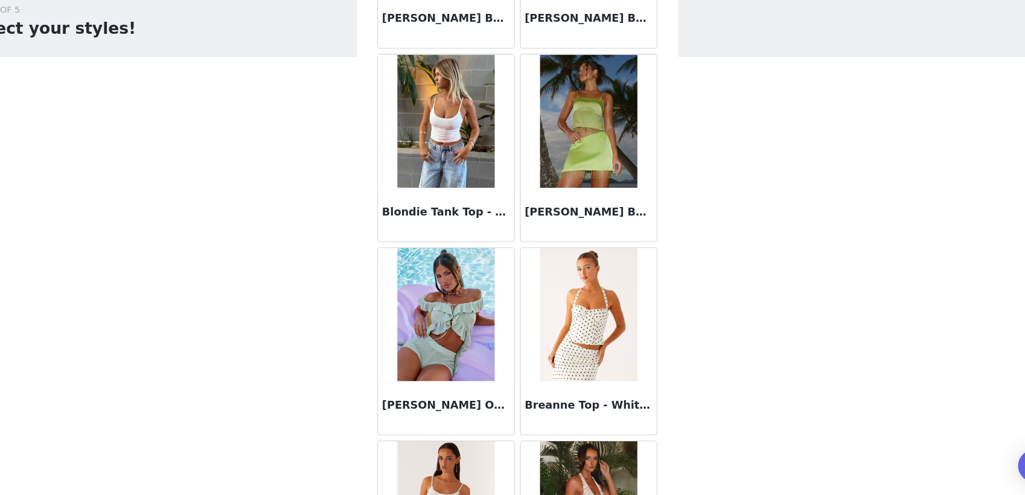
scroll to position [1351, 0]
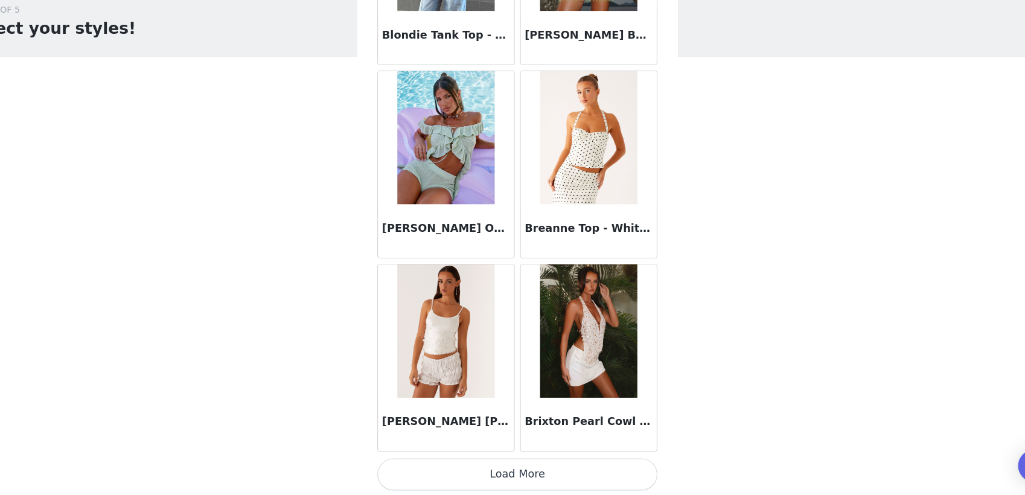
click at [514, 472] on button "Load More" at bounding box center [513, 476] width 254 height 29
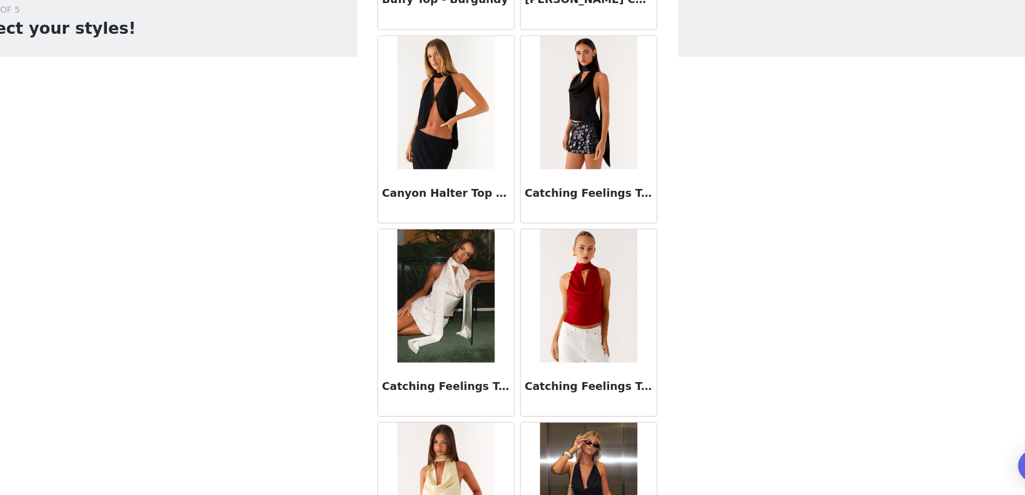
scroll to position [1930, 0]
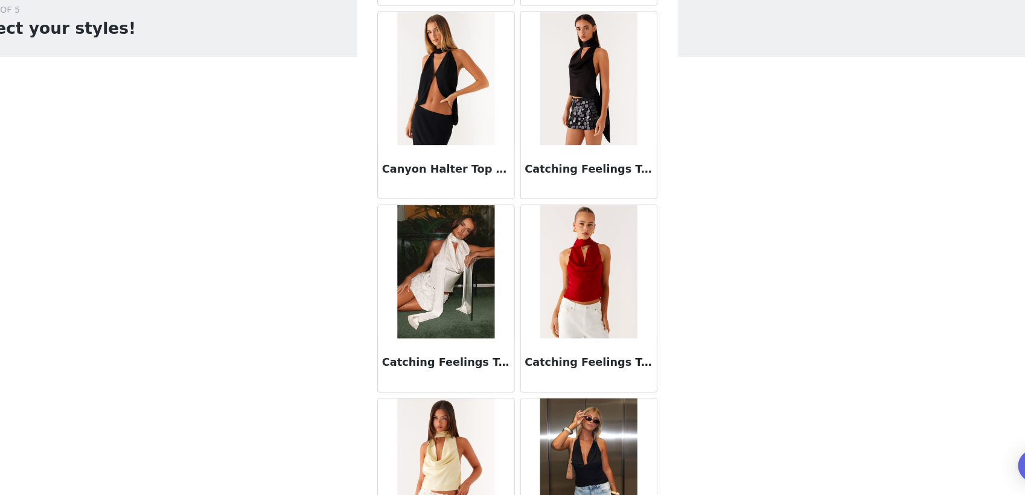
click at [448, 305] on img at bounding box center [448, 292] width 88 height 121
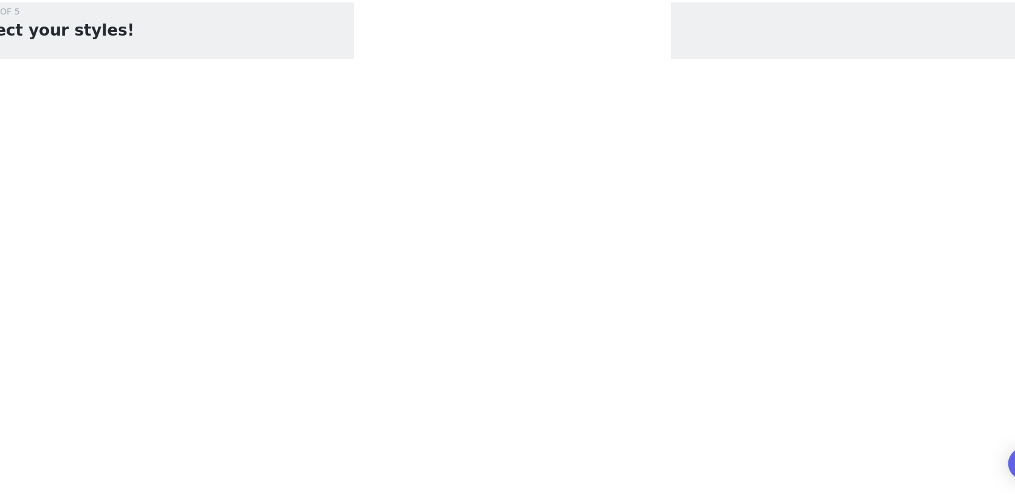
scroll to position [0, 0]
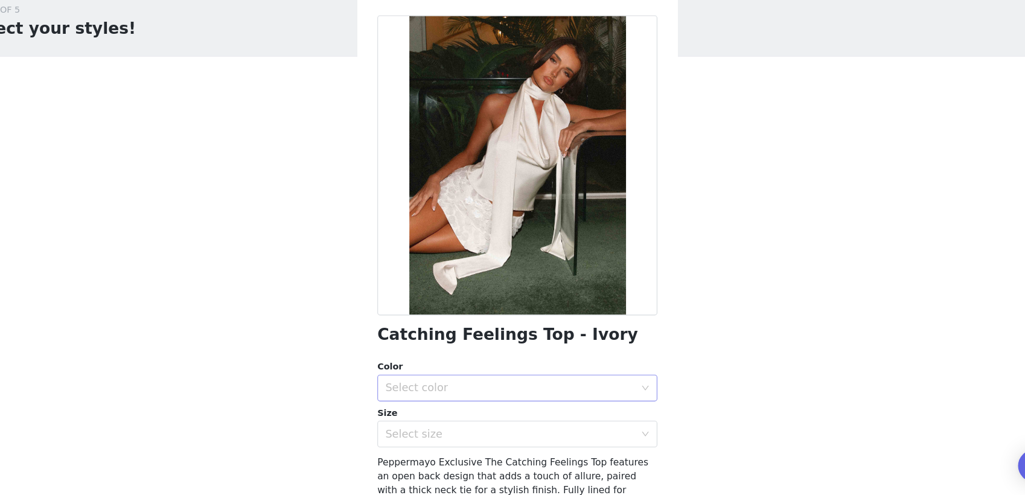
click at [455, 400] on div "Select color" at bounding box center [506, 398] width 226 height 12
click at [451, 429] on li "Ivory" at bounding box center [507, 424] width 243 height 19
click at [440, 443] on div "Select size" at bounding box center [506, 440] width 226 height 12
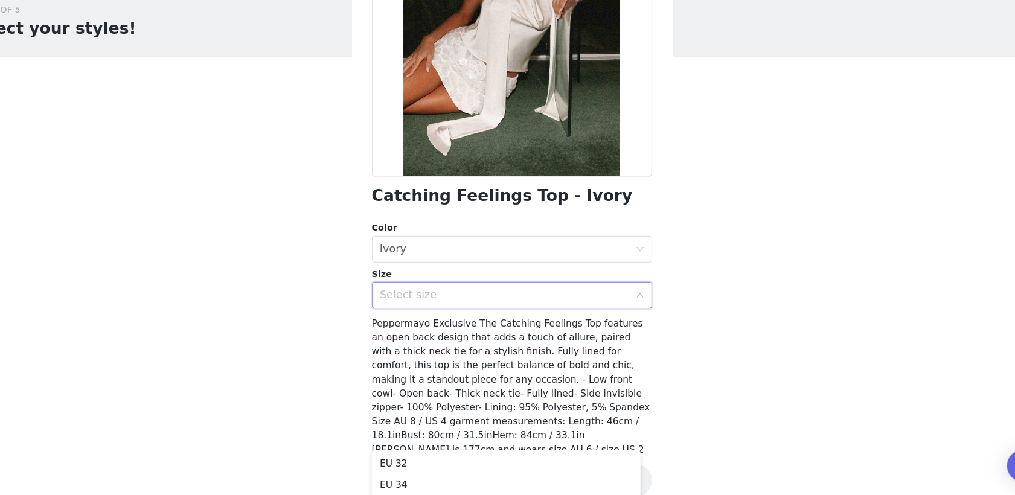
scroll to position [126, 0]
click at [577, 298] on div "Size" at bounding box center [508, 295] width 254 height 12
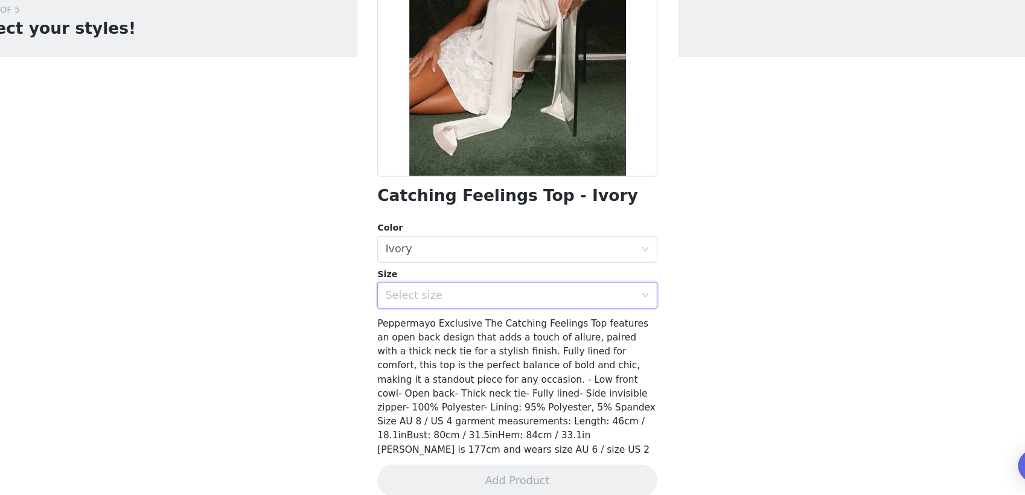
click at [576, 303] on div "Select size" at bounding box center [508, 314] width 231 height 23
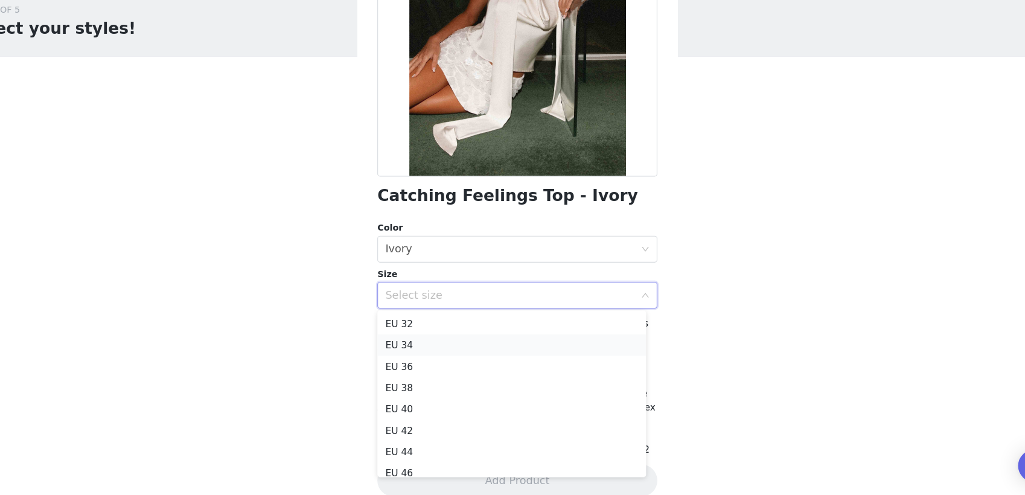
click at [485, 360] on li "EU 34" at bounding box center [507, 359] width 243 height 19
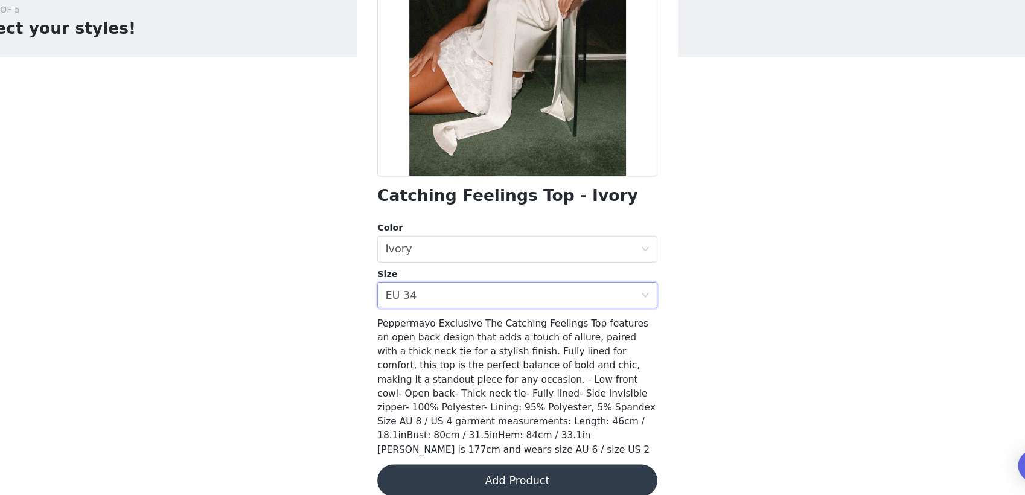
click at [469, 467] on button "Add Product" at bounding box center [513, 481] width 254 height 29
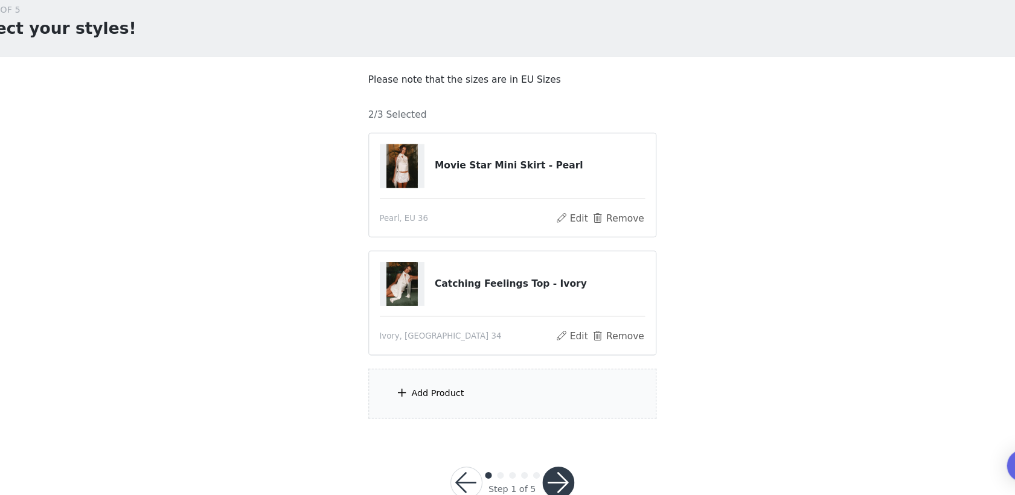
click at [466, 402] on div "Add Product" at bounding box center [507, 402] width 261 height 45
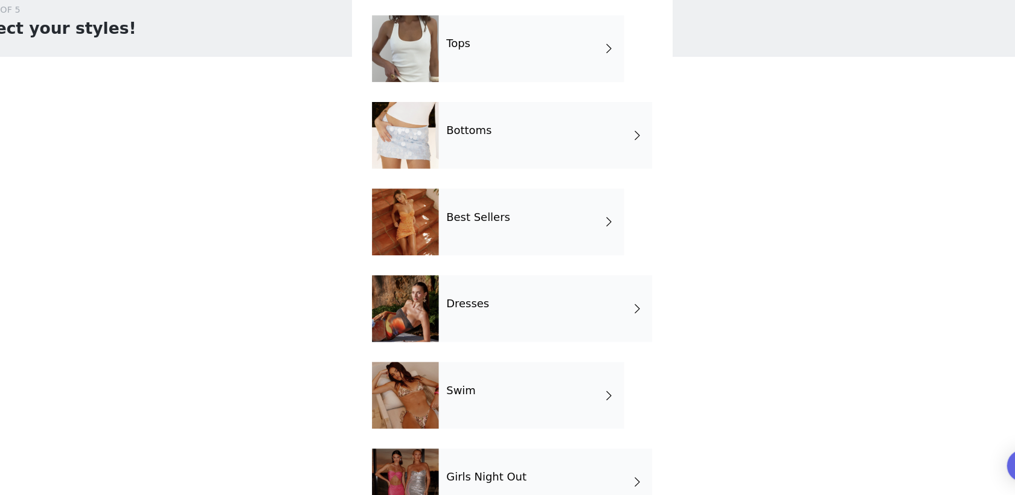
click at [480, 252] on div "Best Sellers" at bounding box center [525, 247] width 168 height 60
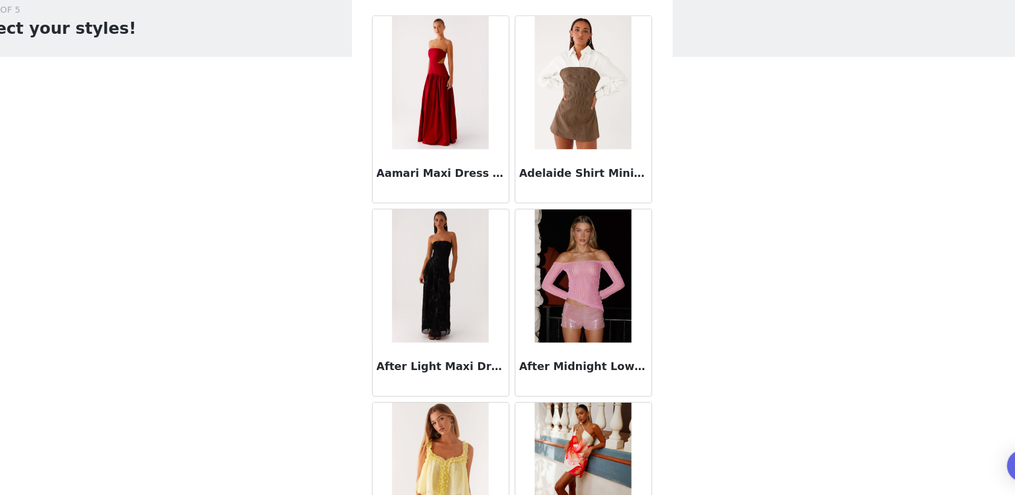
drag, startPoint x: 480, startPoint y: 252, endPoint x: 324, endPoint y: 228, distance: 158.2
click at [324, 228] on div "STEP 1 OF 5 Select your styles! Please note that the sizes are in EU Sizes 2/3 …" at bounding box center [507, 237] width 1015 height 405
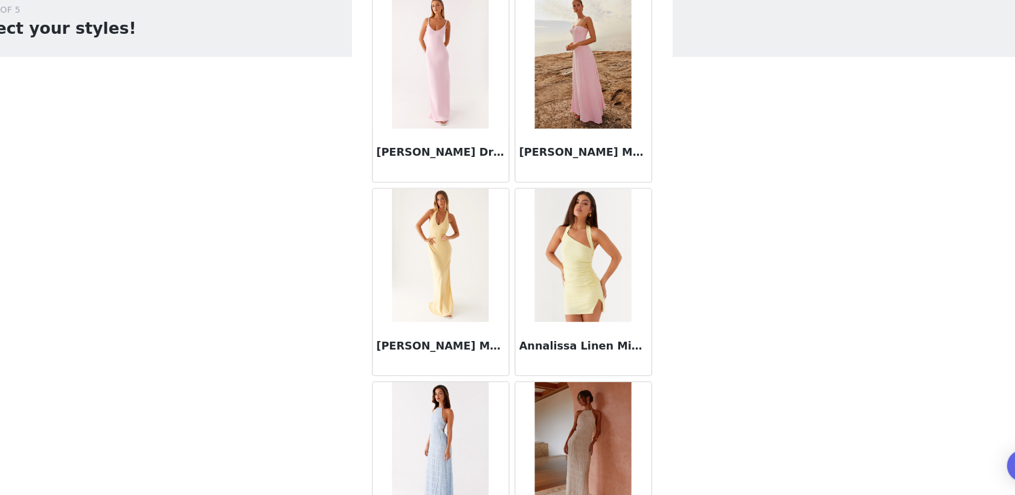
scroll to position [1351, 0]
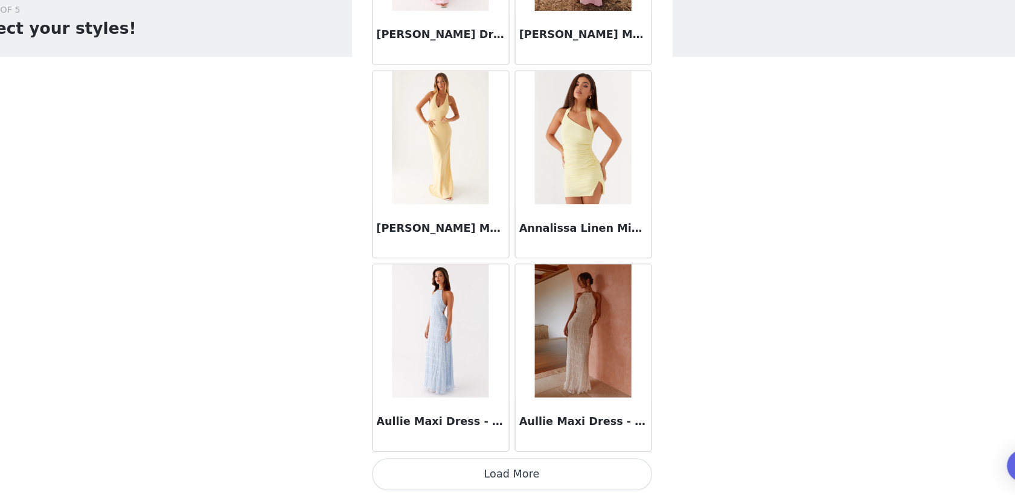
click at [514, 469] on button "Load More" at bounding box center [508, 476] width 254 height 29
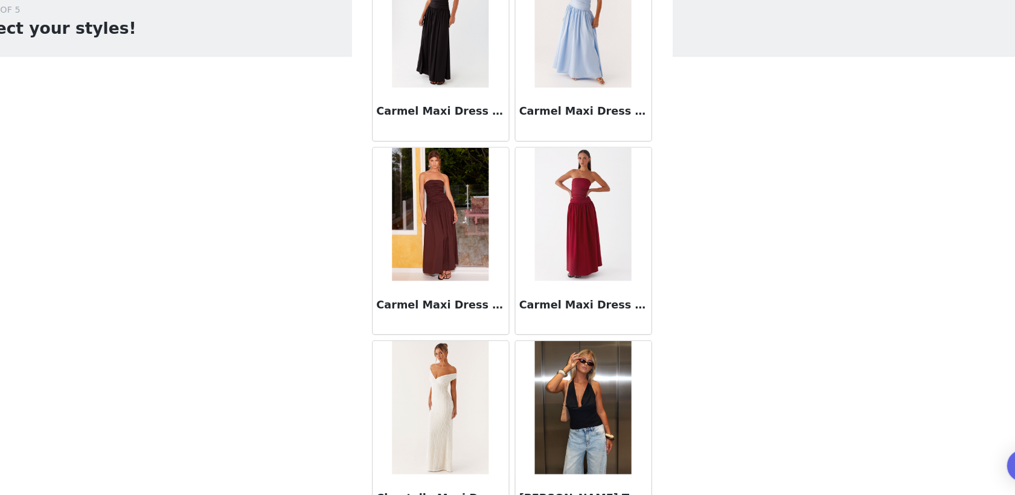
scroll to position [2805, 0]
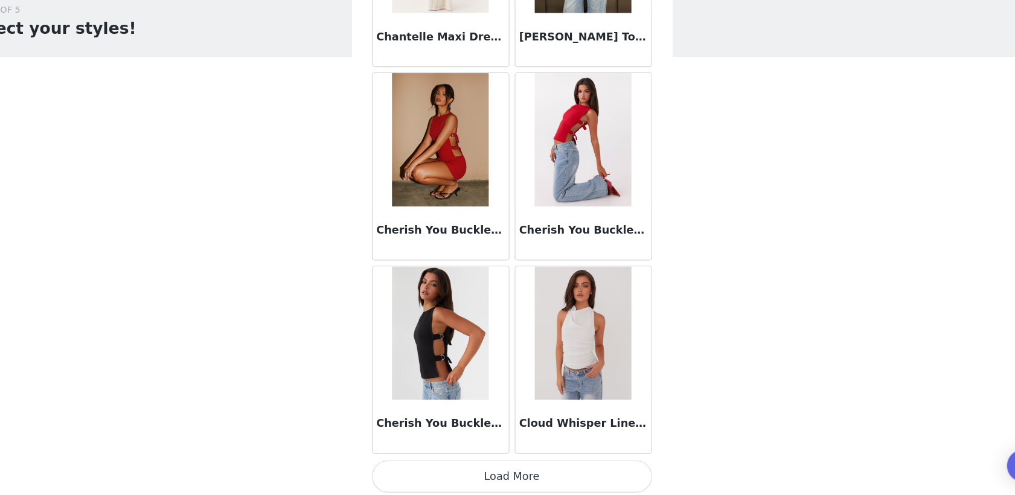
click at [472, 484] on button "Load More" at bounding box center [508, 478] width 254 height 29
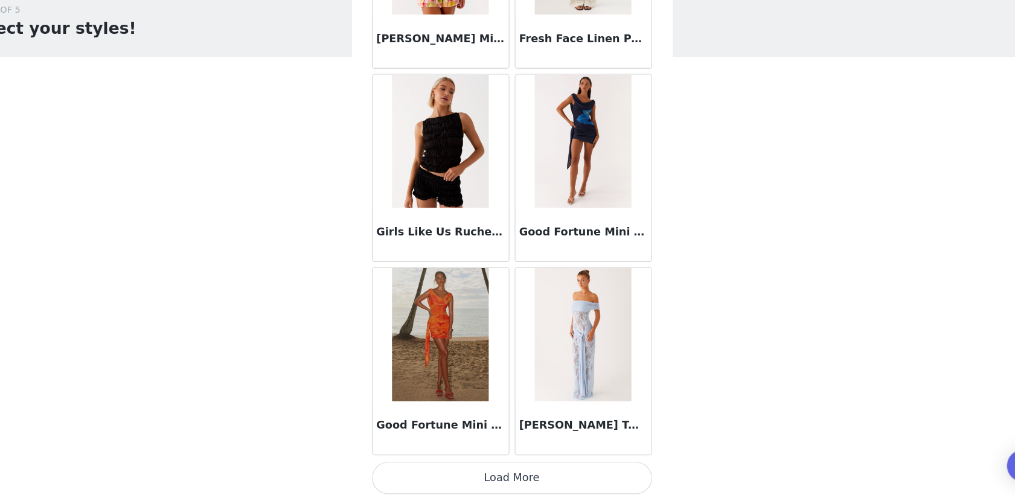
scroll to position [31, 0]
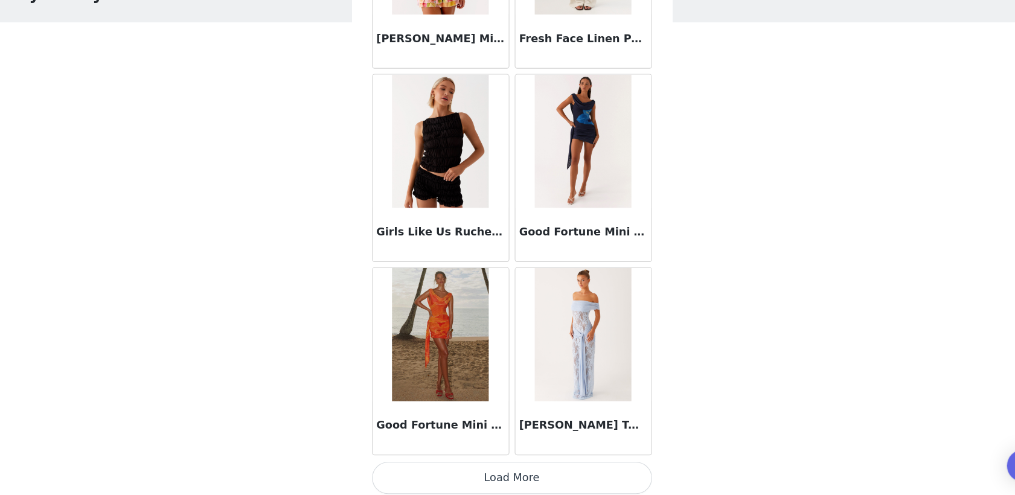
click at [483, 473] on button "Load More" at bounding box center [508, 479] width 254 height 29
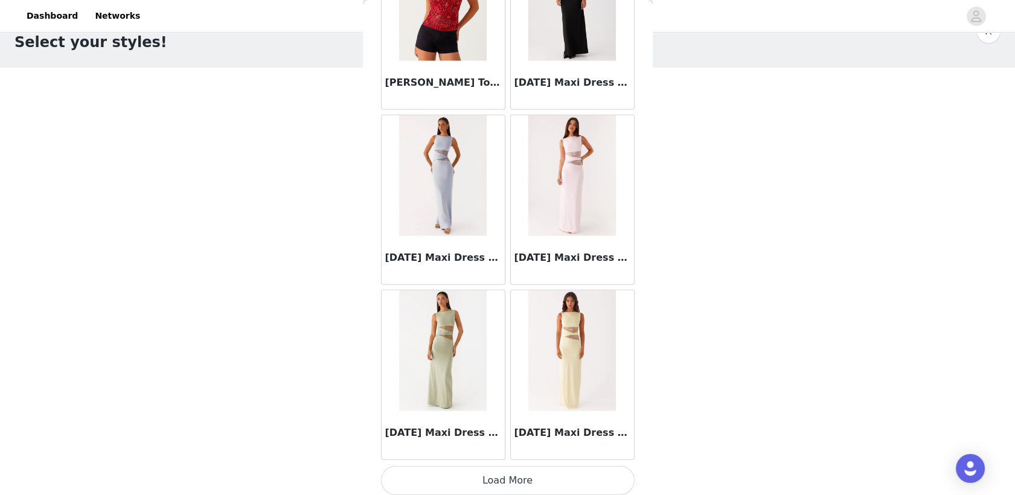
scroll to position [6599, 0]
click at [514, 481] on button "Load More" at bounding box center [508, 481] width 254 height 29
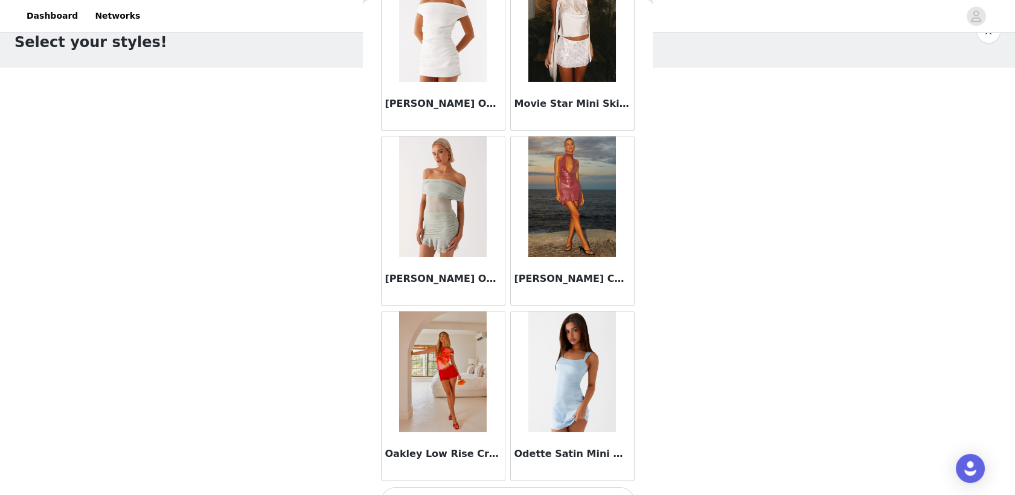
scroll to position [8350, 0]
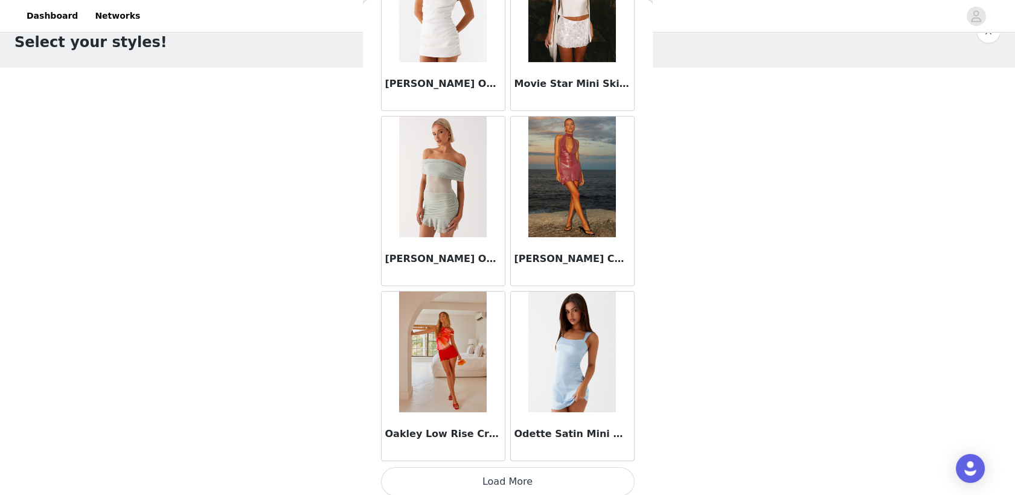
click at [501, 467] on button "Load More" at bounding box center [508, 481] width 254 height 29
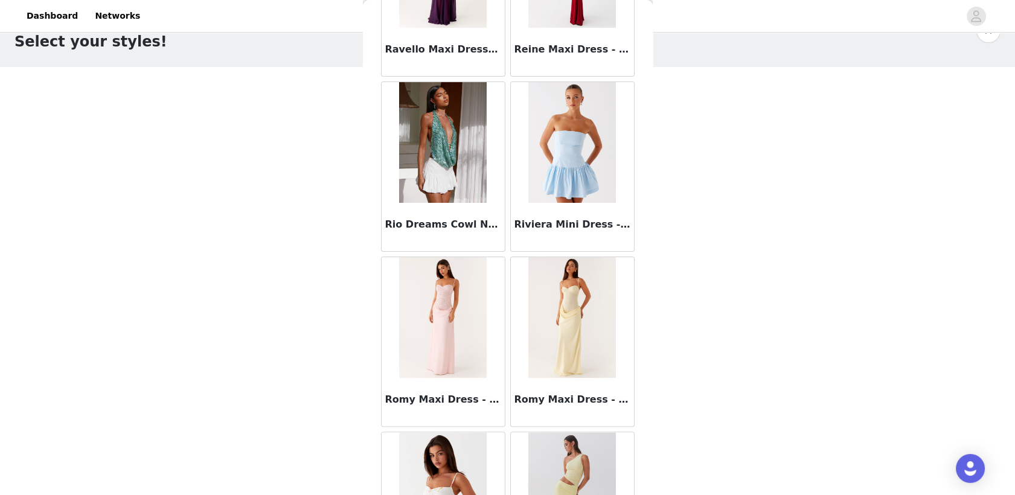
scroll to position [10100, 0]
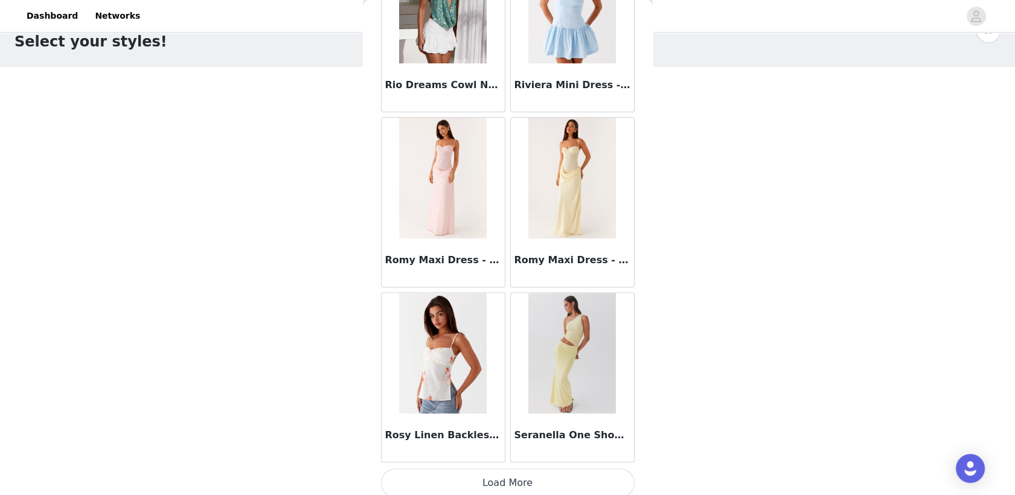
click at [495, 473] on button "Load More" at bounding box center [508, 483] width 254 height 29
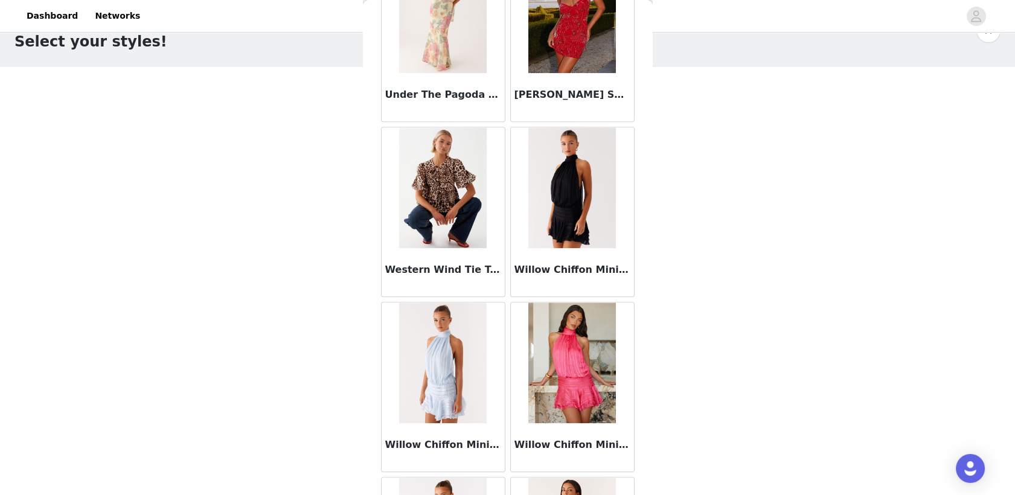
scroll to position [11850, 0]
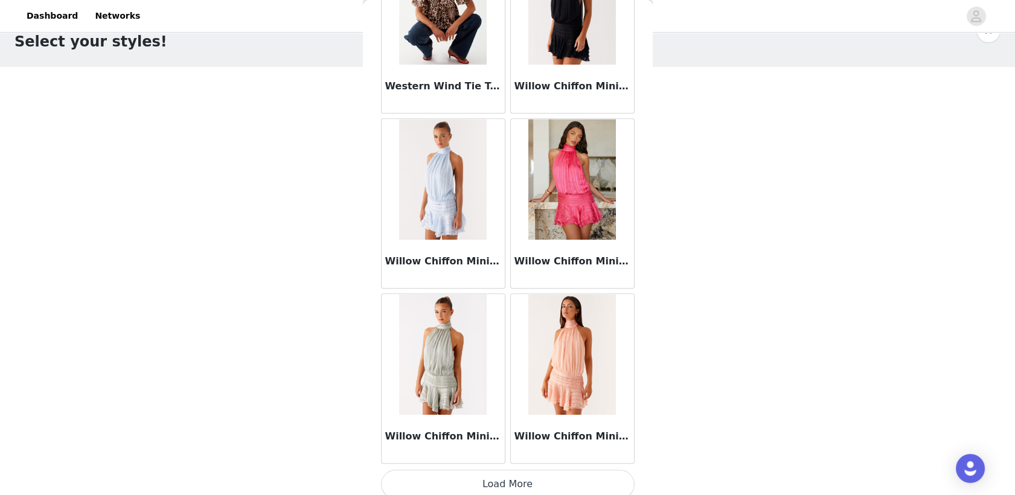
click at [505, 470] on button "Load More" at bounding box center [508, 484] width 254 height 29
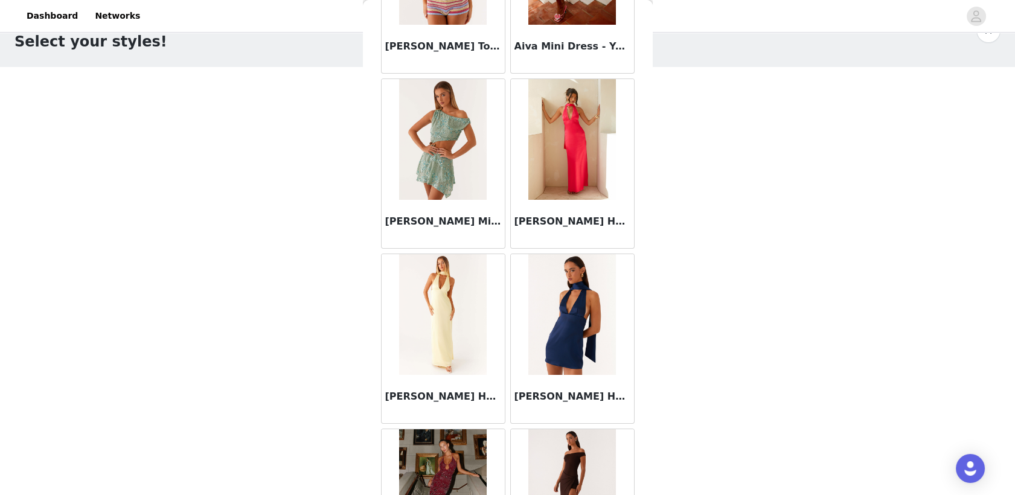
scroll to position [0, 0]
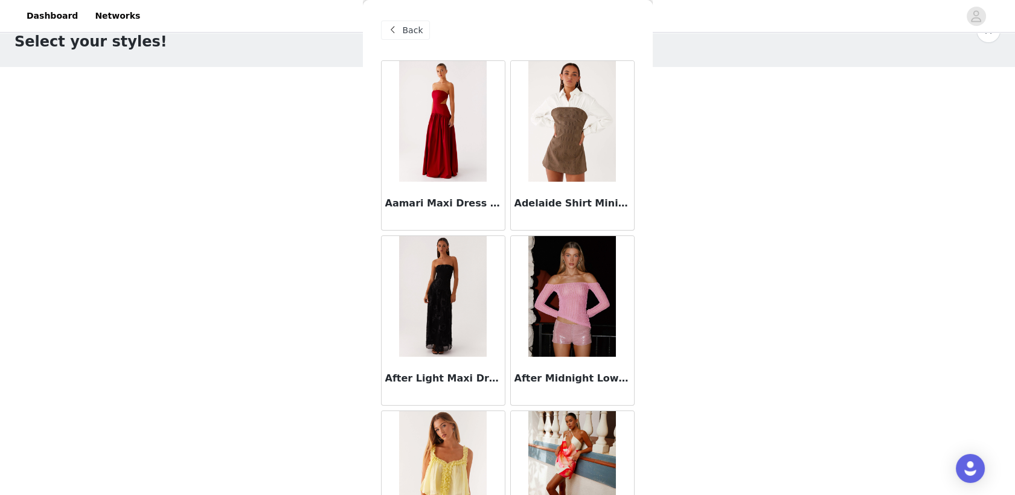
click at [416, 27] on span "Back" at bounding box center [413, 30] width 21 height 13
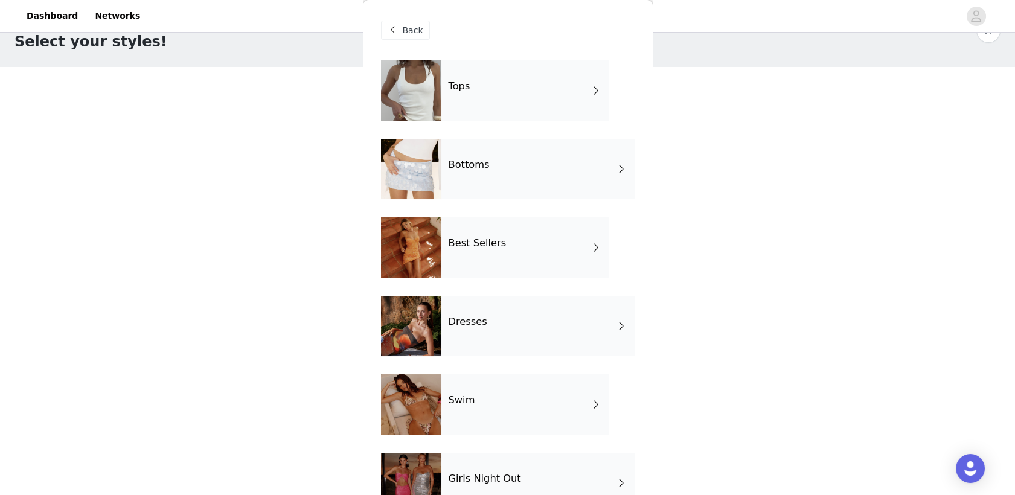
click at [493, 320] on div "Dresses" at bounding box center [537, 326] width 193 height 60
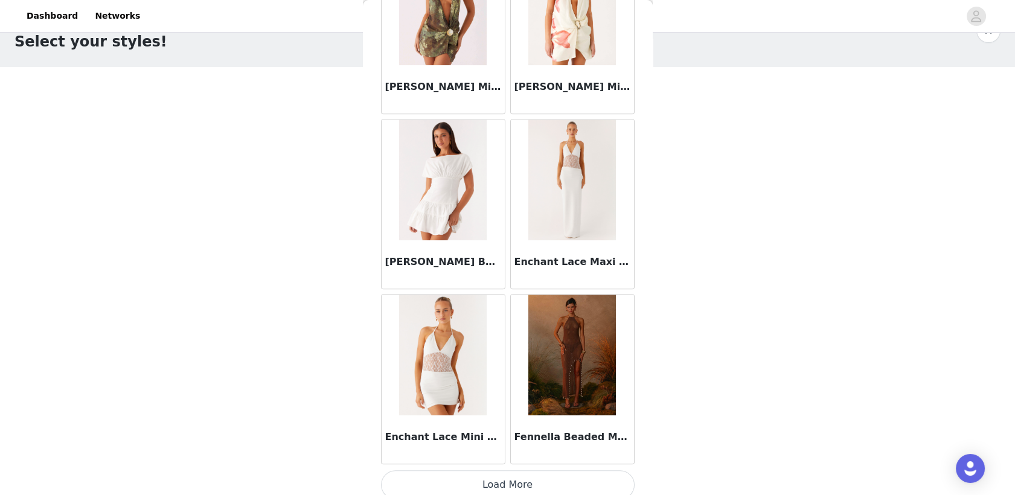
scroll to position [1351, 0]
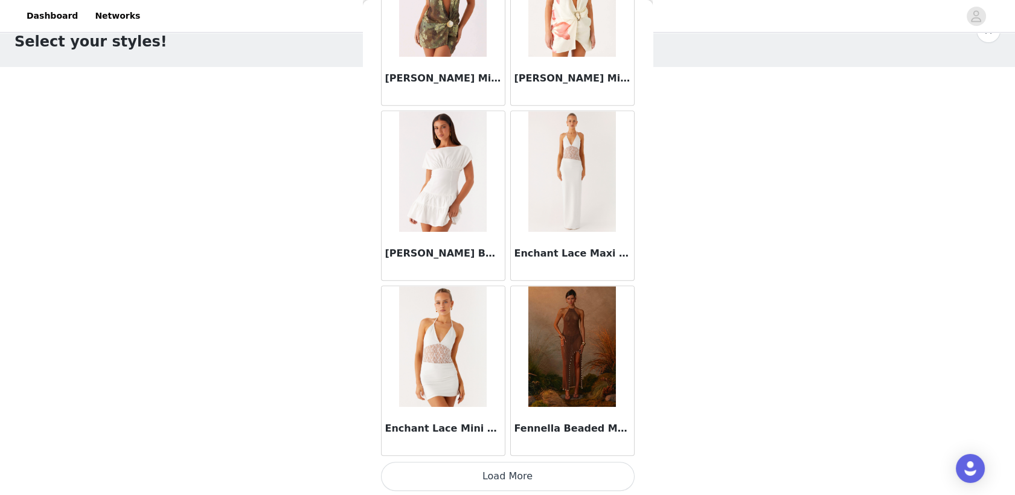
click at [511, 470] on button "Load More" at bounding box center [508, 476] width 254 height 29
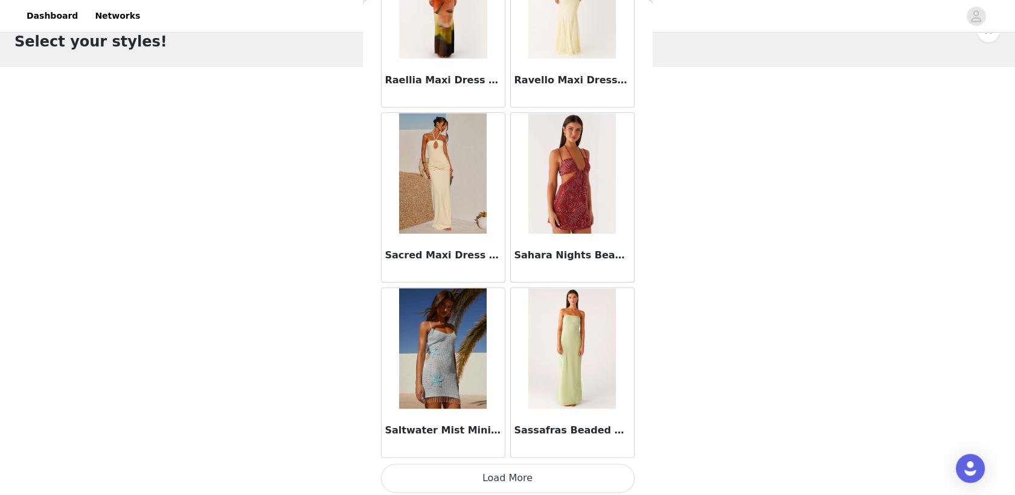
scroll to position [3101, 0]
click at [475, 467] on button "Load More" at bounding box center [508, 477] width 254 height 29
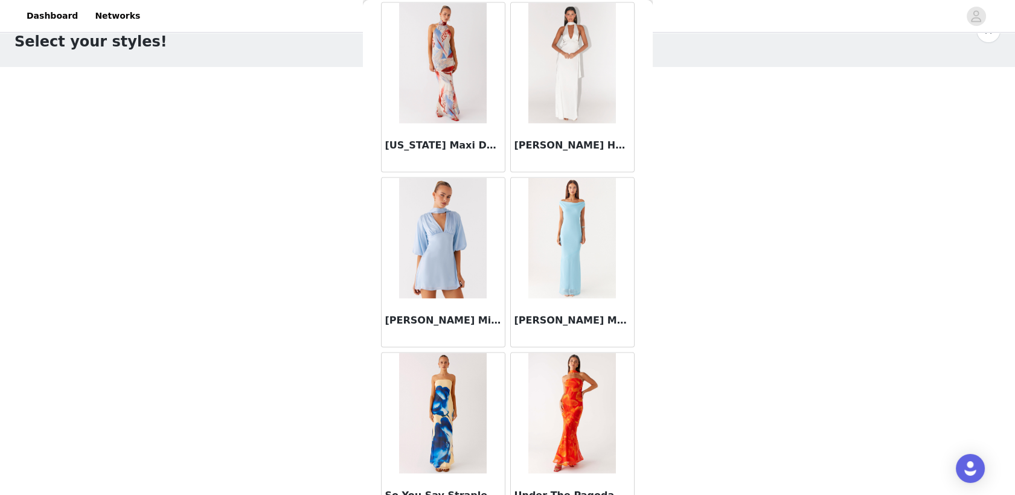
scroll to position [4850, 0]
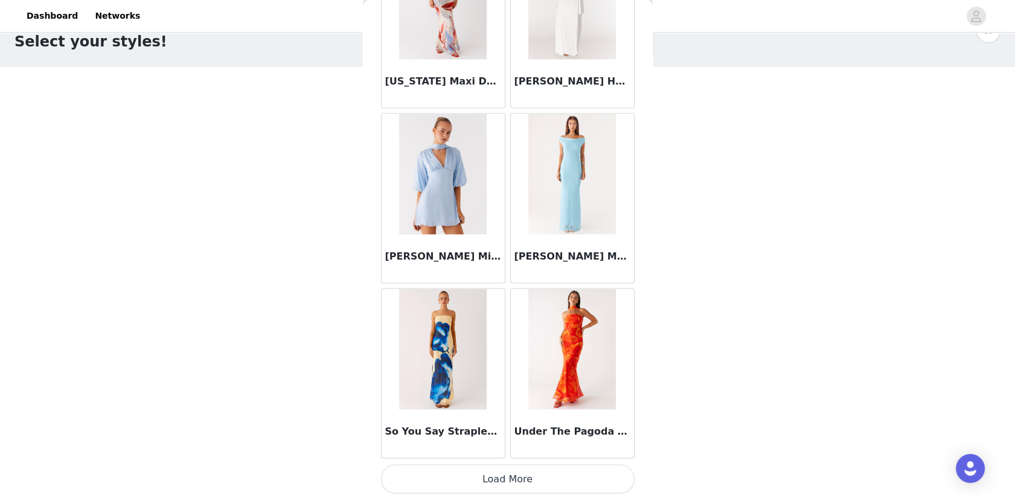
click at [497, 481] on button "Load More" at bounding box center [508, 479] width 254 height 29
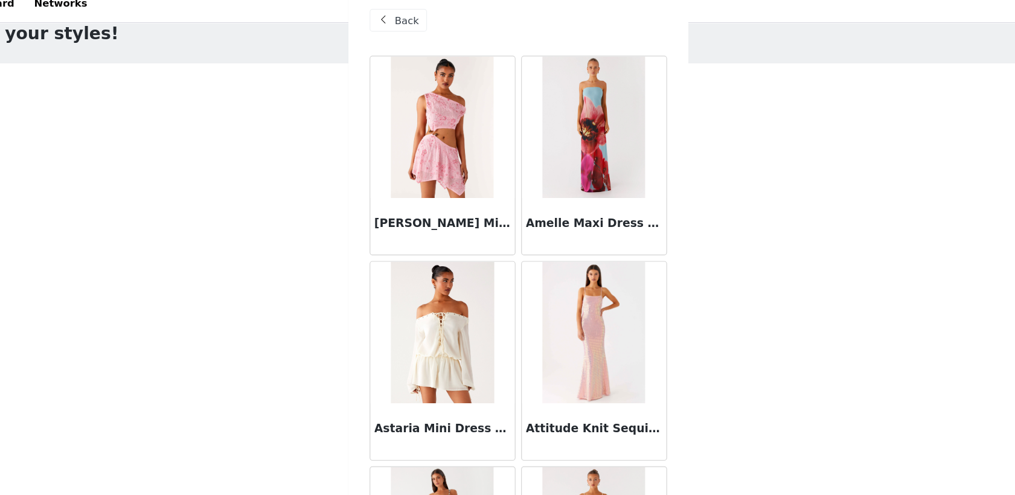
scroll to position [0, 0]
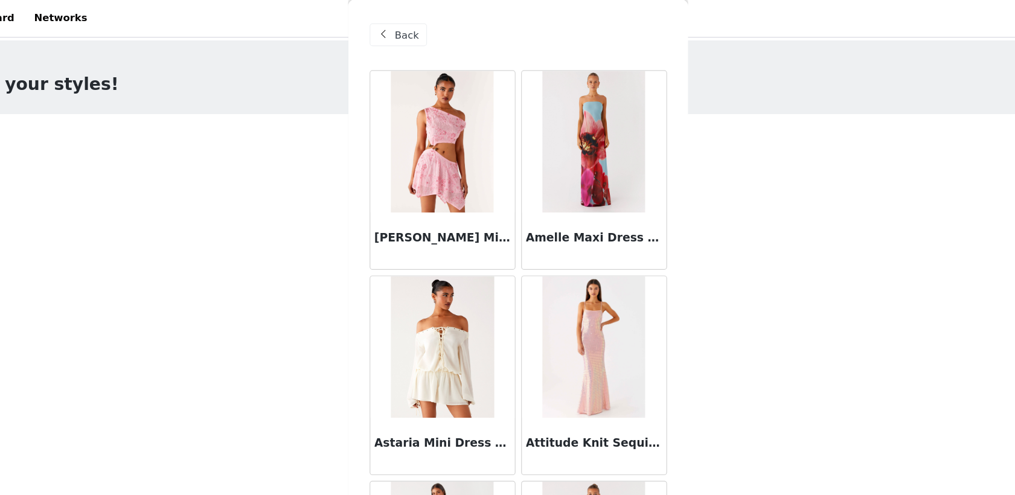
click at [400, 31] on div "Back" at bounding box center [405, 30] width 49 height 19
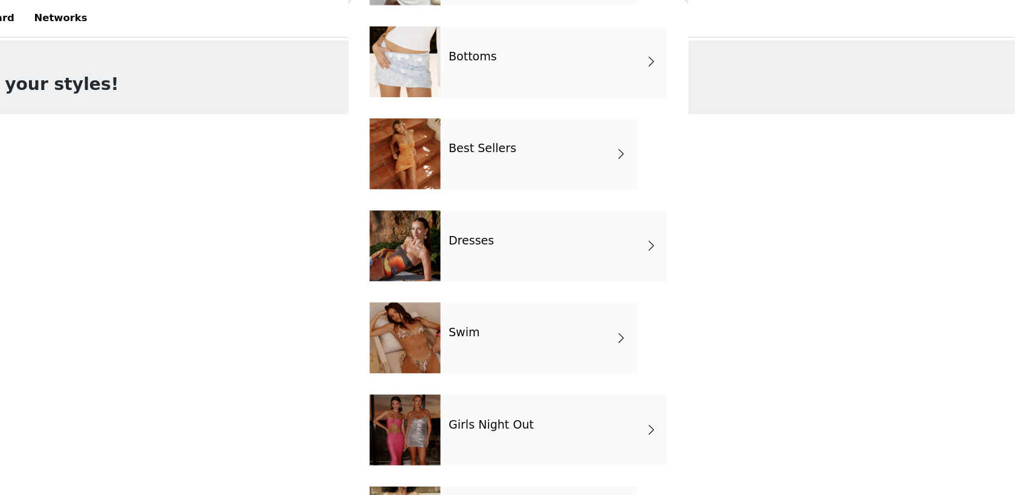
scroll to position [193, 0]
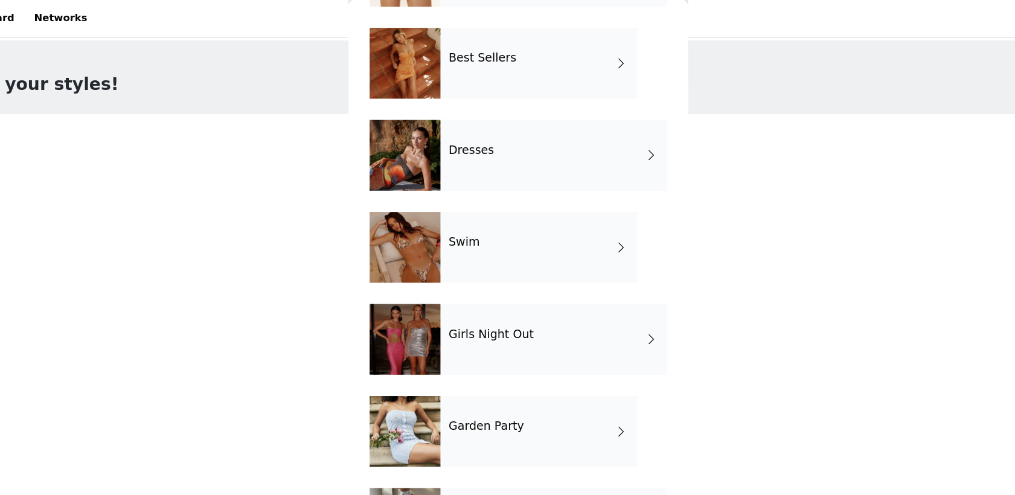
click at [473, 283] on h4 "Girls Night Out" at bounding box center [485, 285] width 72 height 11
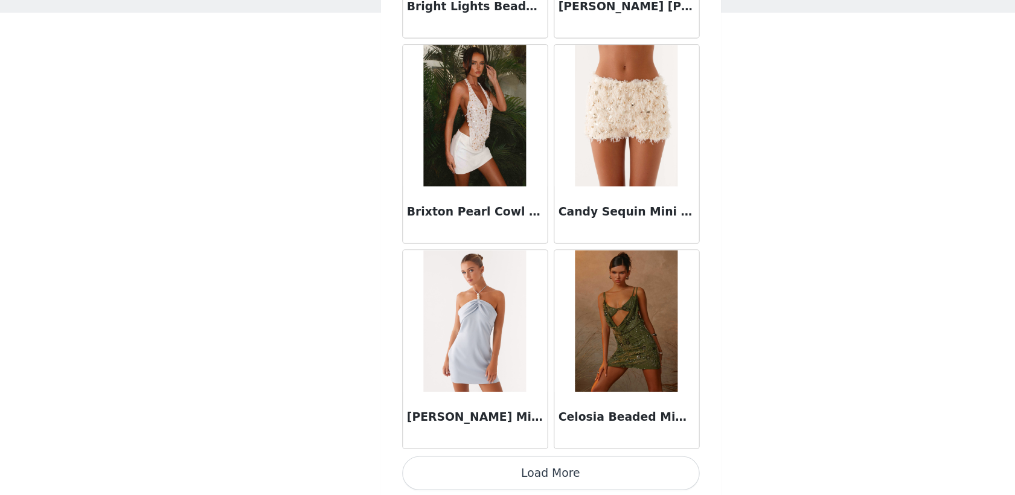
scroll to position [31, 0]
click at [481, 479] on button "Load More" at bounding box center [508, 476] width 254 height 29
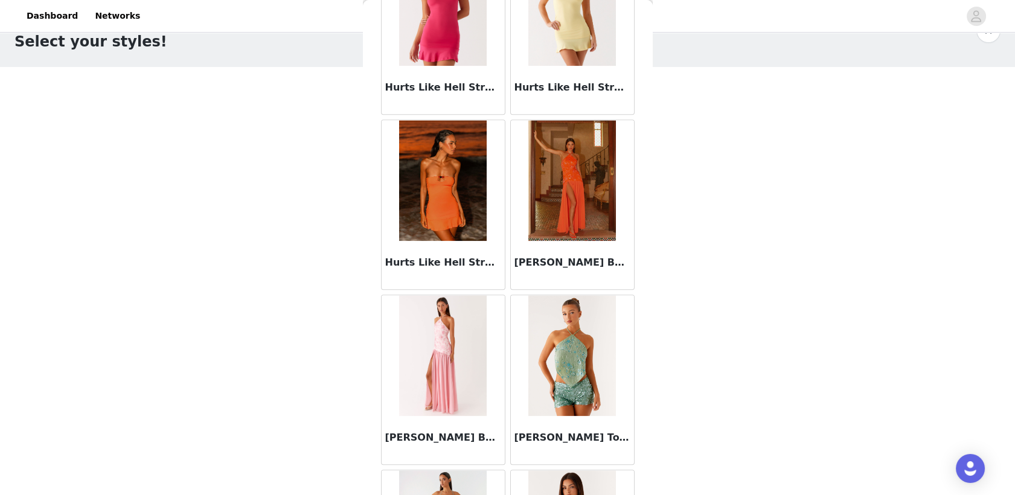
scroll to position [3101, 0]
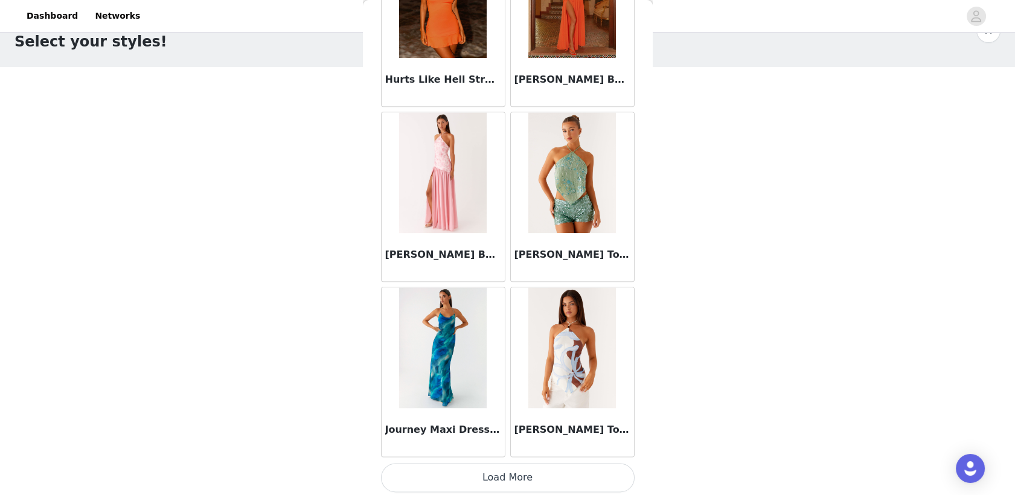
click at [501, 469] on button "Load More" at bounding box center [508, 477] width 254 height 29
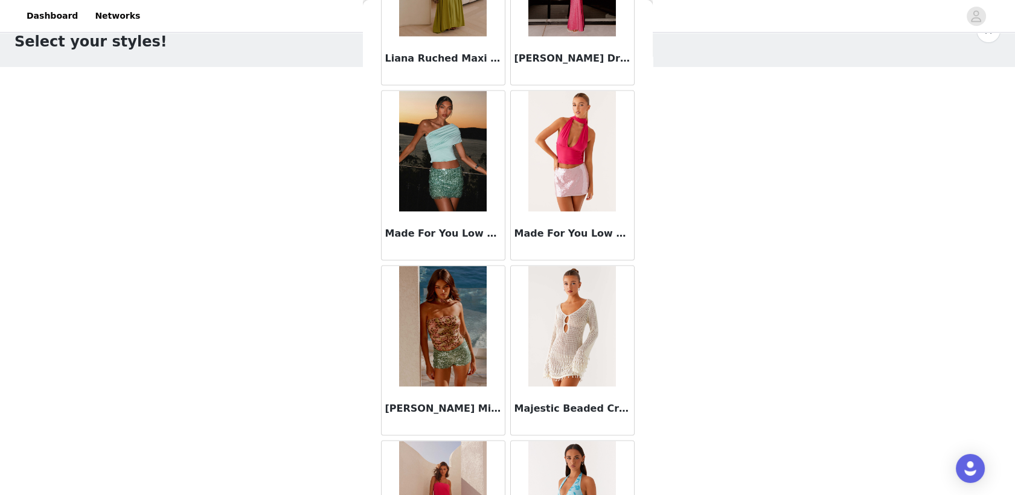
scroll to position [4850, 0]
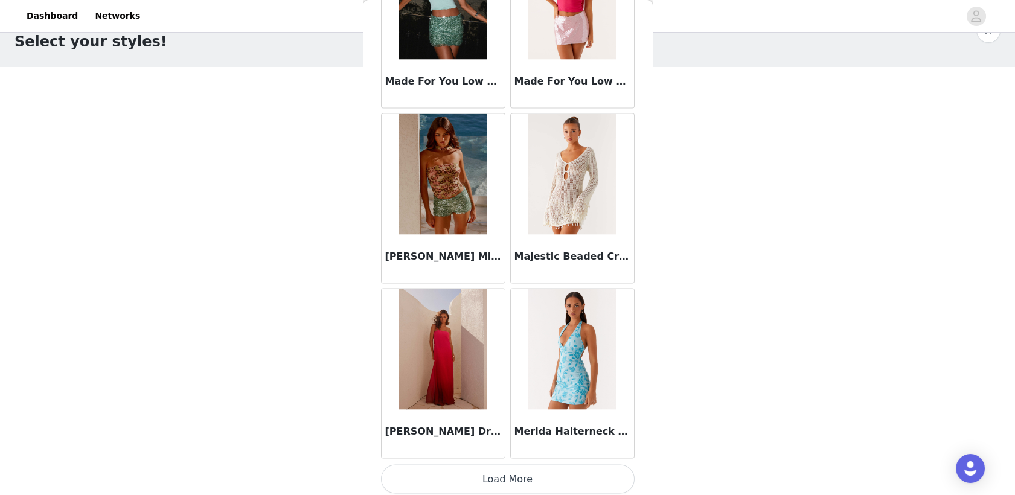
click at [498, 475] on button "Load More" at bounding box center [508, 479] width 254 height 29
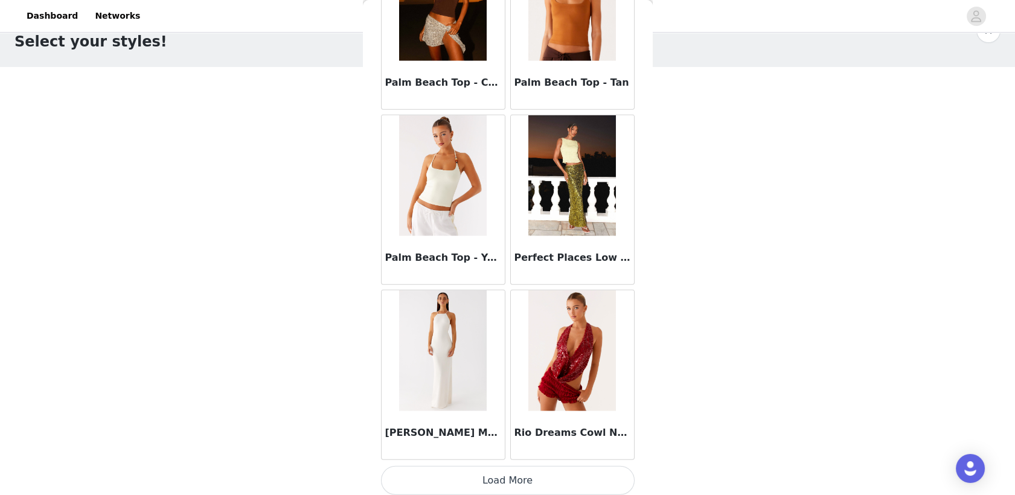
scroll to position [6599, 0]
click at [488, 478] on button "Load More" at bounding box center [508, 481] width 254 height 29
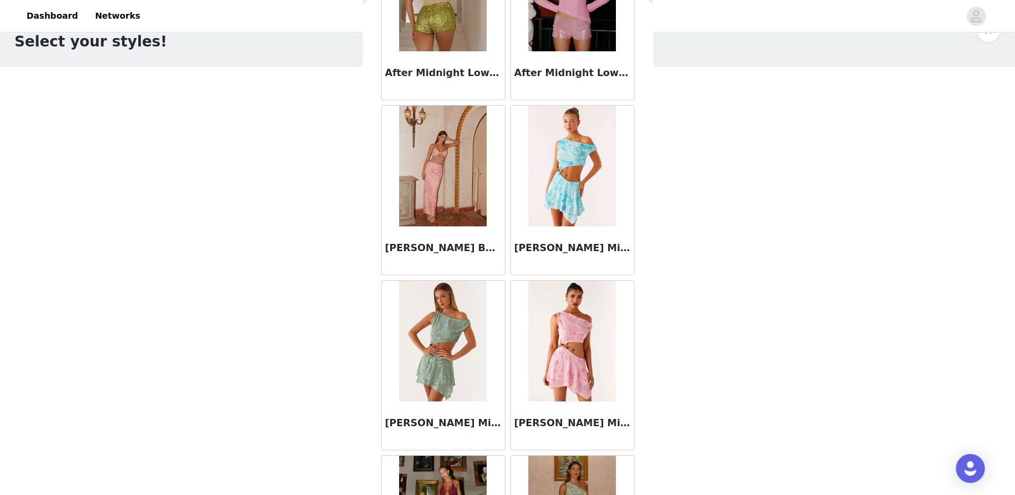
scroll to position [0, 0]
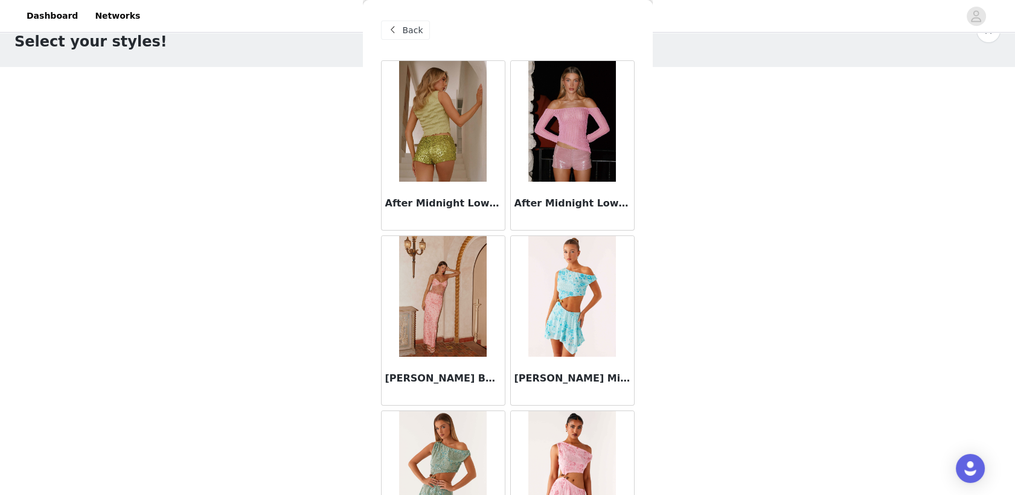
click at [412, 36] on span "Back" at bounding box center [413, 30] width 21 height 13
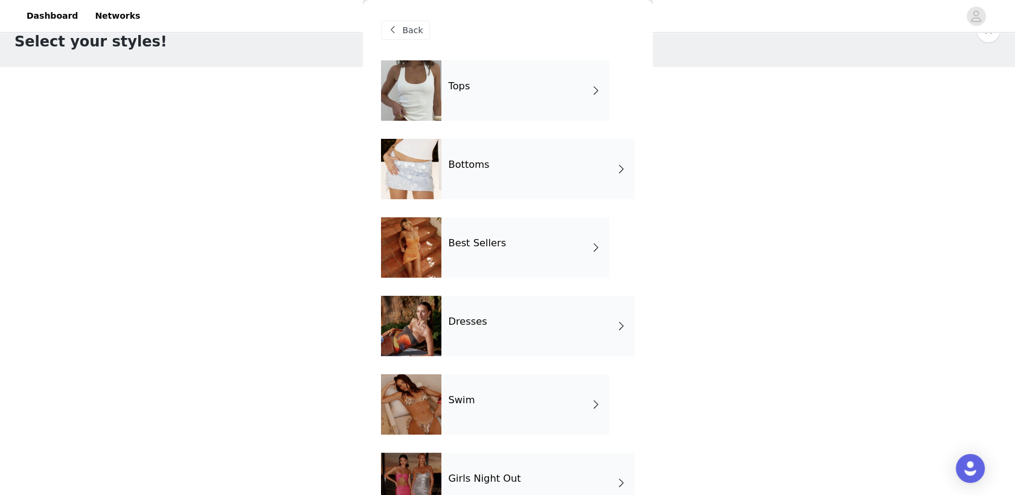
scroll to position [193, 0]
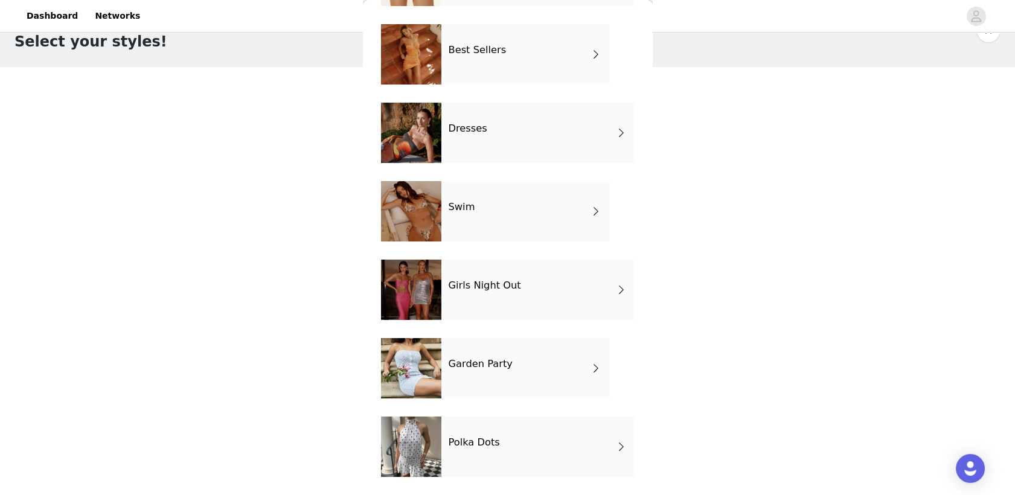
click at [475, 379] on div "Garden Party" at bounding box center [525, 368] width 168 height 60
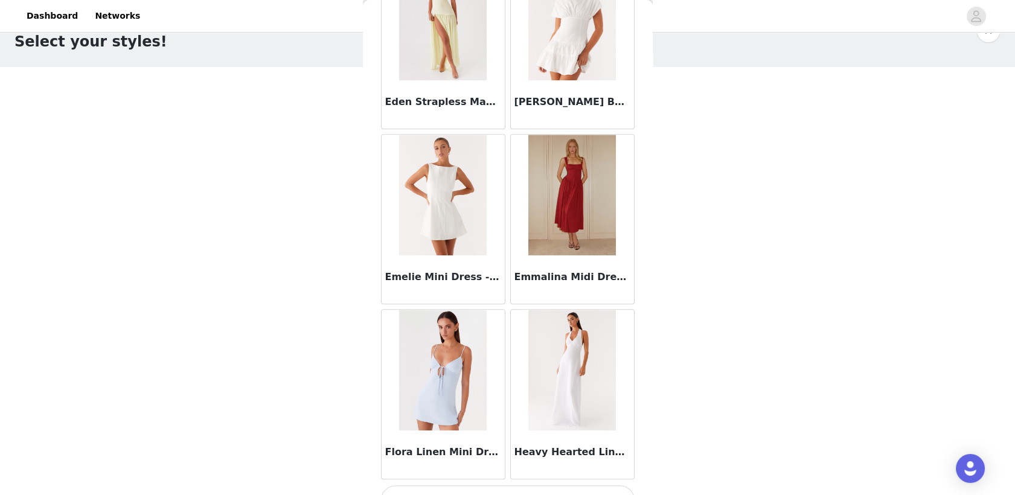
scroll to position [1351, 0]
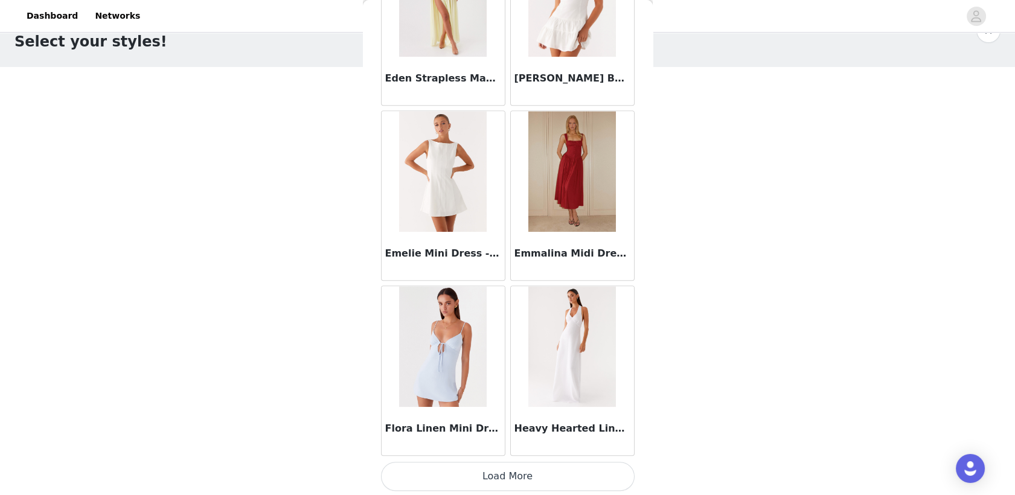
click at [505, 470] on button "Load More" at bounding box center [508, 476] width 254 height 29
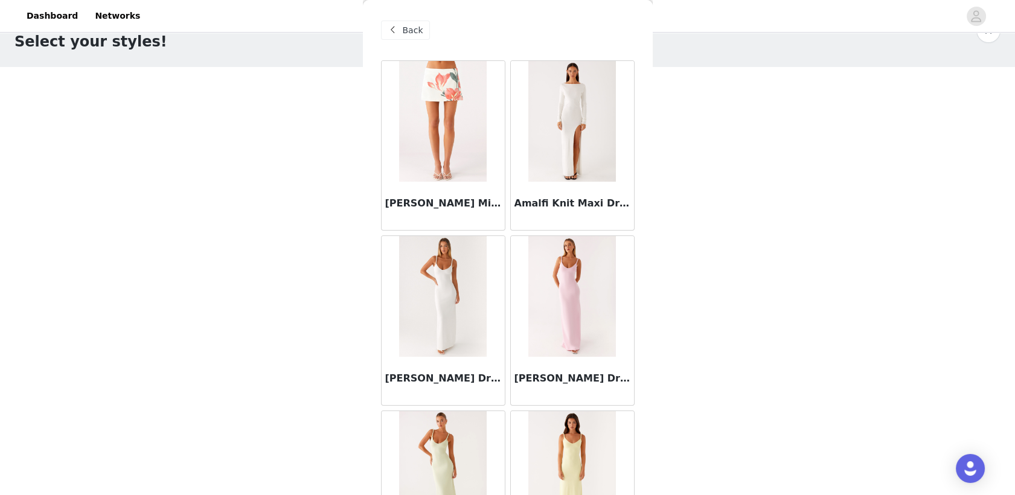
scroll to position [0, 0]
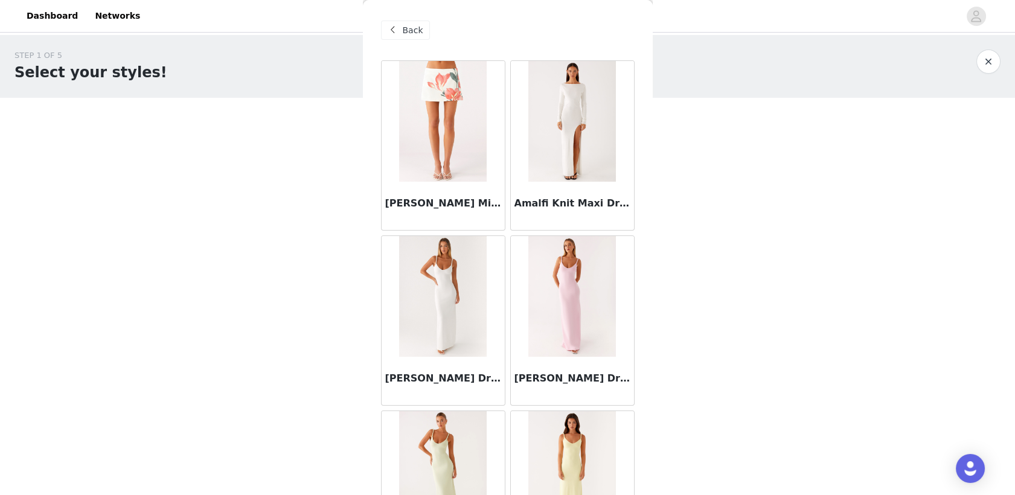
click at [411, 36] on span "Back" at bounding box center [413, 30] width 21 height 13
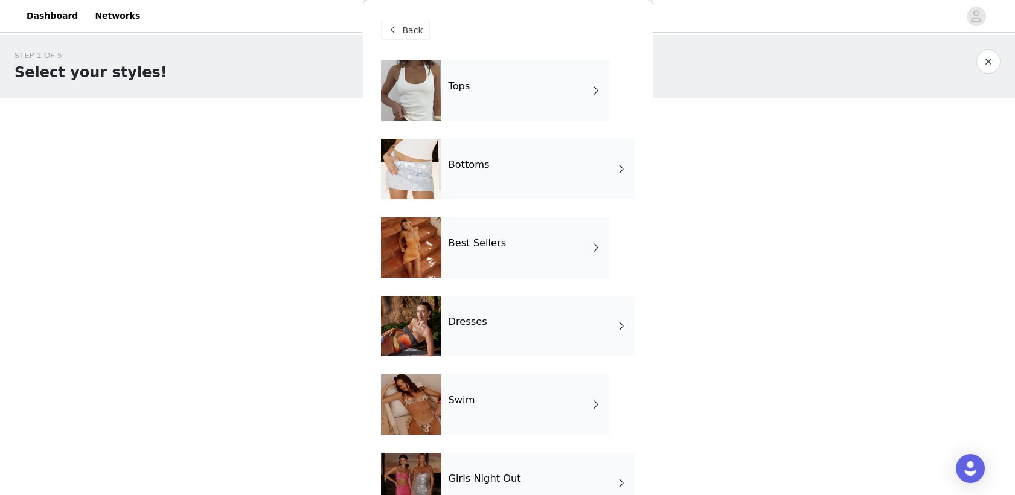
click at [510, 237] on div "Best Sellers" at bounding box center [525, 247] width 168 height 60
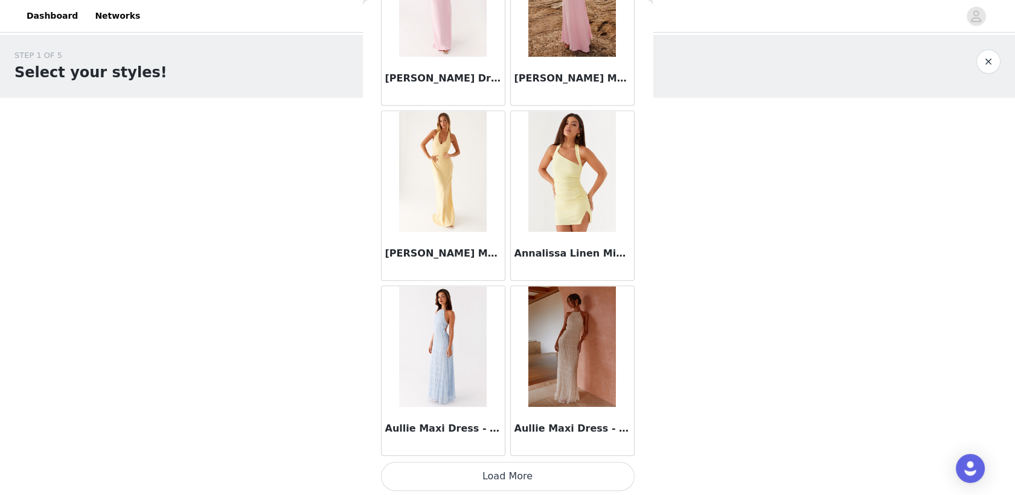
scroll to position [31, 0]
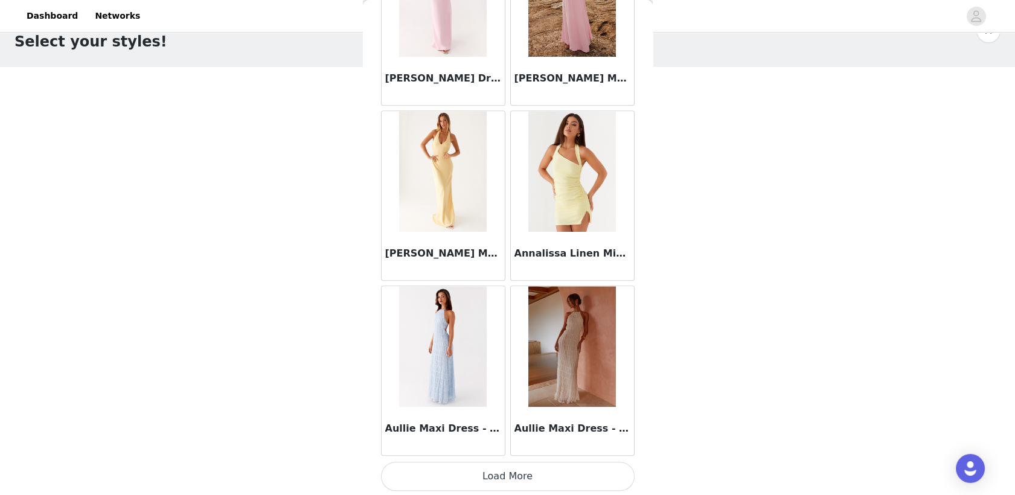
click at [510, 470] on button "Load More" at bounding box center [508, 476] width 254 height 29
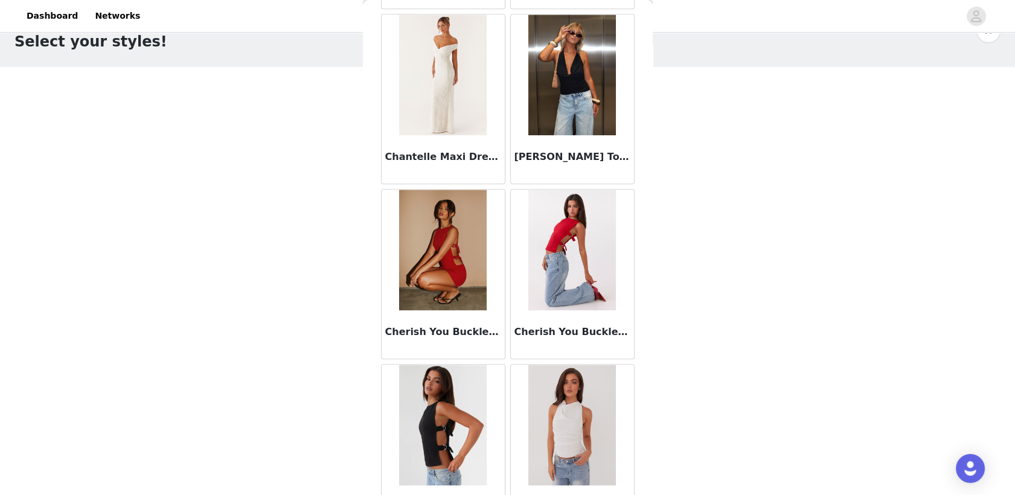
scroll to position [3101, 0]
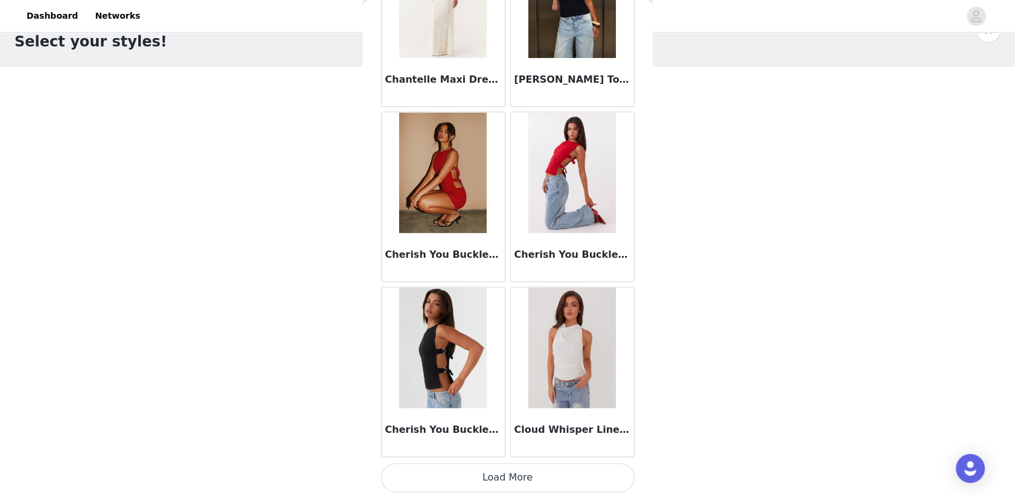
click at [495, 482] on button "Load More" at bounding box center [508, 477] width 254 height 29
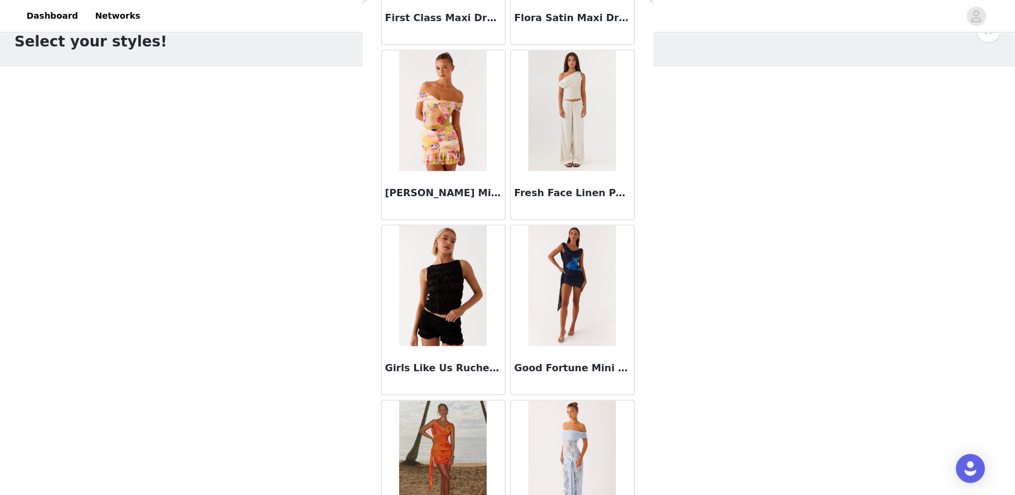
scroll to position [4850, 0]
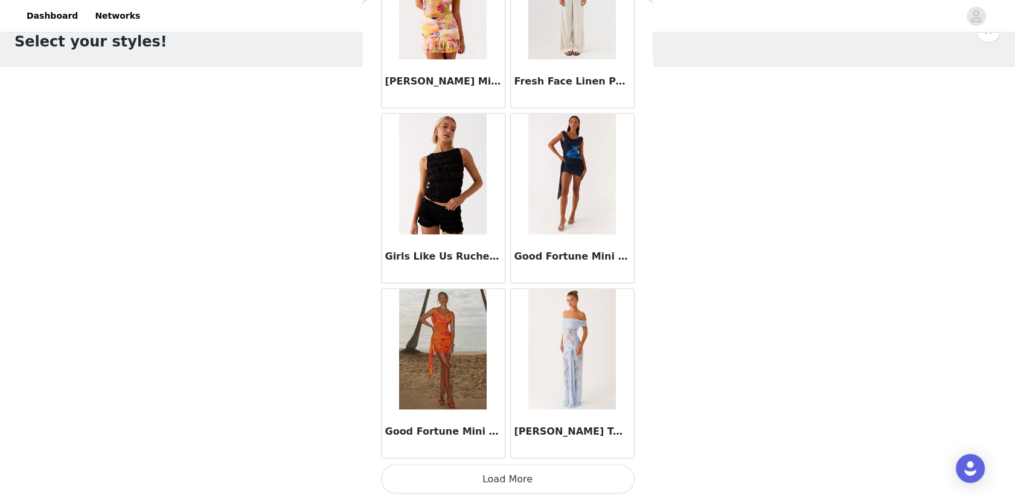
click at [488, 472] on button "Load More" at bounding box center [508, 479] width 254 height 29
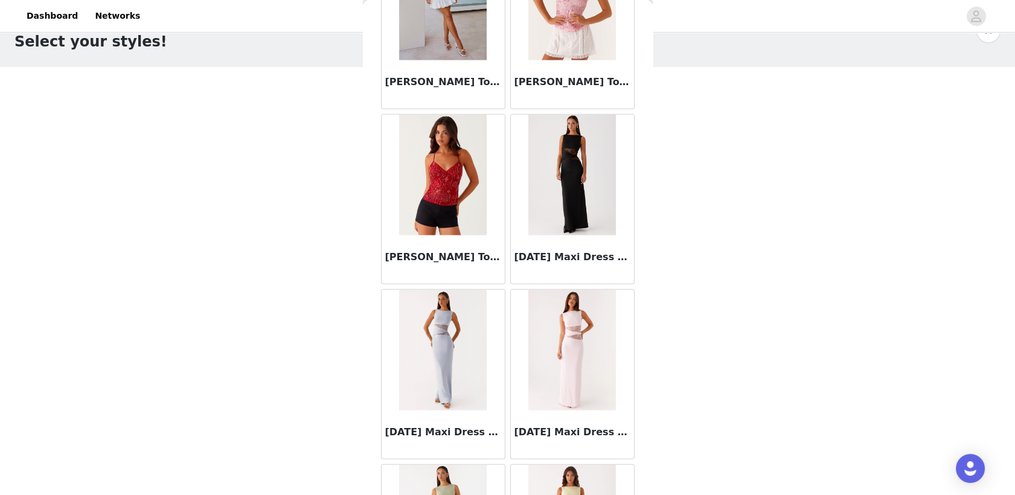
scroll to position [6600, 0]
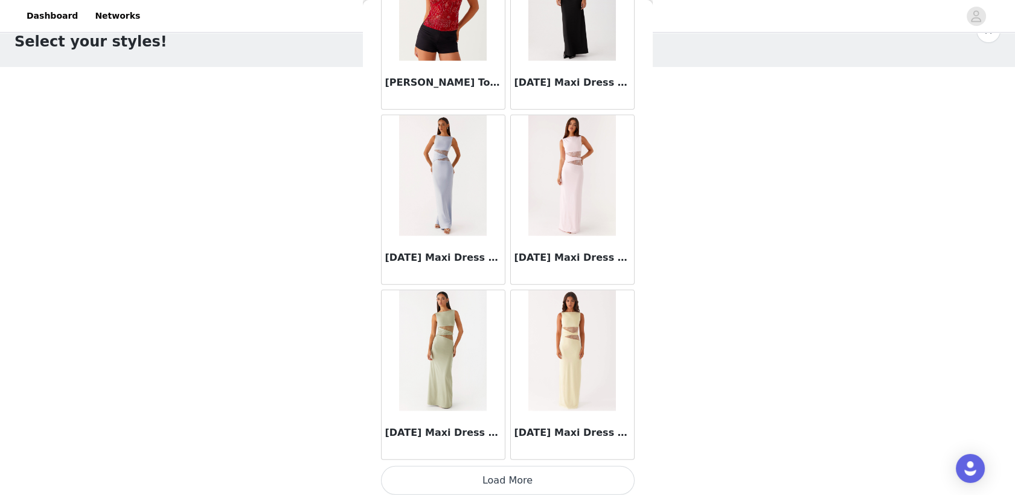
click at [519, 472] on button "Load More" at bounding box center [508, 480] width 254 height 29
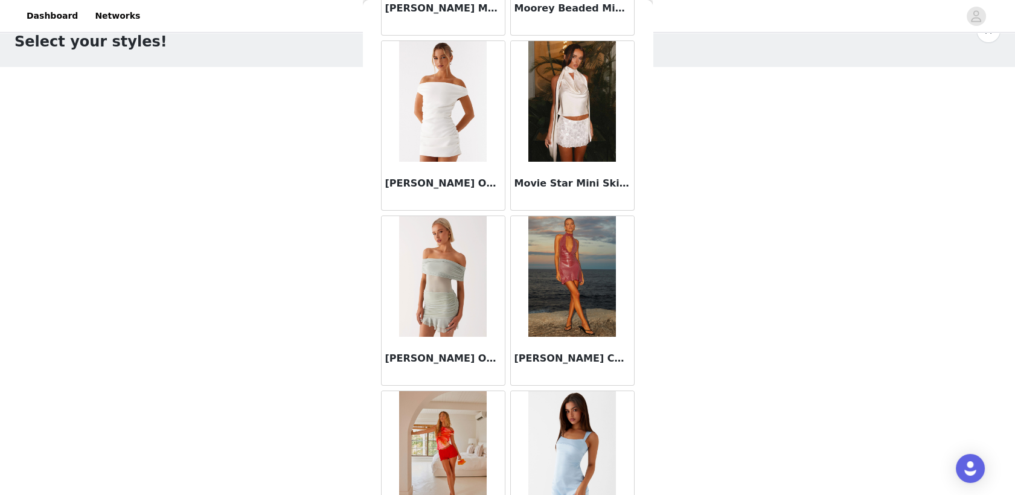
scroll to position [8350, 0]
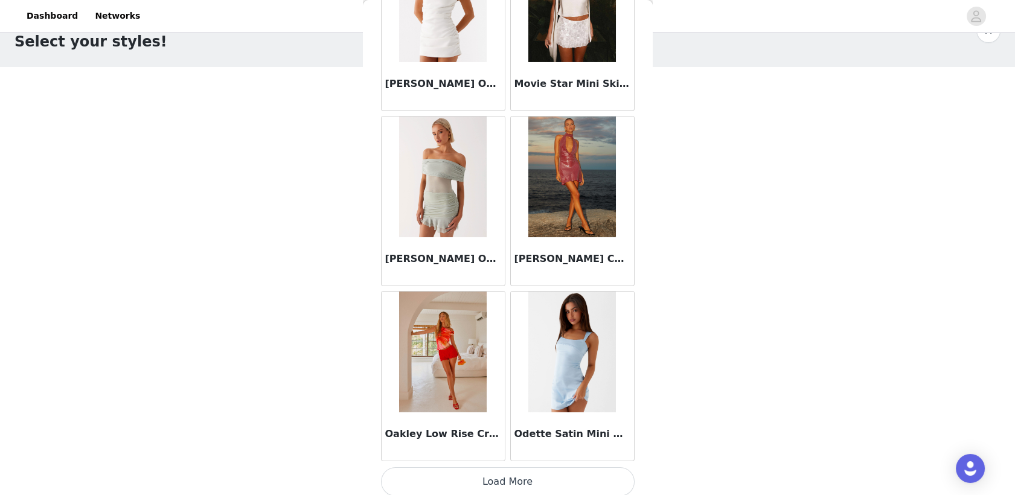
click at [498, 479] on button "Load More" at bounding box center [508, 481] width 254 height 29
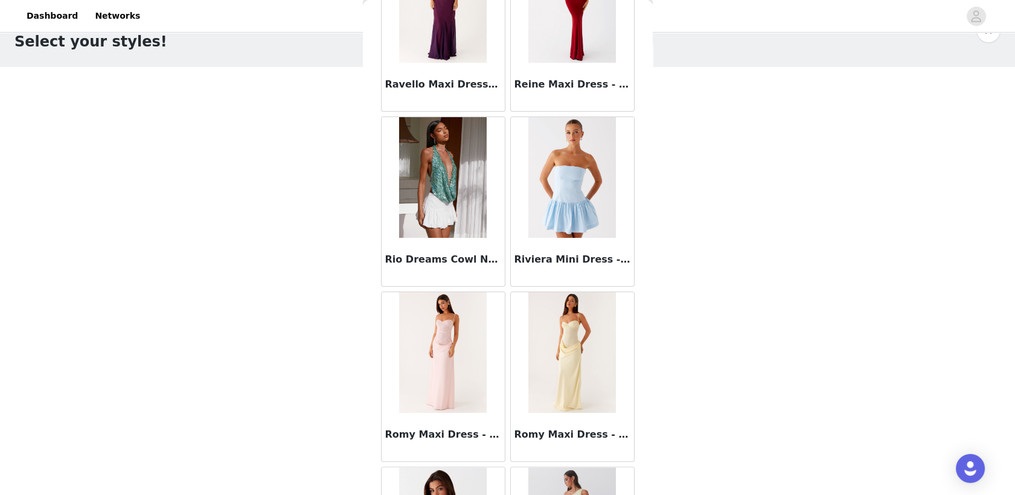
scroll to position [10100, 0]
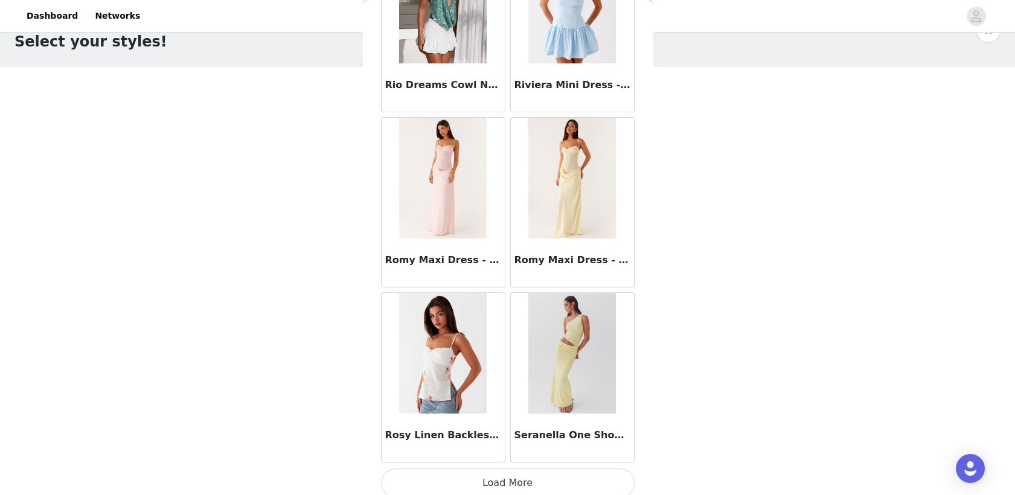
click at [514, 473] on button "Load More" at bounding box center [508, 483] width 254 height 29
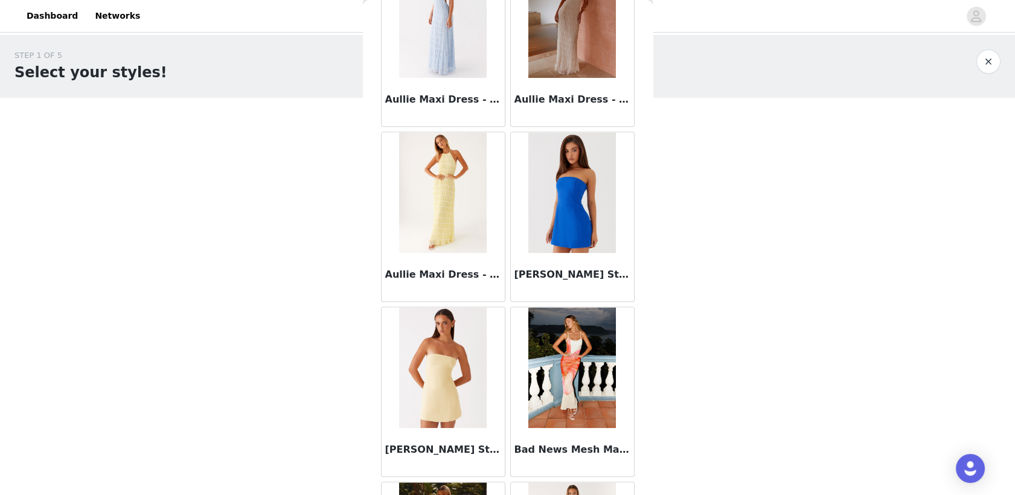
scroll to position [1680, 0]
click at [550, 278] on h3 "[PERSON_NAME] Strapless Mini Dress - Cobalt" at bounding box center [572, 275] width 116 height 14
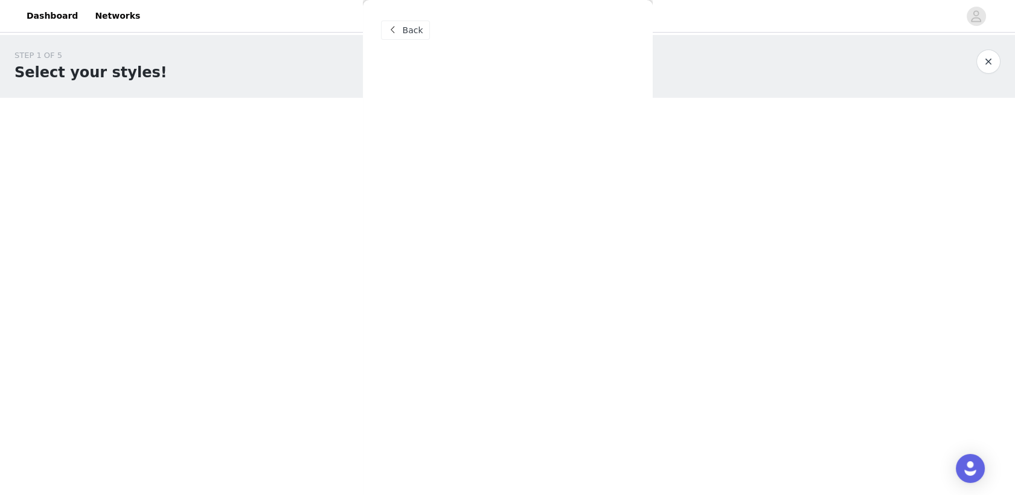
scroll to position [0, 0]
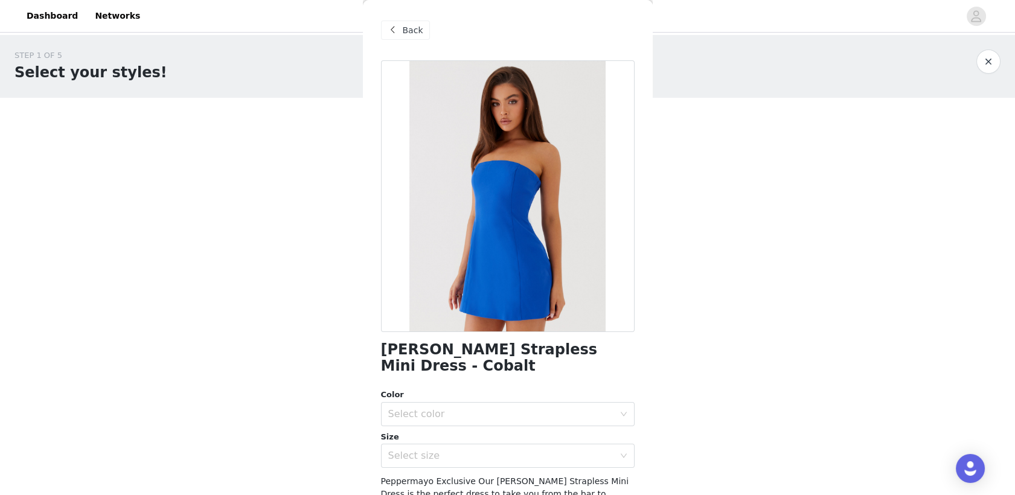
click at [406, 25] on span "Back" at bounding box center [413, 30] width 21 height 13
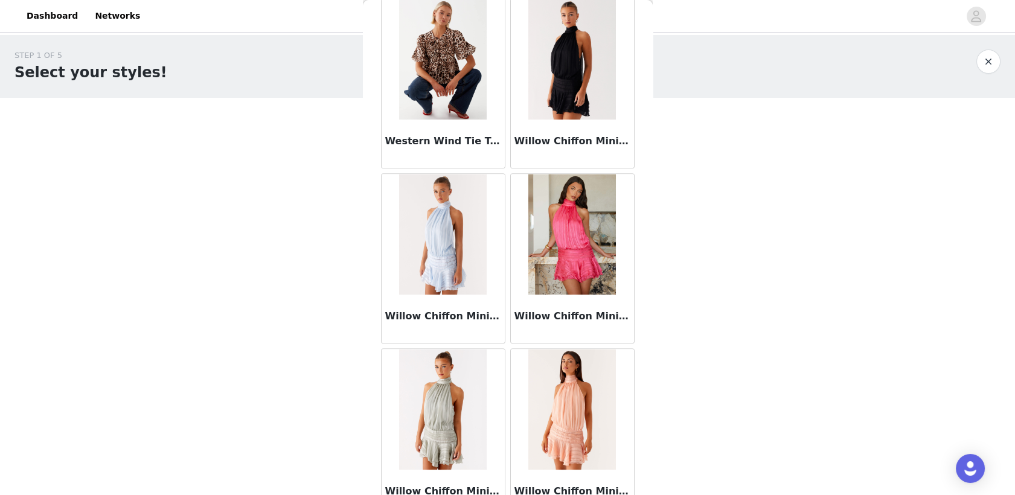
scroll to position [11850, 0]
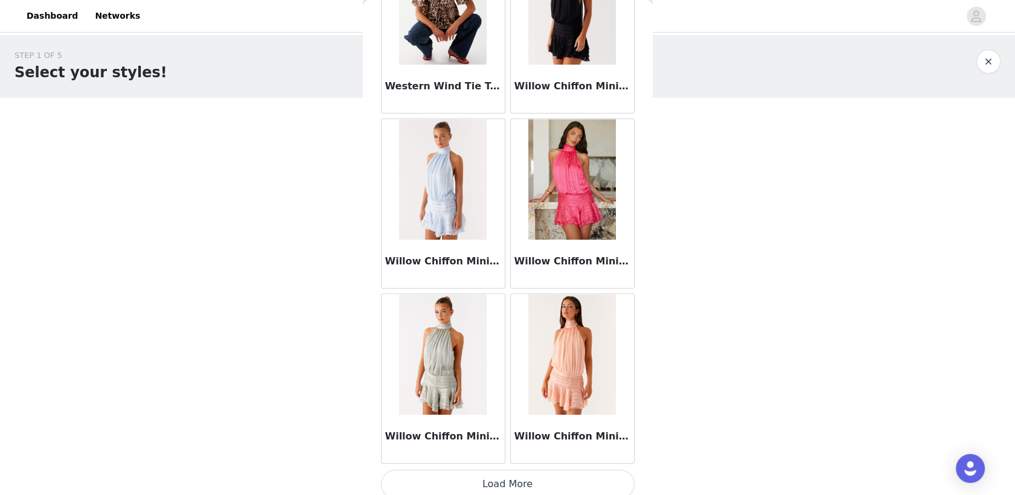
click at [525, 470] on button "Load More" at bounding box center [508, 484] width 254 height 29
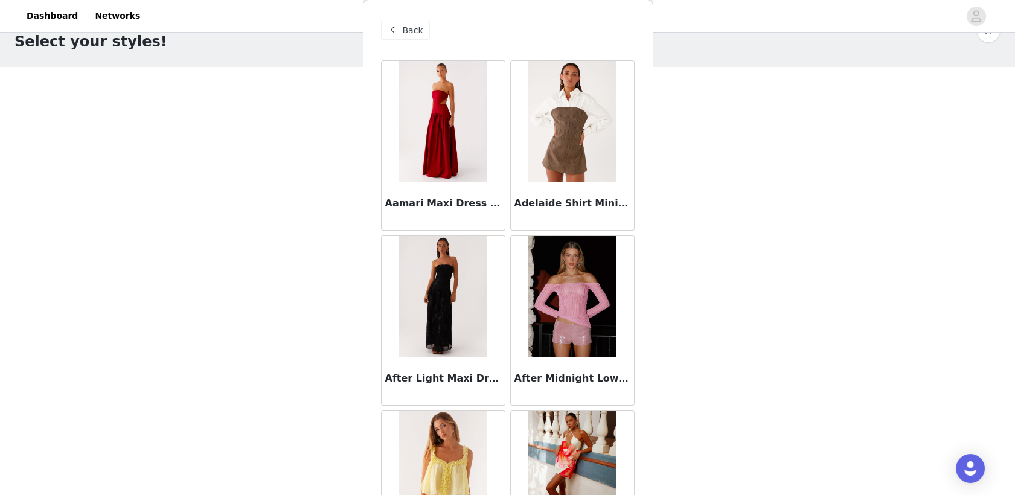
scroll to position [0, 0]
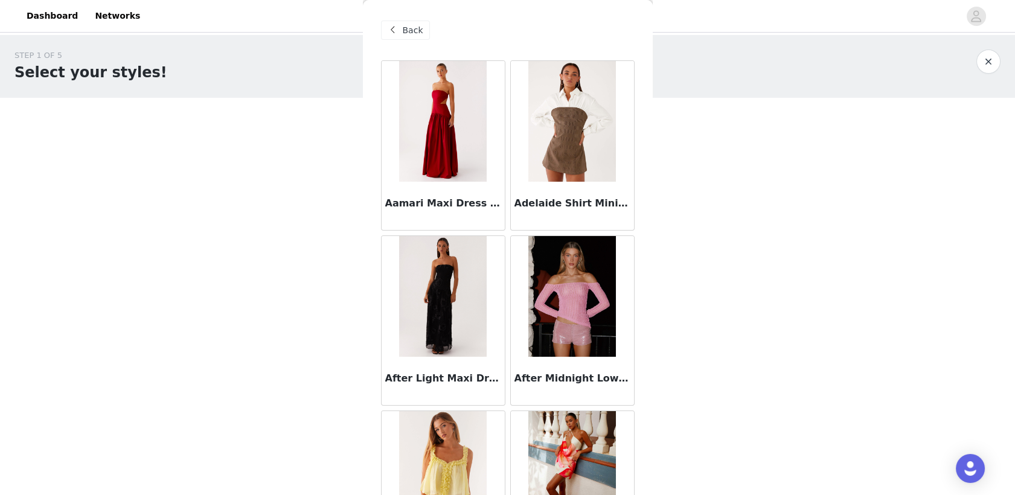
drag, startPoint x: 396, startPoint y: 18, endPoint x: 401, endPoint y: 22, distance: 6.8
click at [401, 22] on div "Back" at bounding box center [508, 30] width 254 height 60
click at [401, 22] on div "Back" at bounding box center [405, 30] width 49 height 19
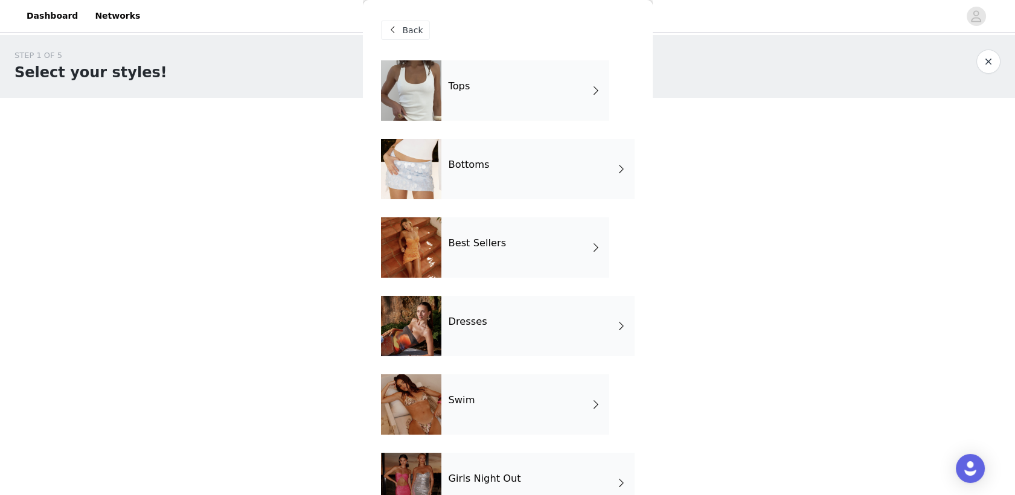
click at [524, 316] on div "Dresses" at bounding box center [537, 326] width 193 height 60
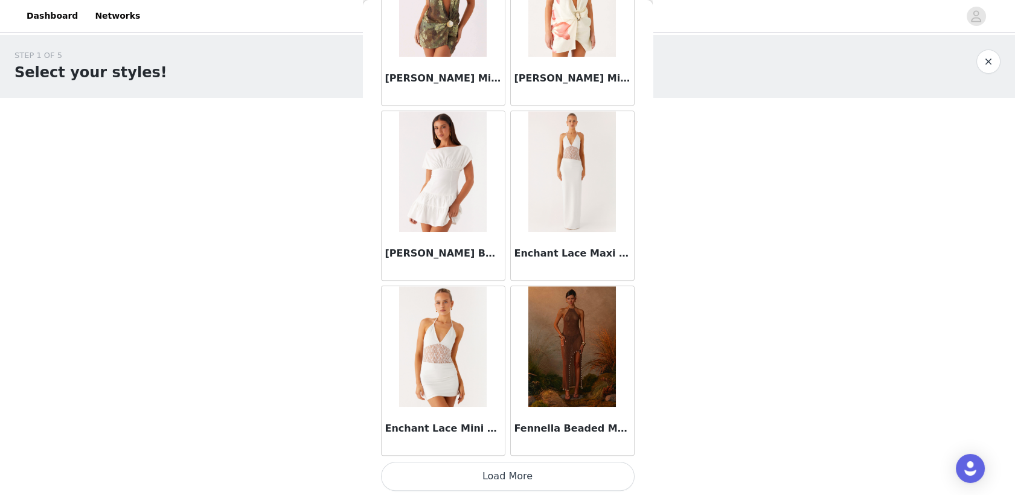
scroll to position [31, 0]
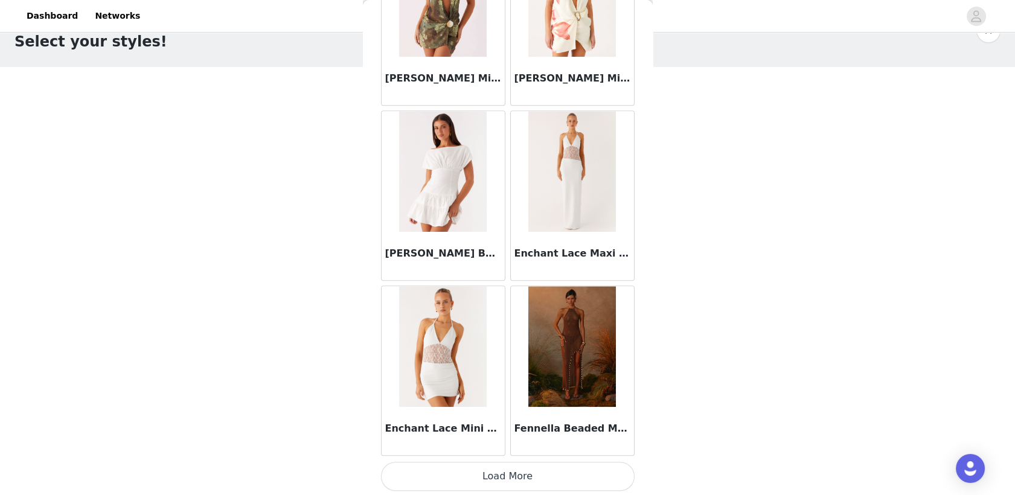
click at [536, 468] on button "Load More" at bounding box center [508, 476] width 254 height 29
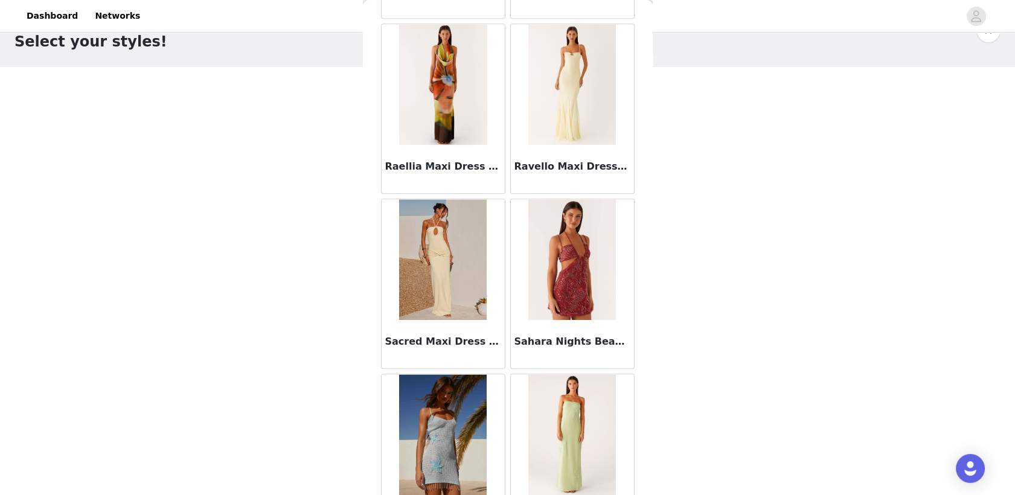
scroll to position [3101, 0]
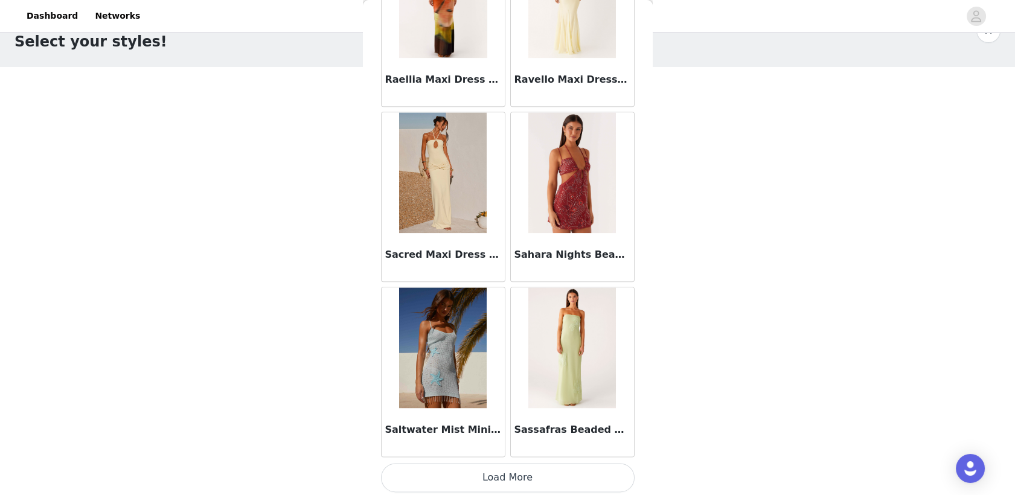
click at [530, 473] on button "Load More" at bounding box center [508, 477] width 254 height 29
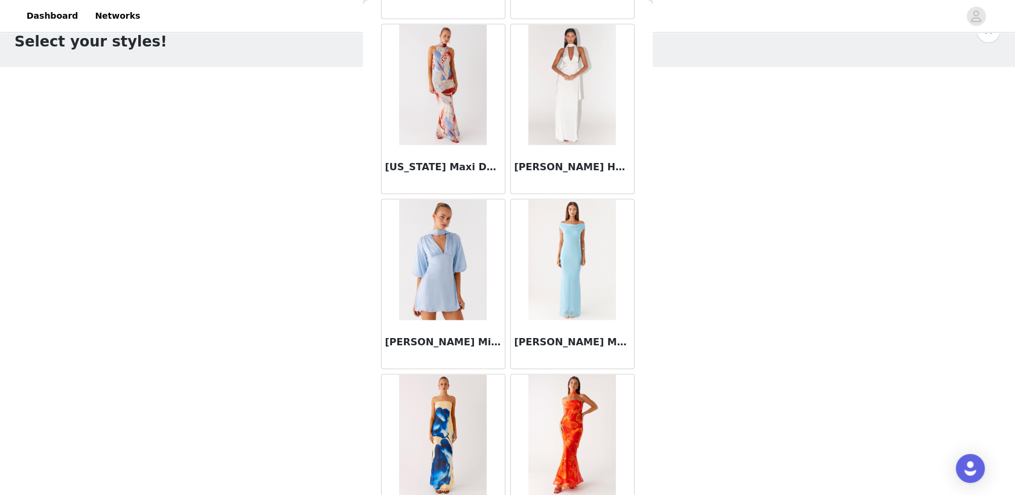
scroll to position [4850, 0]
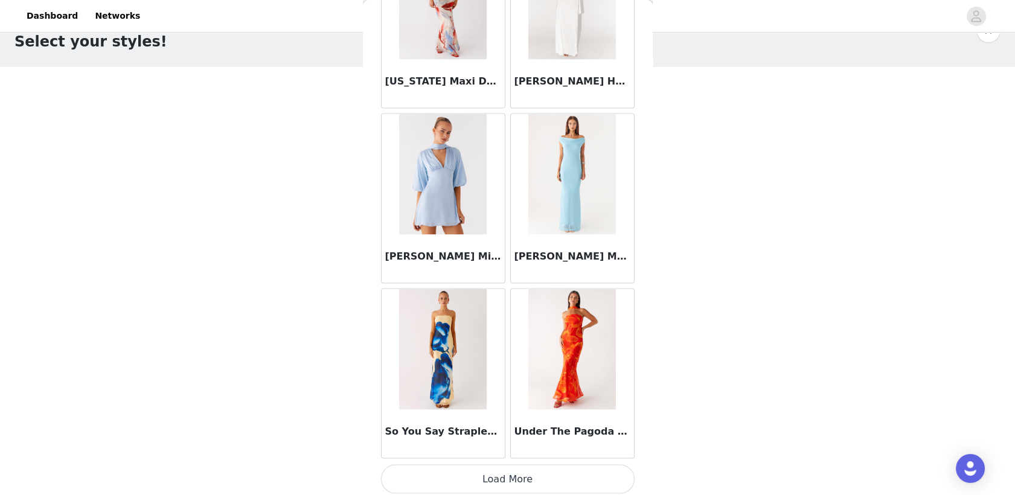
click at [510, 476] on button "Load More" at bounding box center [508, 479] width 254 height 29
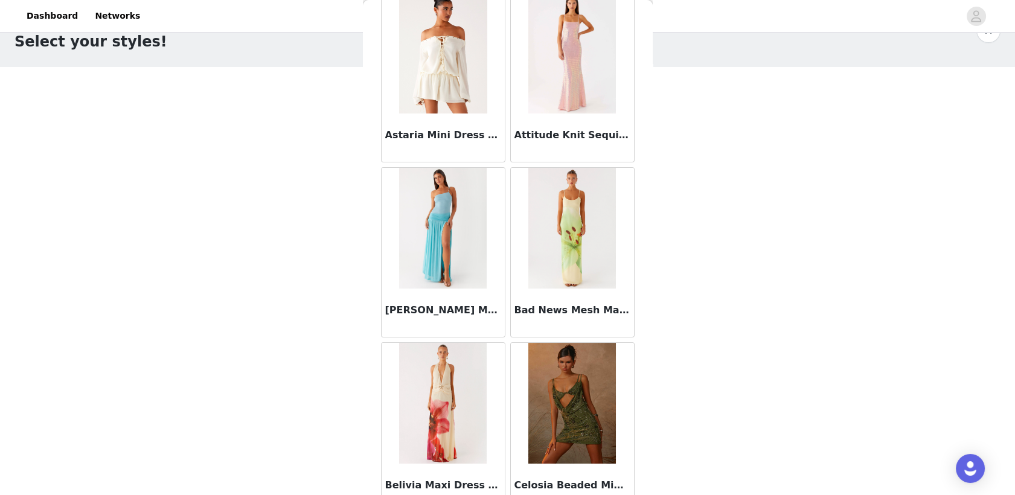
scroll to position [0, 0]
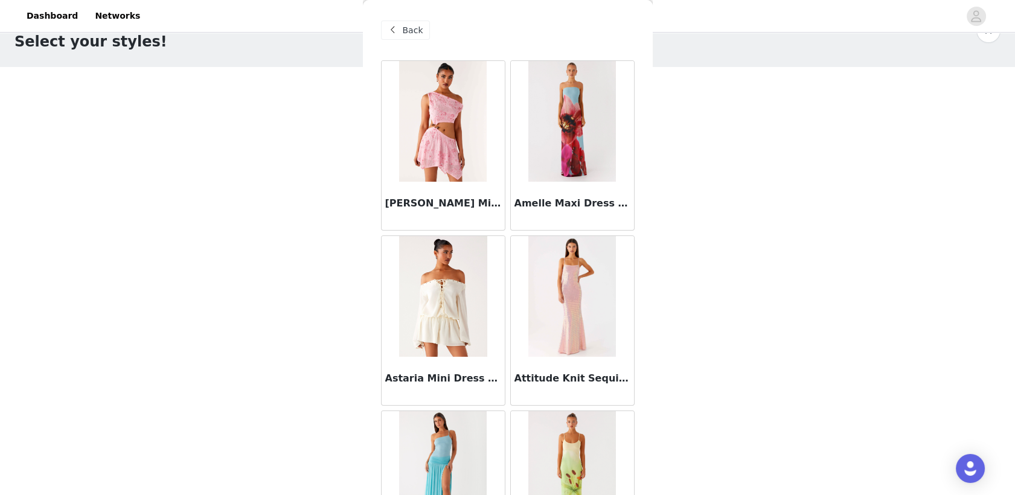
click at [403, 26] on span "Back" at bounding box center [413, 30] width 21 height 13
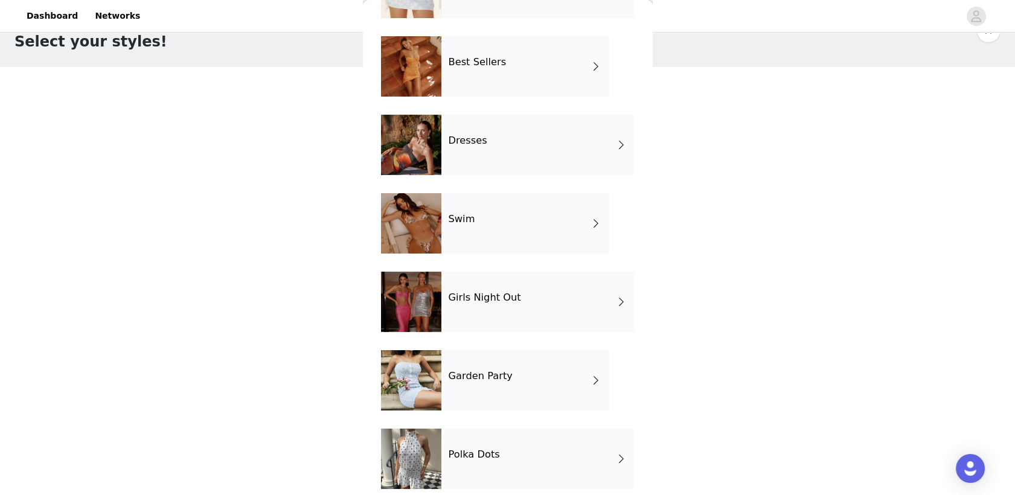
scroll to position [193, 0]
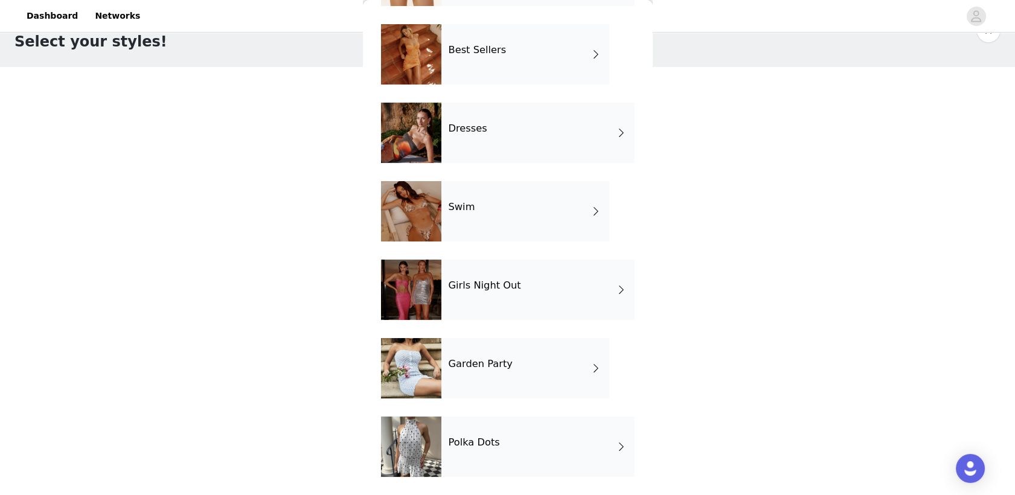
click at [466, 370] on h4 "Garden Party" at bounding box center [481, 364] width 64 height 11
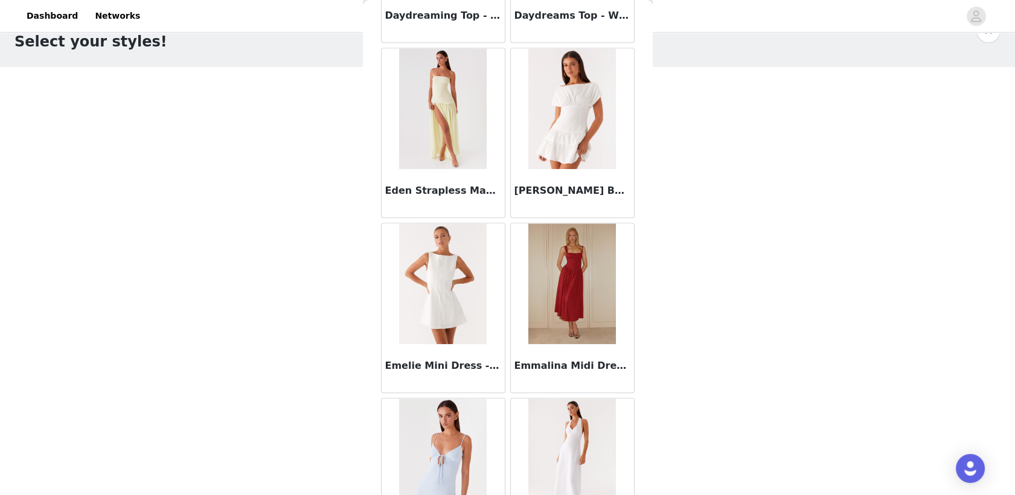
scroll to position [1351, 0]
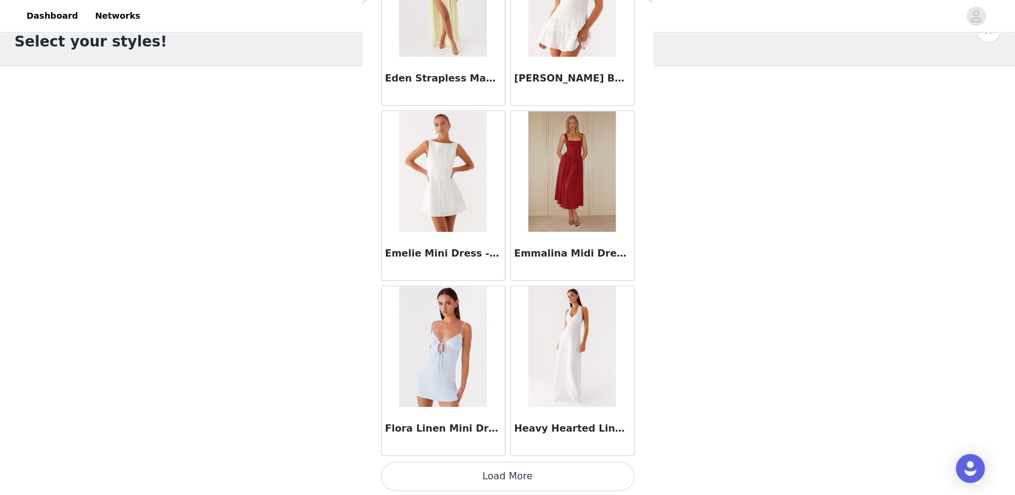
click at [543, 464] on button "Load More" at bounding box center [508, 476] width 254 height 29
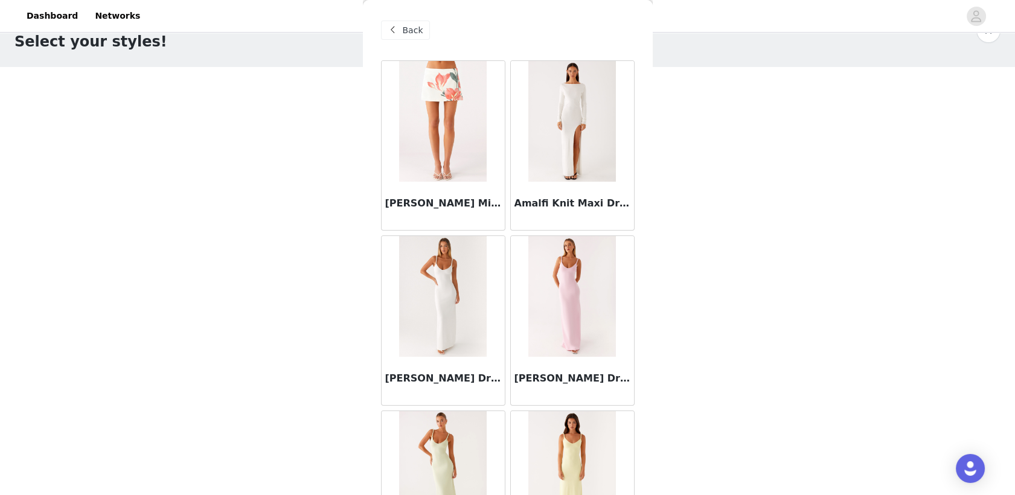
scroll to position [0, 0]
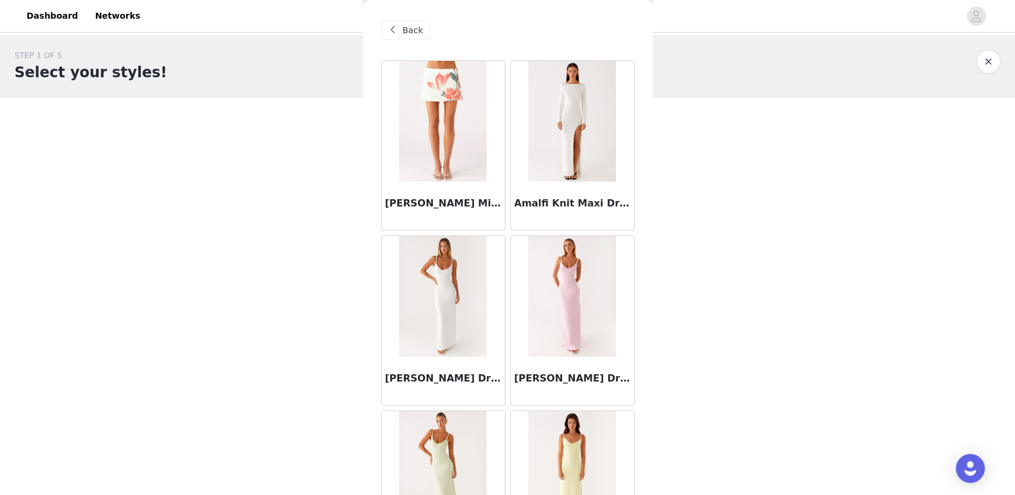
click at [415, 37] on div "Back" at bounding box center [405, 30] width 49 height 19
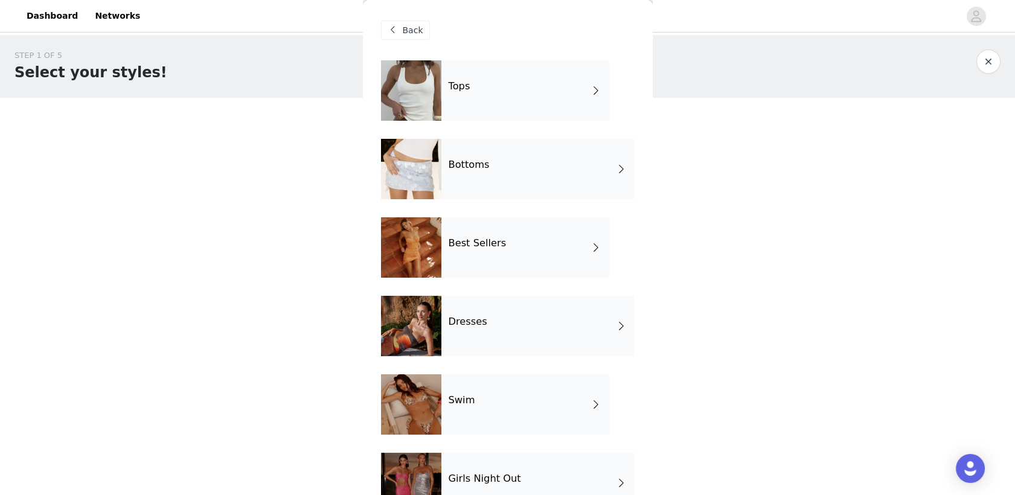
click at [476, 476] on h4 "Girls Night Out" at bounding box center [485, 478] width 72 height 11
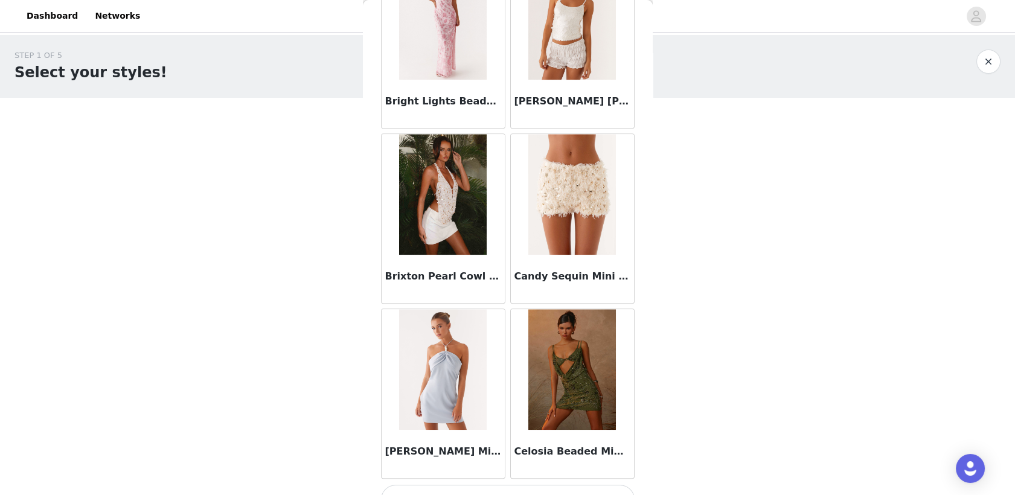
scroll to position [1351, 0]
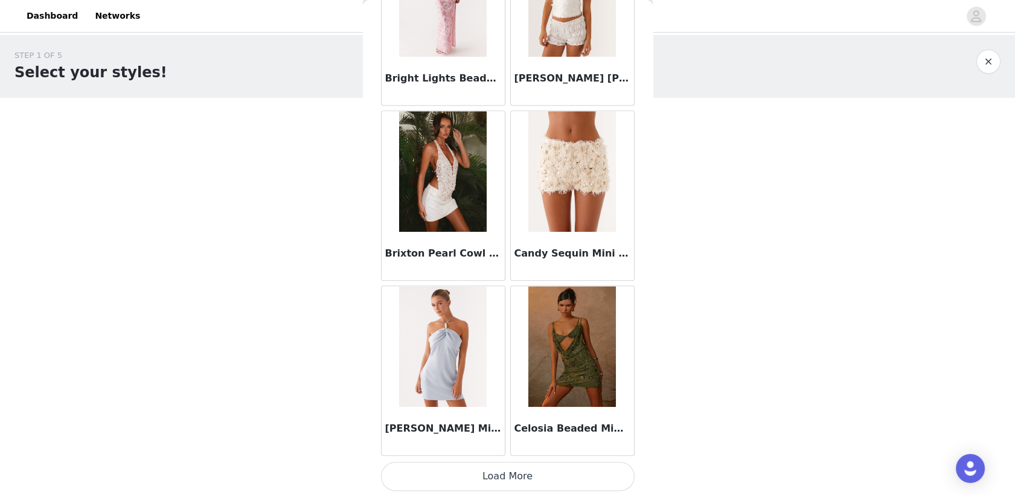
click at [479, 479] on button "Load More" at bounding box center [508, 476] width 254 height 29
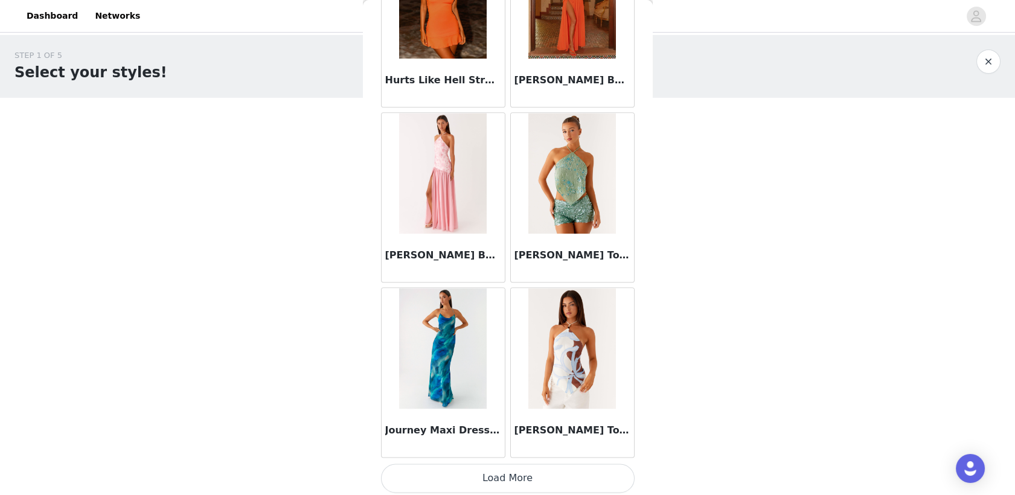
scroll to position [3101, 0]
click at [497, 467] on button "Load More" at bounding box center [508, 477] width 254 height 29
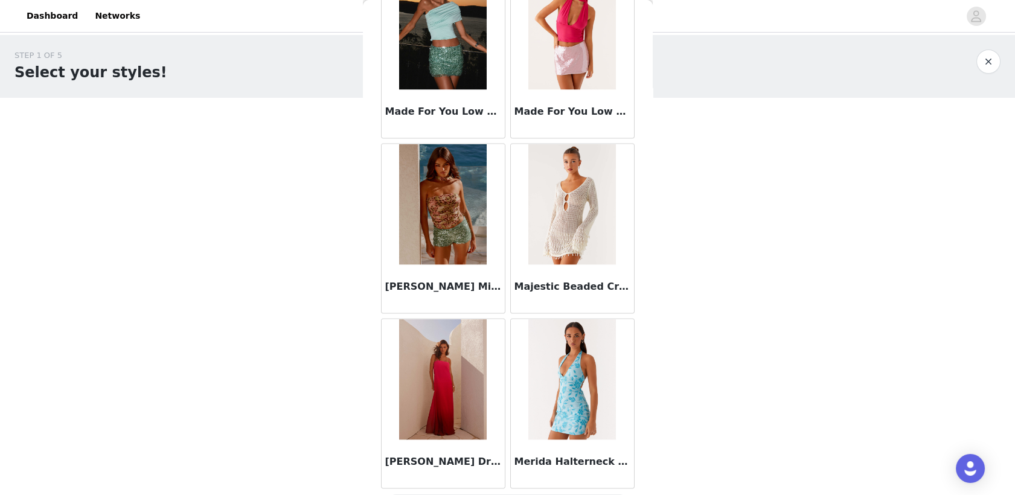
scroll to position [4850, 0]
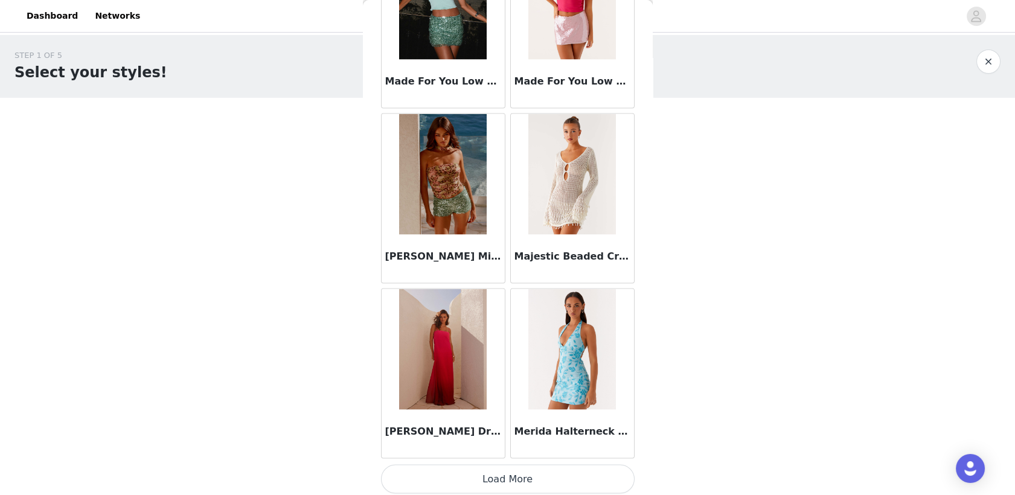
click at [497, 484] on button "Load More" at bounding box center [508, 479] width 254 height 29
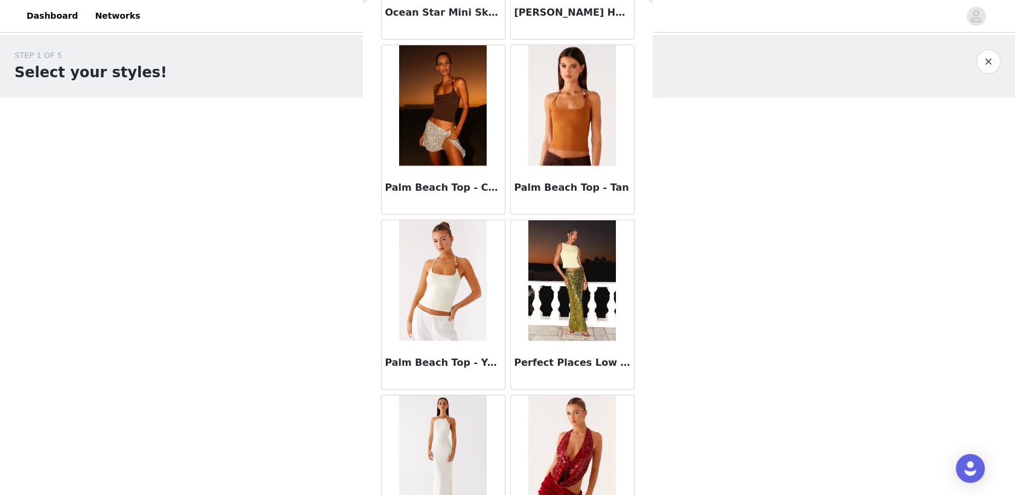
scroll to position [6600, 0]
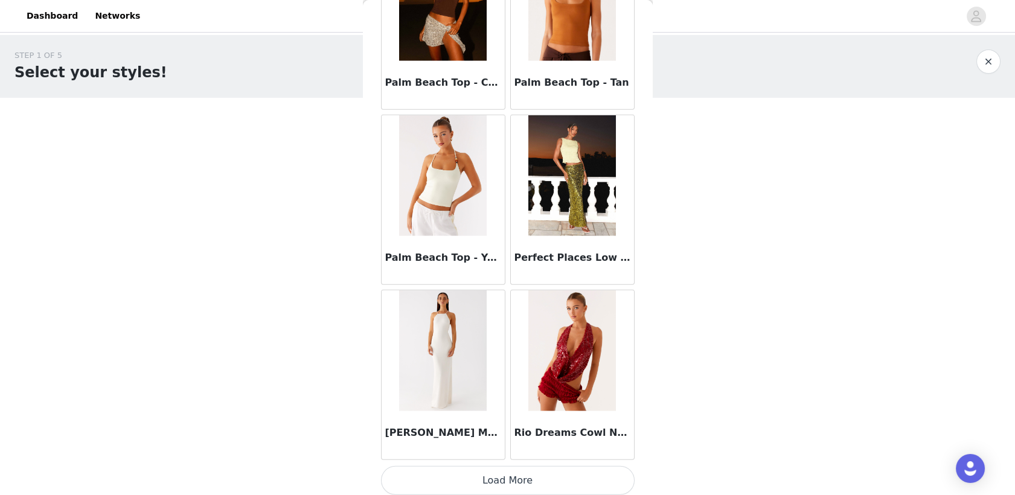
click at [502, 475] on button "Load More" at bounding box center [508, 480] width 254 height 29
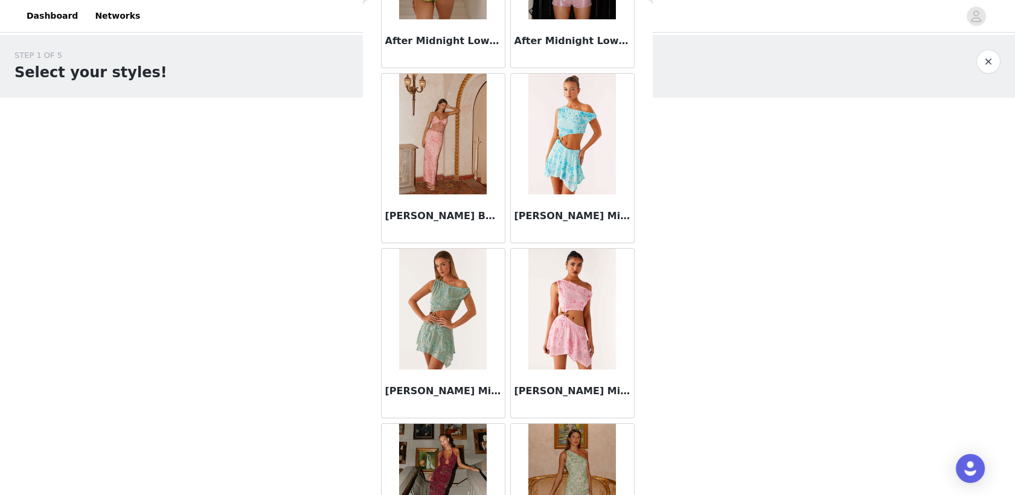
scroll to position [0, 0]
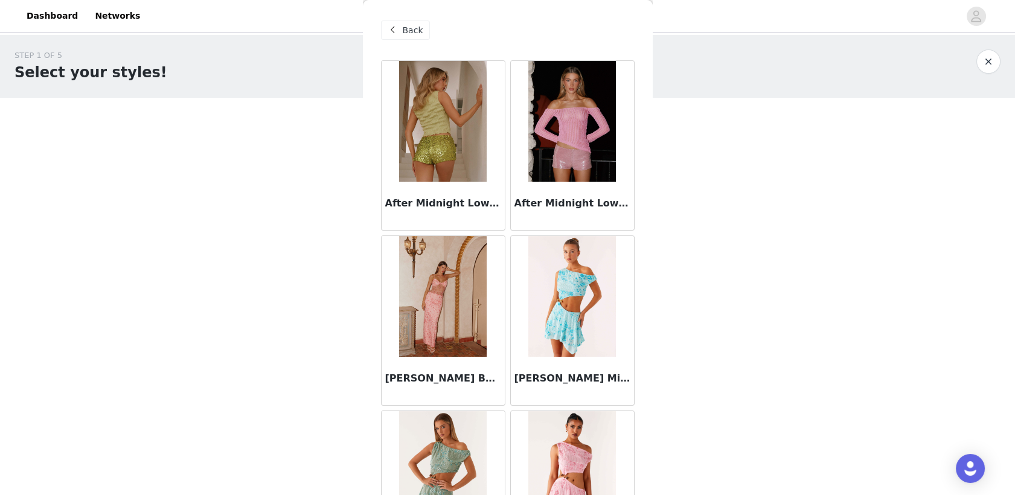
click at [409, 34] on span "Back" at bounding box center [413, 30] width 21 height 13
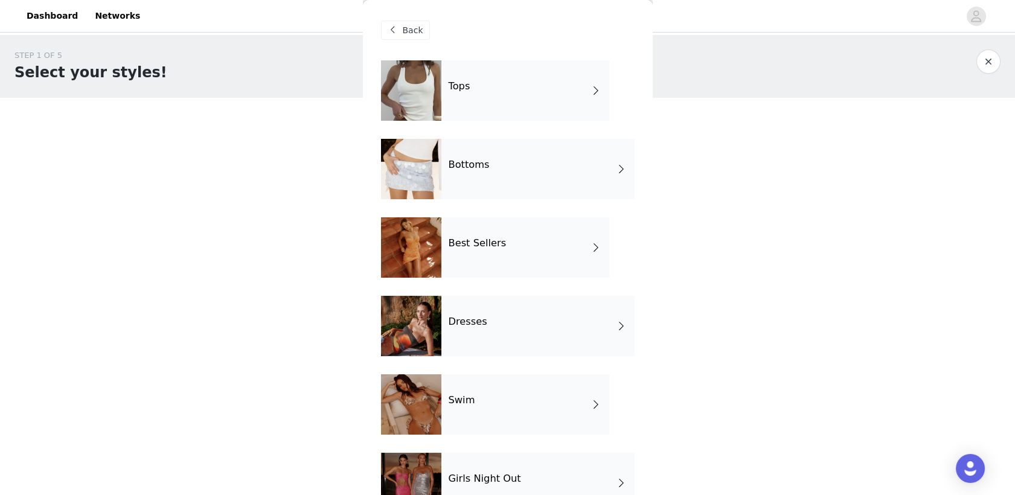
click at [502, 248] on div "Best Sellers" at bounding box center [525, 247] width 168 height 60
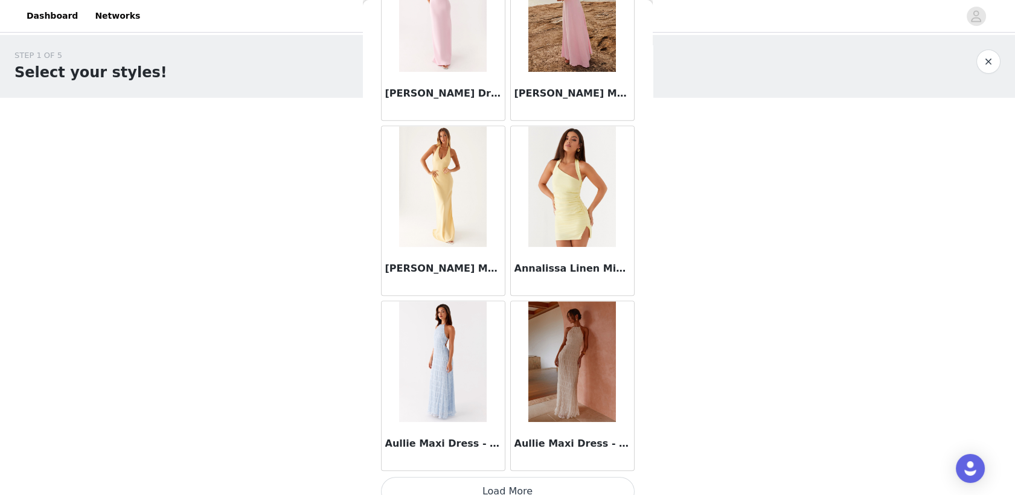
scroll to position [1351, 0]
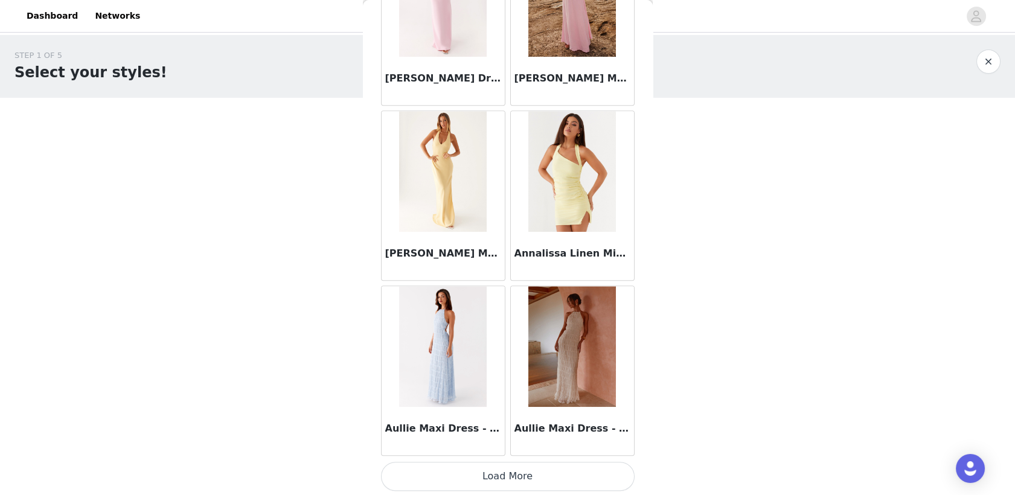
click at [503, 472] on button "Load More" at bounding box center [508, 476] width 254 height 29
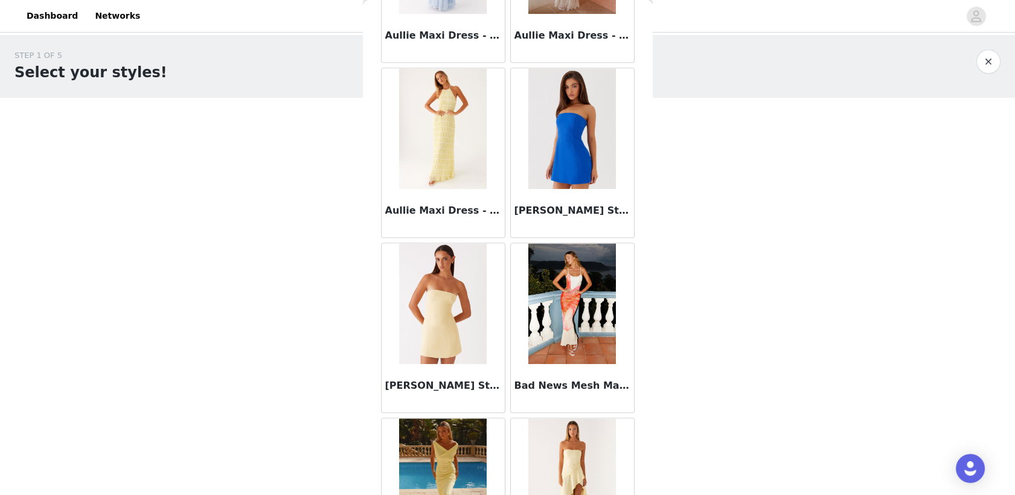
scroll to position [1710, 0]
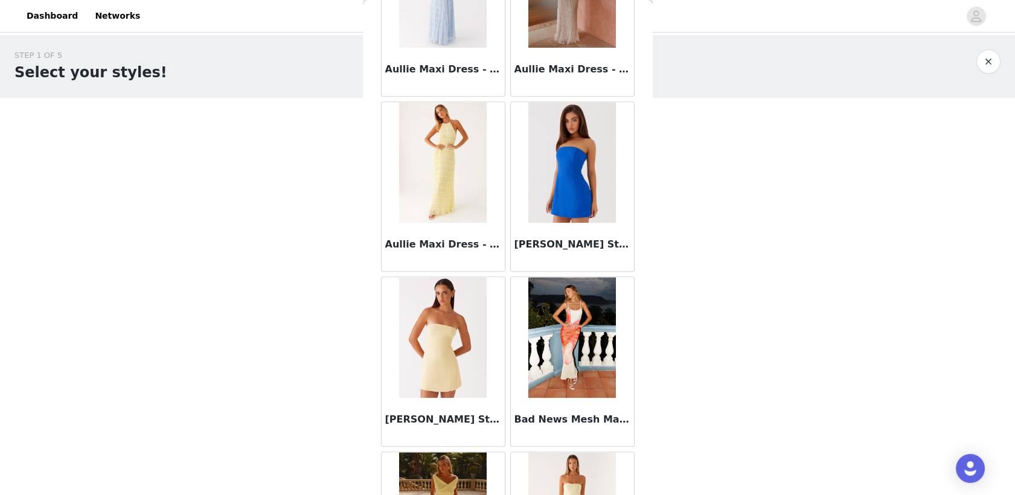
click at [550, 173] on img at bounding box center [572, 162] width 88 height 121
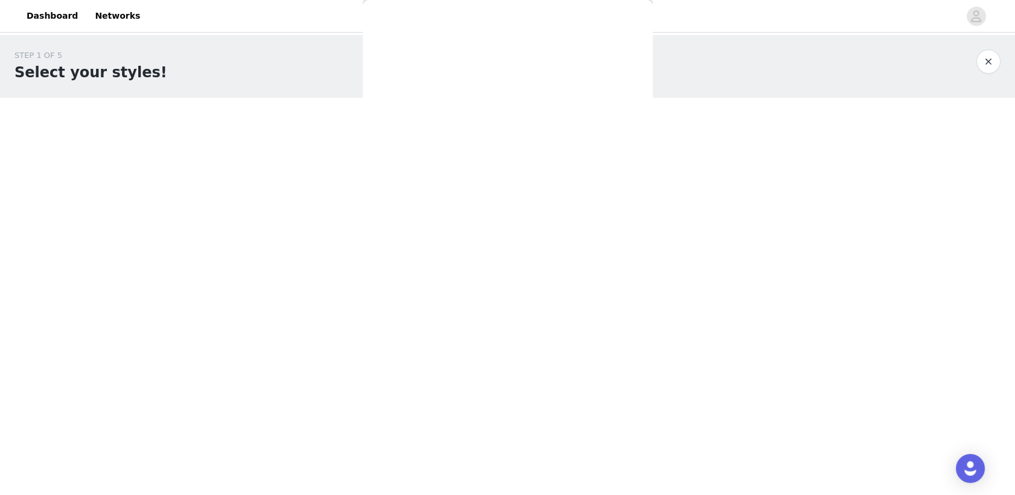
scroll to position [117, 0]
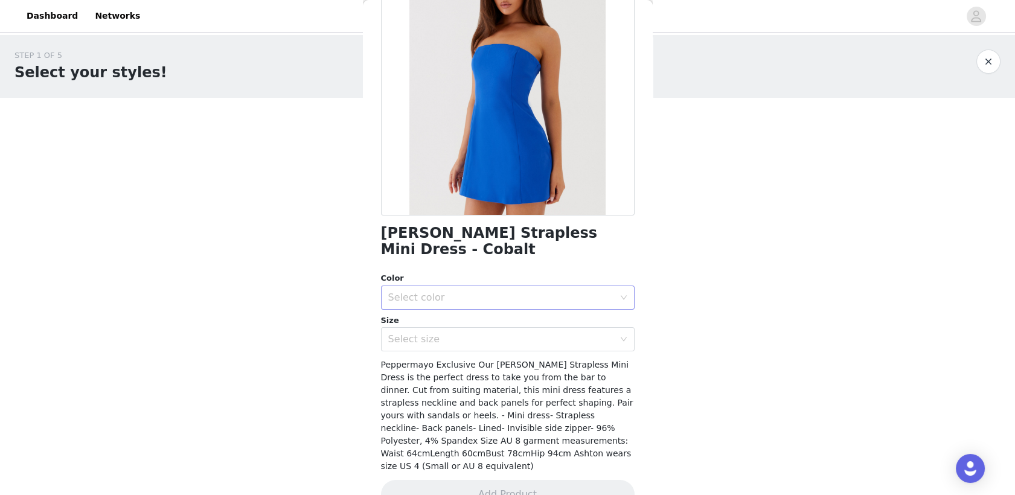
click at [462, 292] on div "Select color" at bounding box center [501, 298] width 226 height 12
click at [414, 309] on li "Cobalt" at bounding box center [501, 307] width 243 height 19
click at [399, 333] on div "Select size" at bounding box center [501, 339] width 226 height 12
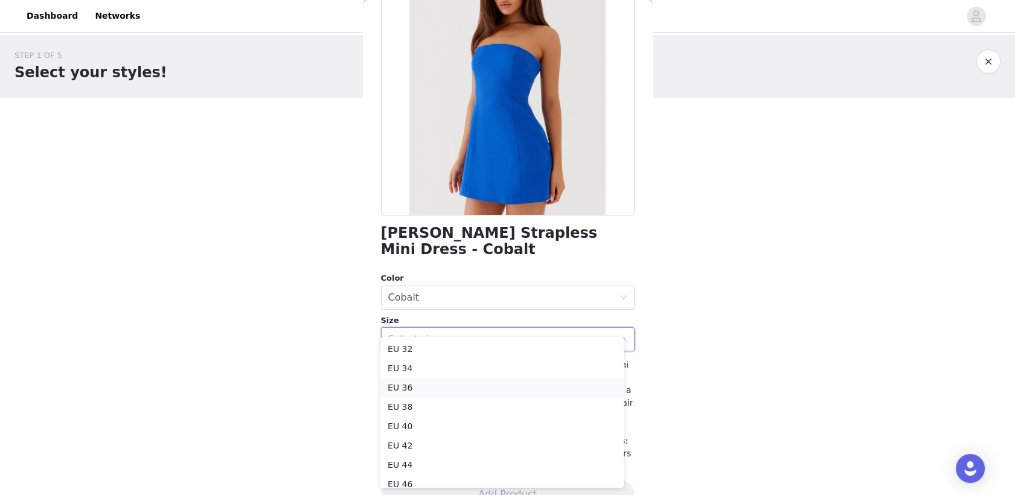
click at [412, 389] on li "EU 36" at bounding box center [501, 387] width 243 height 19
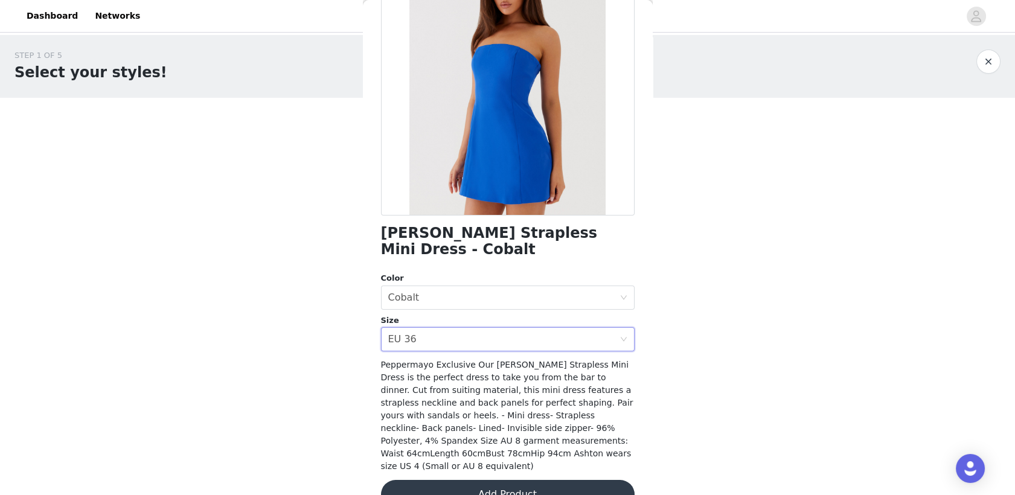
scroll to position [31, 0]
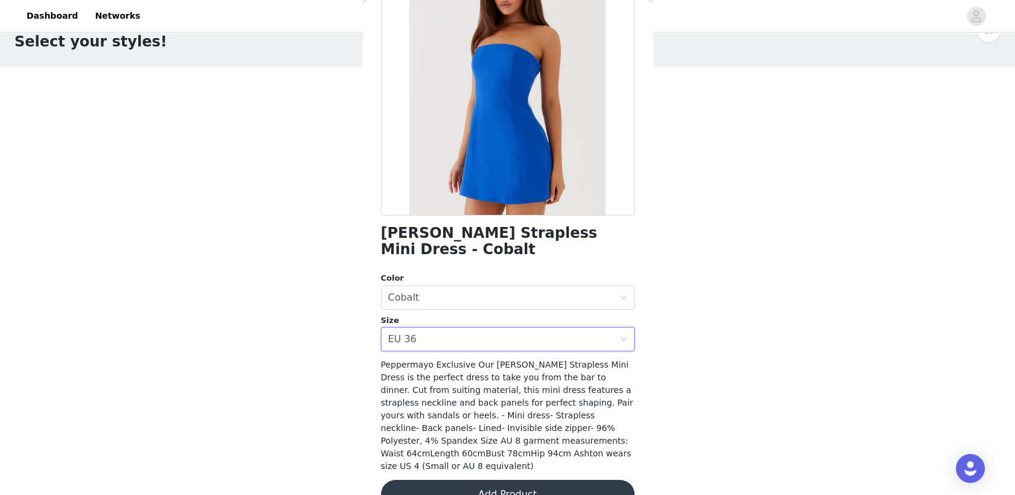
click at [455, 480] on button "Add Product" at bounding box center [508, 494] width 254 height 29
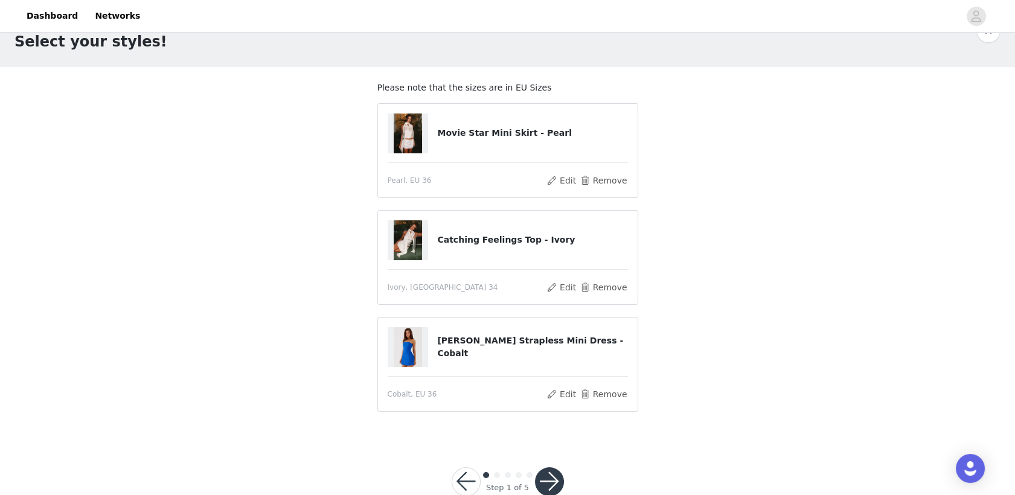
click at [549, 479] on button "button" at bounding box center [549, 481] width 29 height 29
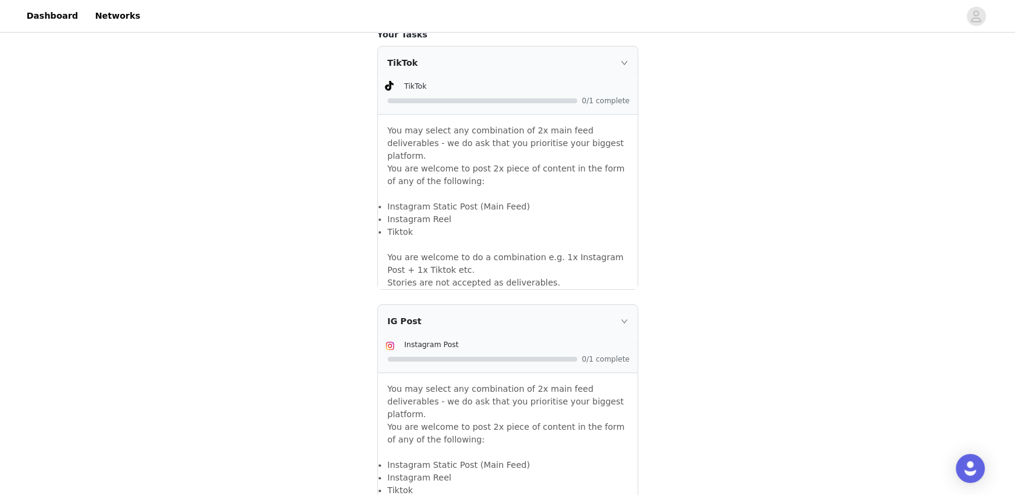
scroll to position [1031, 0]
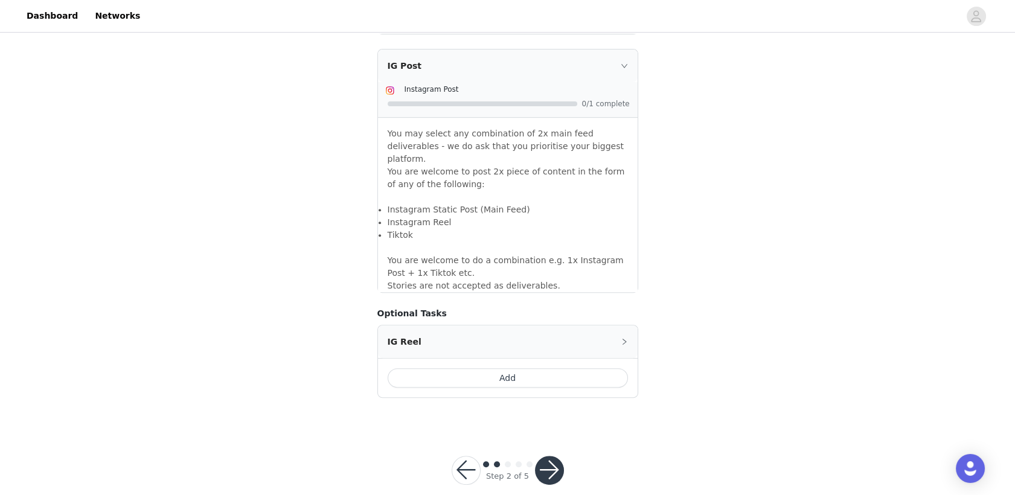
click at [547, 456] on button "button" at bounding box center [549, 470] width 29 height 29
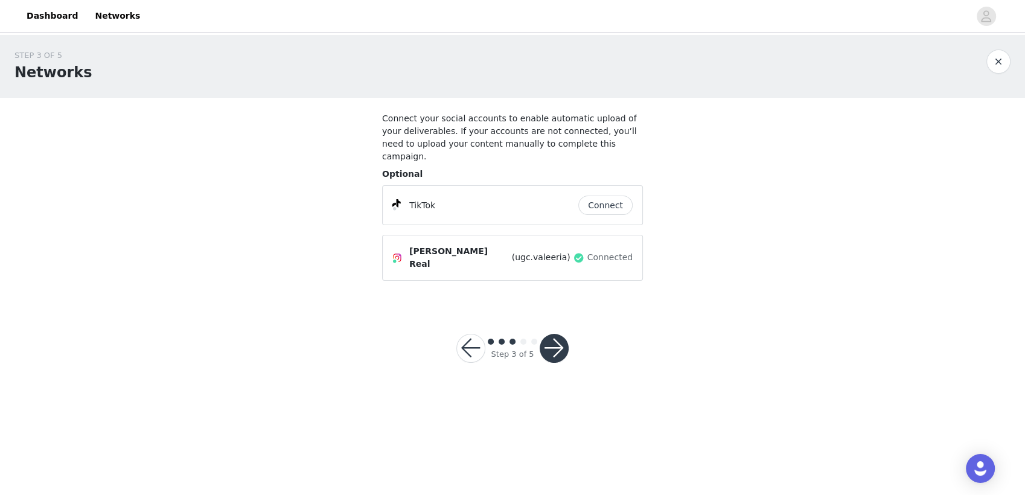
click at [608, 196] on button "Connect" at bounding box center [605, 205] width 54 height 19
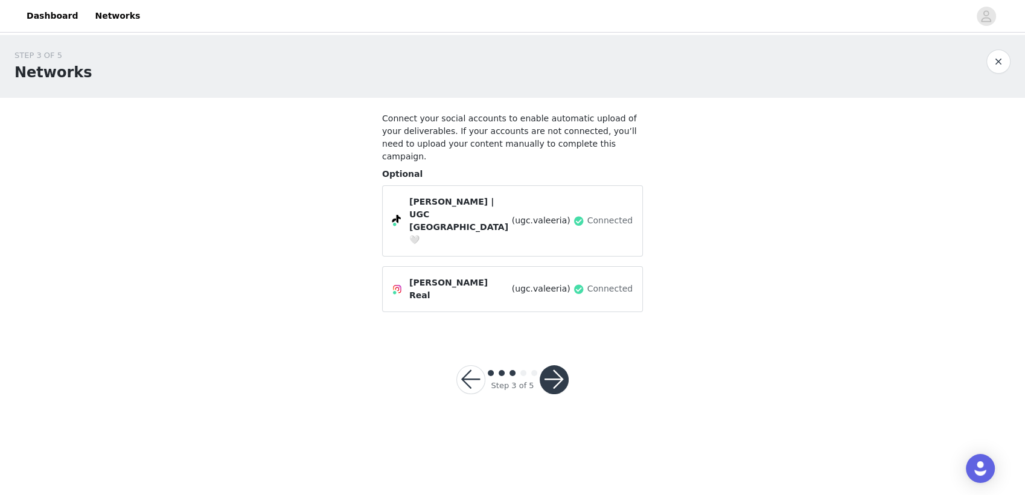
click at [562, 365] on button "button" at bounding box center [554, 379] width 29 height 29
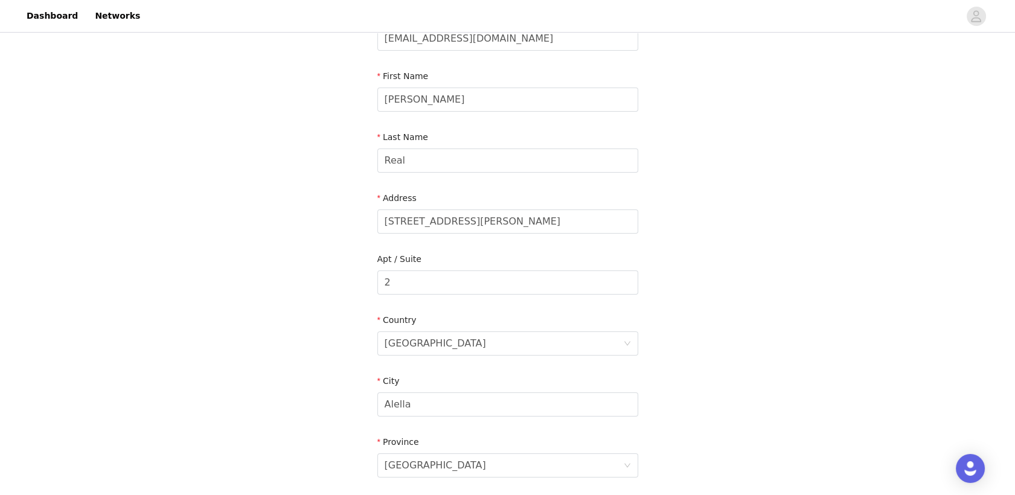
scroll to position [353, 0]
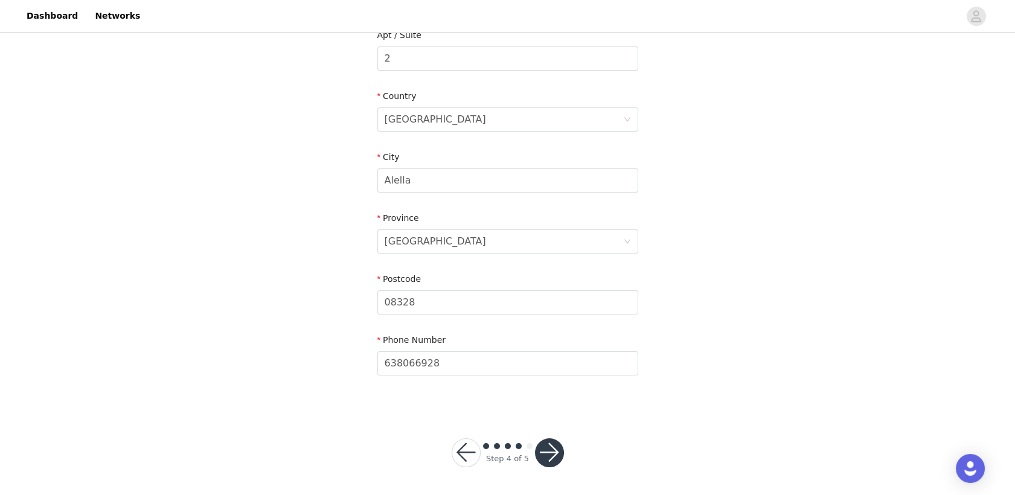
click at [550, 446] on button "button" at bounding box center [549, 452] width 29 height 29
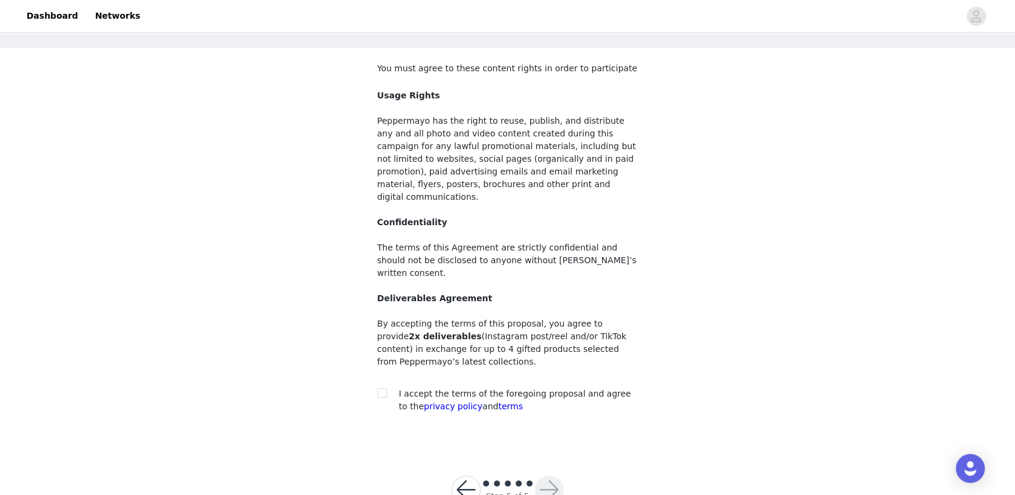
scroll to position [54, 0]
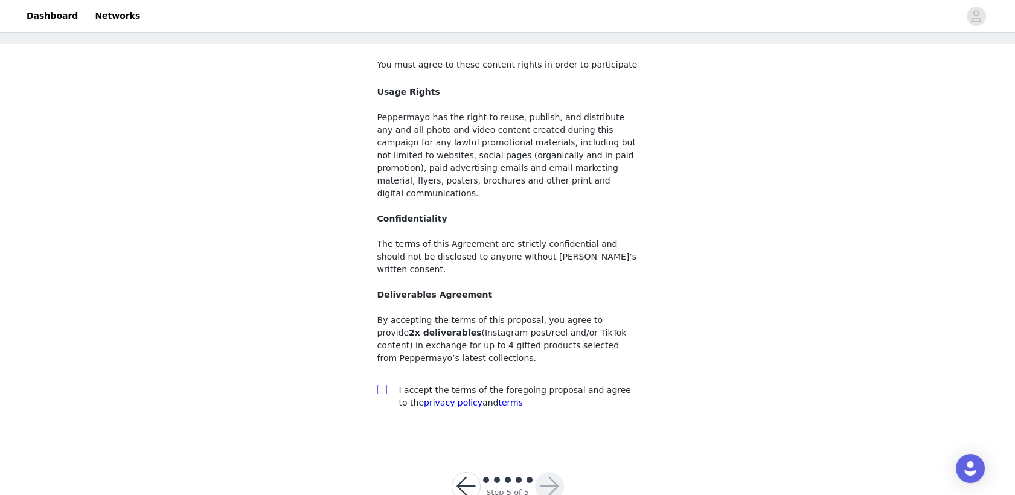
click at [385, 385] on input "checkbox" at bounding box center [381, 389] width 8 height 8
checkbox input "true"
click at [548, 472] on button "button" at bounding box center [549, 486] width 29 height 29
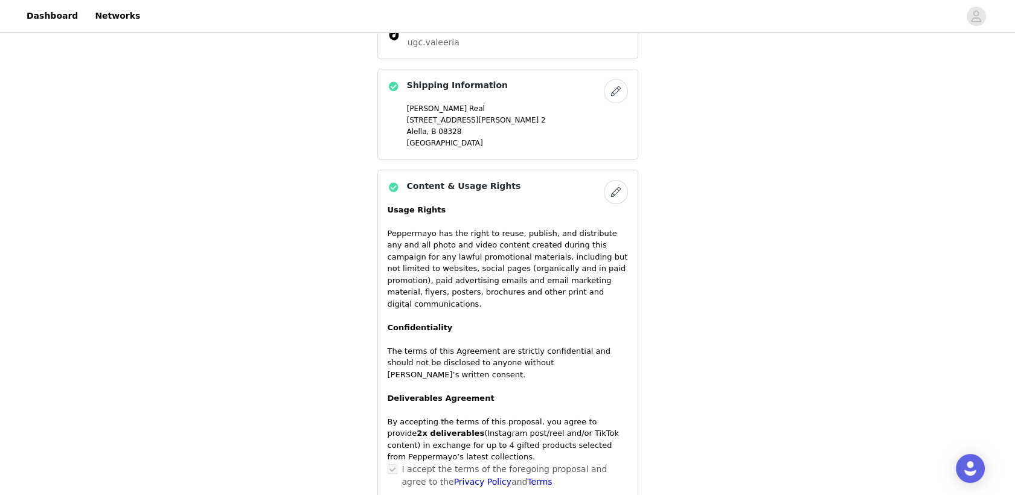
scroll to position [810, 0]
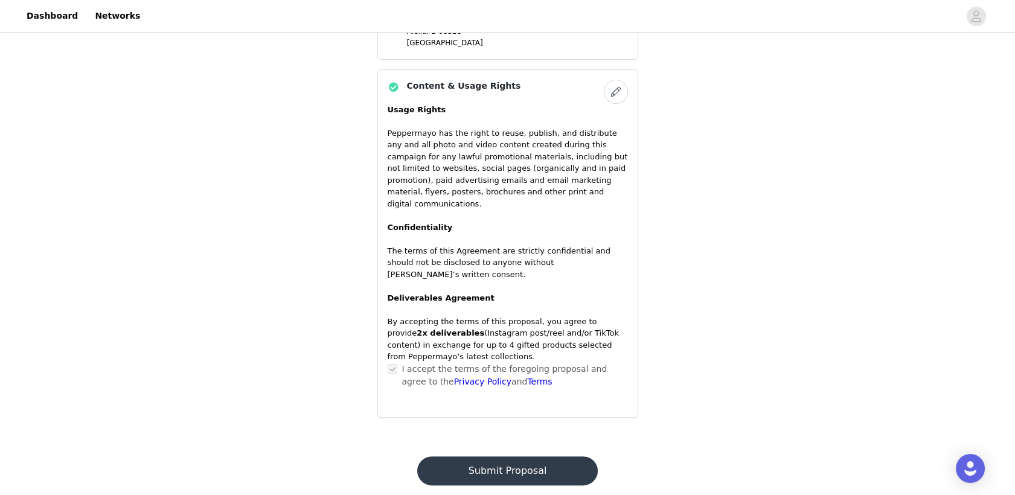
click at [511, 457] on button "Submit Proposal" at bounding box center [507, 471] width 181 height 29
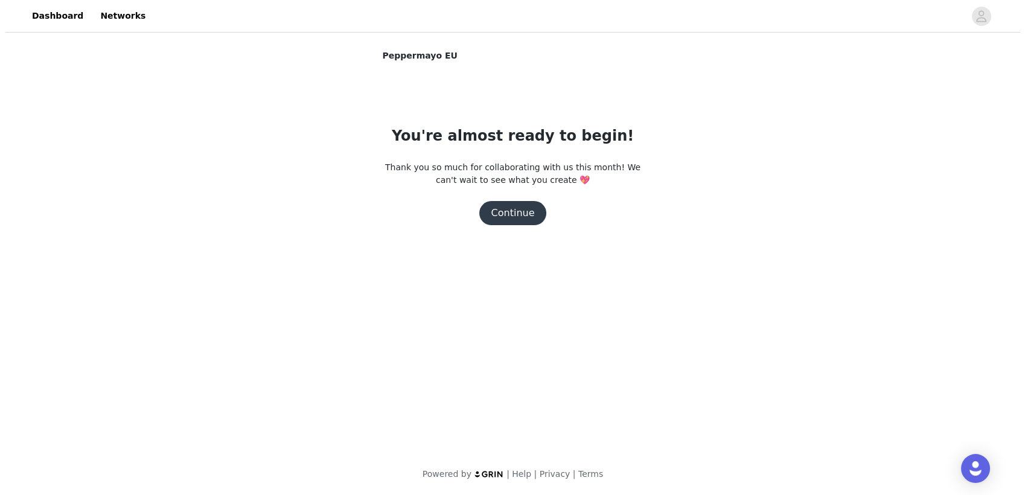
scroll to position [0, 0]
click at [516, 215] on button "Continue" at bounding box center [513, 213] width 68 height 24
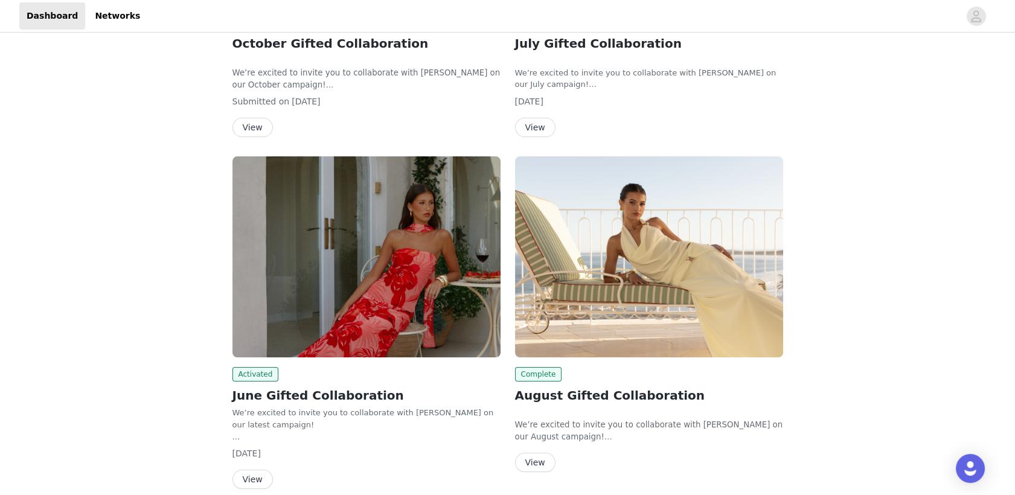
scroll to position [302, 0]
